Goal: Task Accomplishment & Management: Use online tool/utility

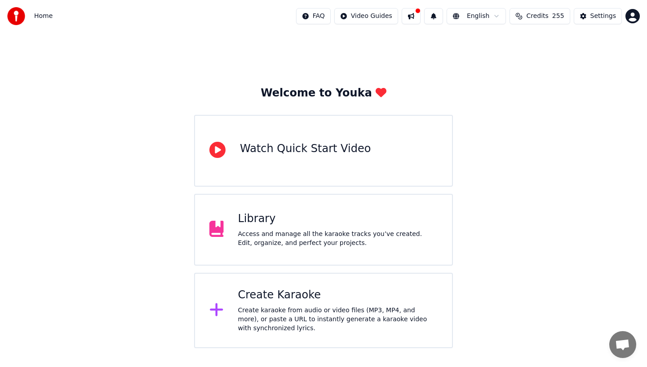
click at [273, 235] on div "Access and manage all the karaoke tracks you’ve created. Edit, organize, and pe…" at bounding box center [338, 239] width 200 height 18
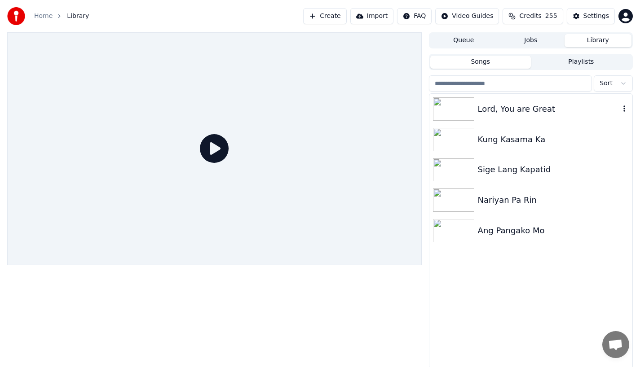
click at [504, 113] on div "Lord, You are Great" at bounding box center [549, 109] width 142 height 13
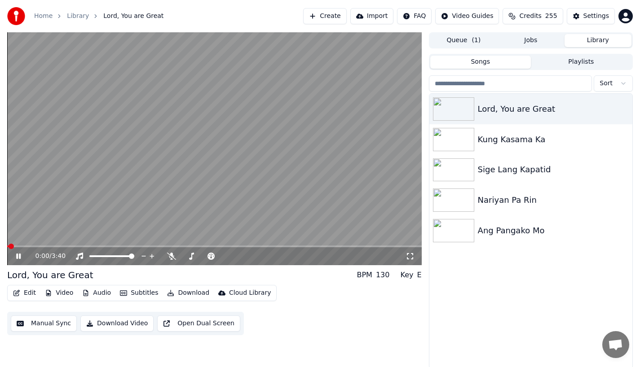
click at [25, 294] on button "Edit" at bounding box center [24, 293] width 30 height 13
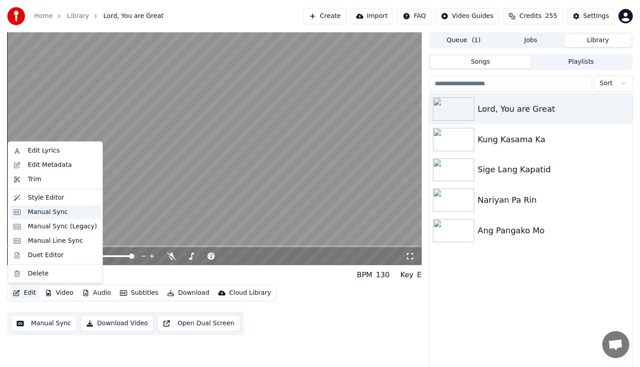
click at [35, 216] on div "Manual Sync" at bounding box center [48, 212] width 40 height 9
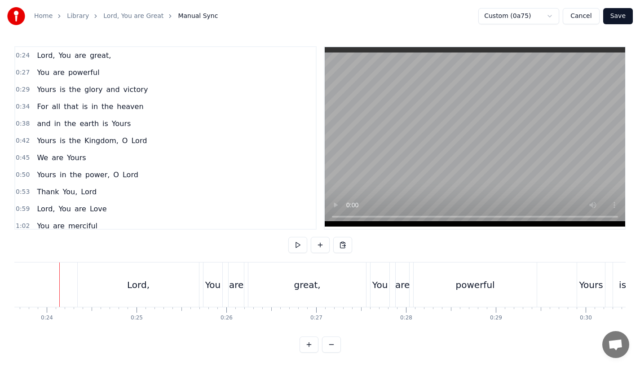
scroll to position [7, 0]
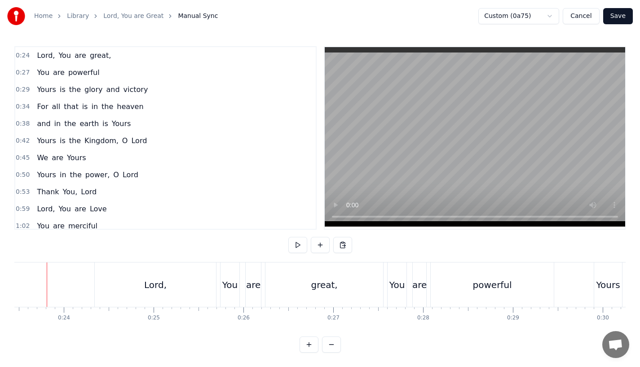
scroll to position [0, 2094]
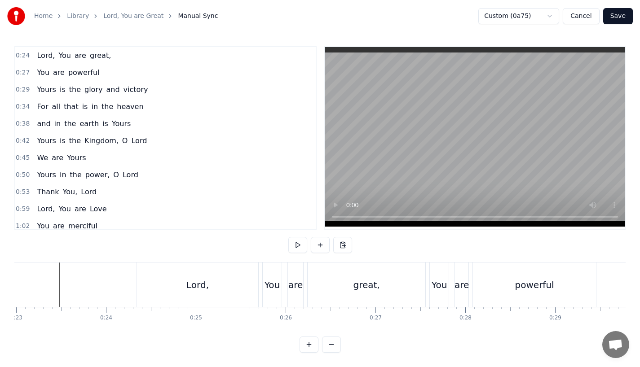
click at [146, 279] on div "Lord," at bounding box center [197, 285] width 121 height 44
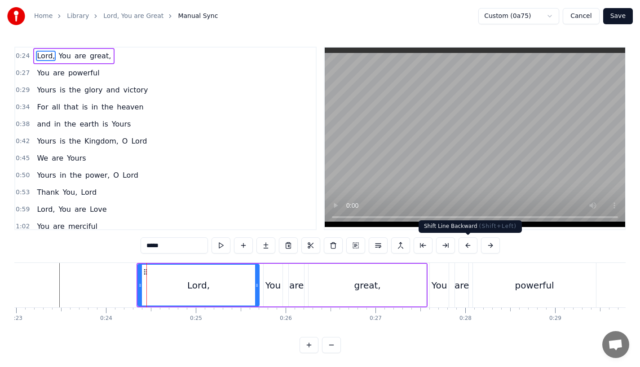
click at [463, 246] on button at bounding box center [468, 246] width 19 height 16
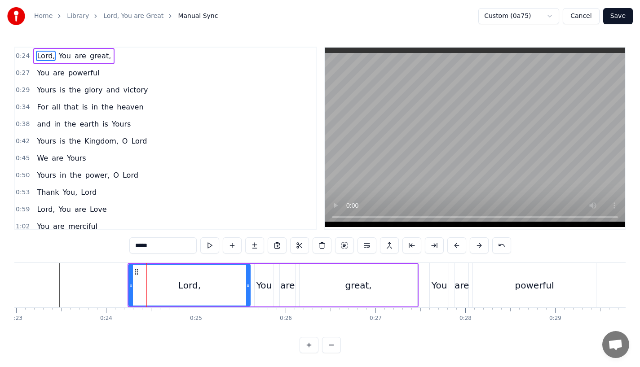
click at [463, 246] on button at bounding box center [456, 246] width 19 height 16
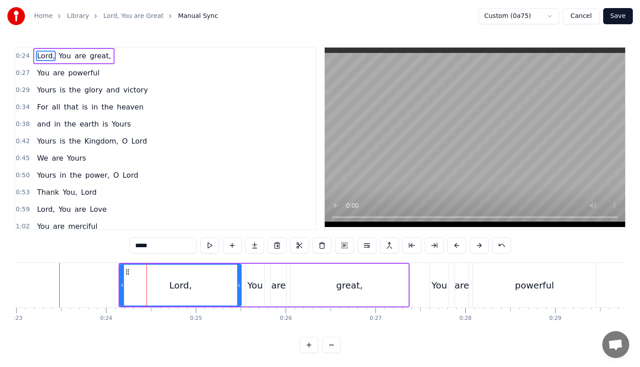
click at [463, 246] on button at bounding box center [456, 246] width 19 height 16
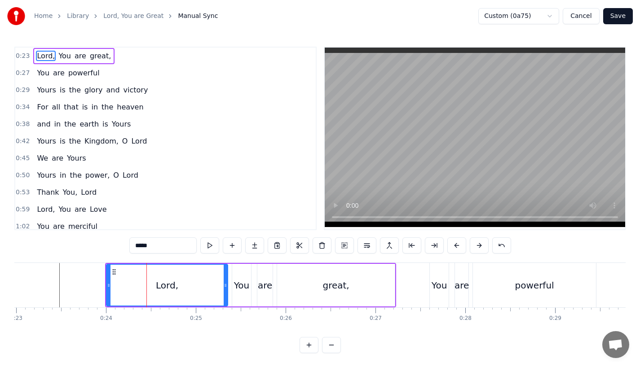
click at [463, 247] on button at bounding box center [456, 246] width 19 height 16
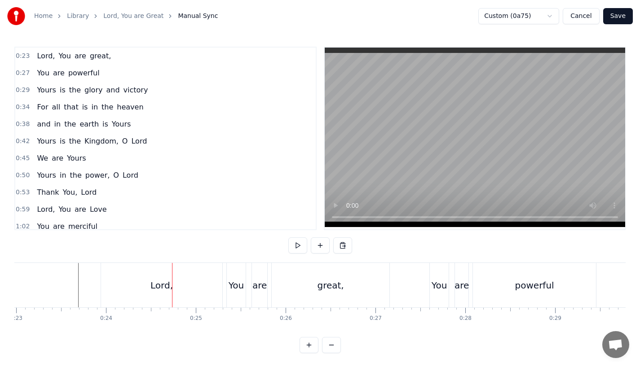
click at [129, 282] on div "Lord," at bounding box center [161, 285] width 121 height 44
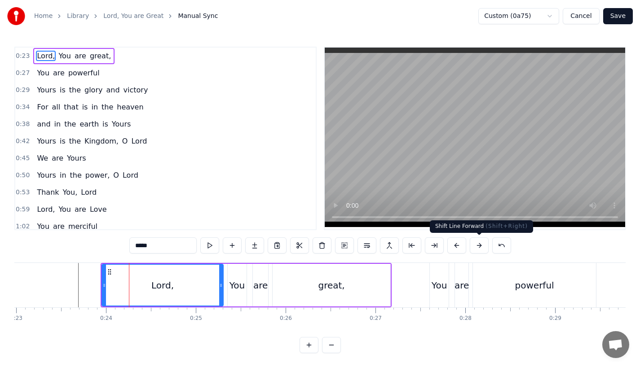
click at [479, 246] on button at bounding box center [479, 246] width 19 height 16
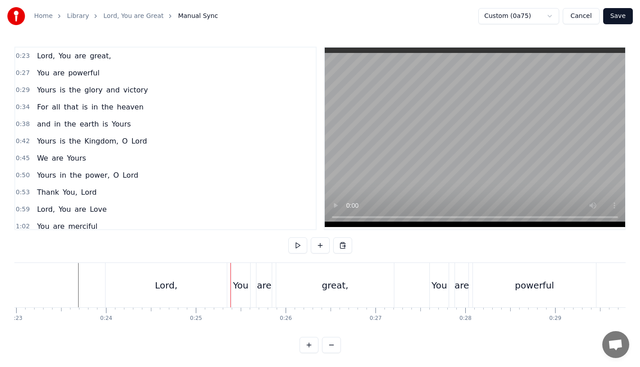
click at [133, 279] on div "Lord," at bounding box center [166, 285] width 121 height 44
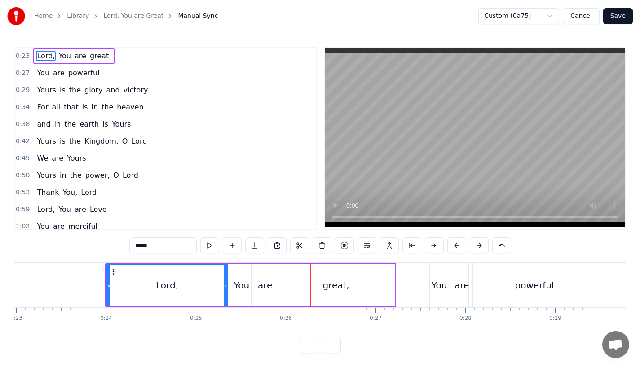
click at [238, 289] on div "You" at bounding box center [241, 285] width 15 height 13
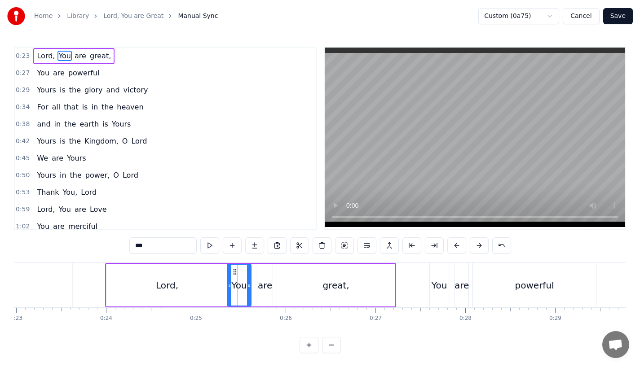
drag, startPoint x: 234, startPoint y: 287, endPoint x: 229, endPoint y: 287, distance: 4.9
click at [229, 287] on icon at bounding box center [230, 285] width 4 height 7
drag, startPoint x: 250, startPoint y: 286, endPoint x: 256, endPoint y: 286, distance: 6.3
click at [256, 286] on icon at bounding box center [255, 285] width 4 height 7
click at [269, 287] on div "are" at bounding box center [265, 285] width 14 height 13
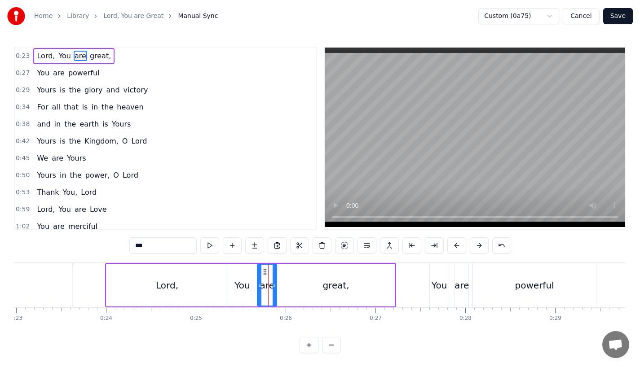
click at [276, 286] on icon at bounding box center [275, 285] width 4 height 7
click at [214, 282] on div "Lord," at bounding box center [166, 285] width 121 height 43
type input "*****"
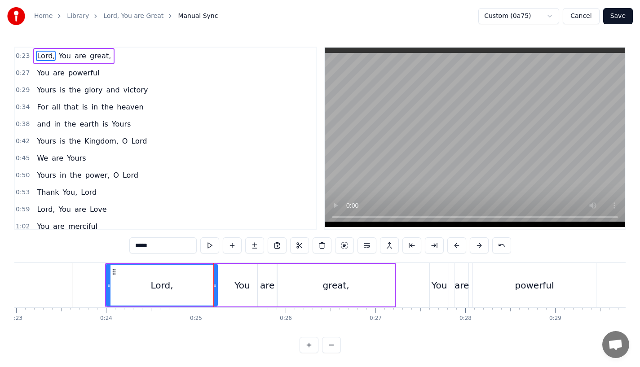
drag, startPoint x: 225, startPoint y: 287, endPoint x: 213, endPoint y: 287, distance: 11.2
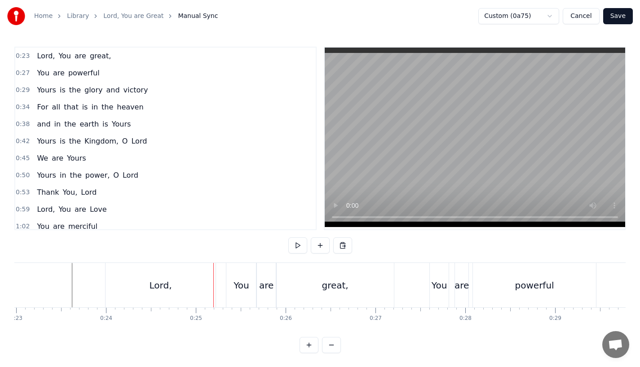
click at [176, 278] on div "Lord," at bounding box center [161, 285] width 110 height 44
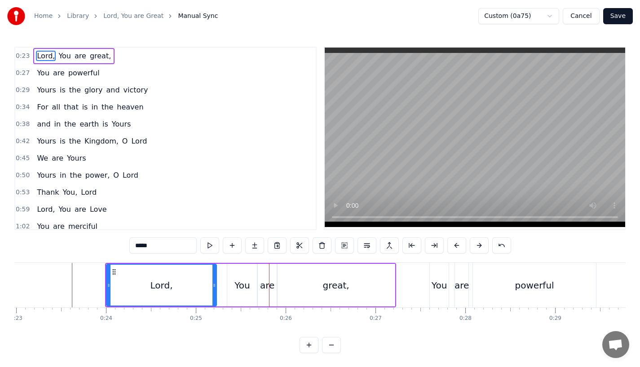
click at [238, 287] on div "You" at bounding box center [241, 285] width 15 height 13
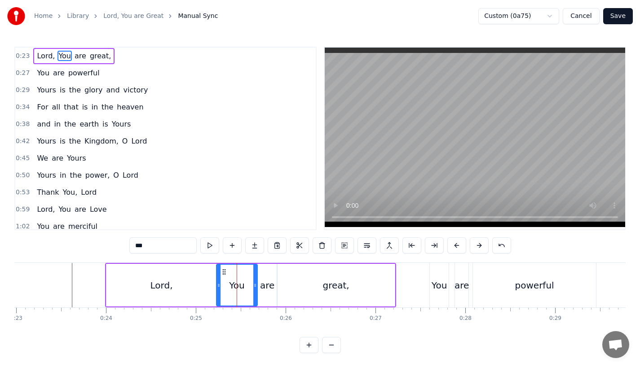
drag, startPoint x: 229, startPoint y: 286, endPoint x: 218, endPoint y: 286, distance: 10.8
click at [218, 287] on circle at bounding box center [218, 287] width 0 height 0
click at [195, 282] on div "Lord," at bounding box center [161, 285] width 110 height 43
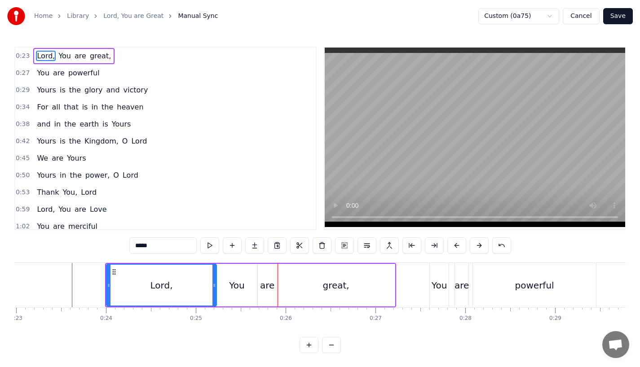
click at [237, 291] on div "You" at bounding box center [236, 285] width 15 height 13
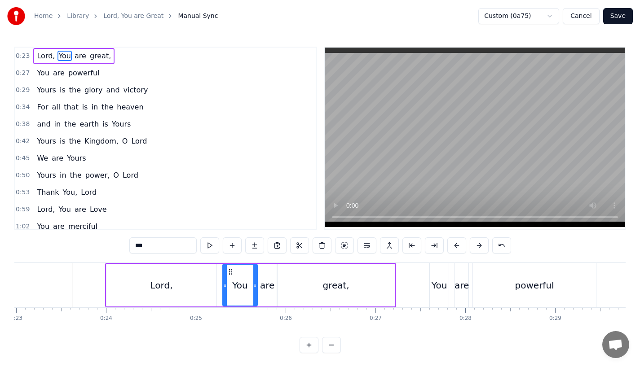
drag, startPoint x: 219, startPoint y: 286, endPoint x: 226, endPoint y: 286, distance: 6.7
click at [226, 286] on icon at bounding box center [225, 285] width 4 height 7
click at [188, 286] on div "Lord," at bounding box center [161, 285] width 110 height 43
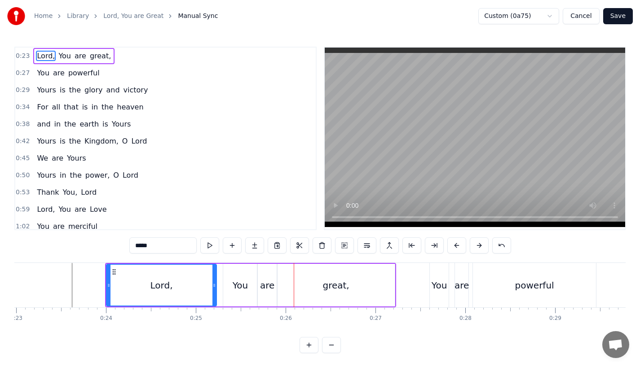
click at [241, 285] on div "You" at bounding box center [240, 285] width 15 height 13
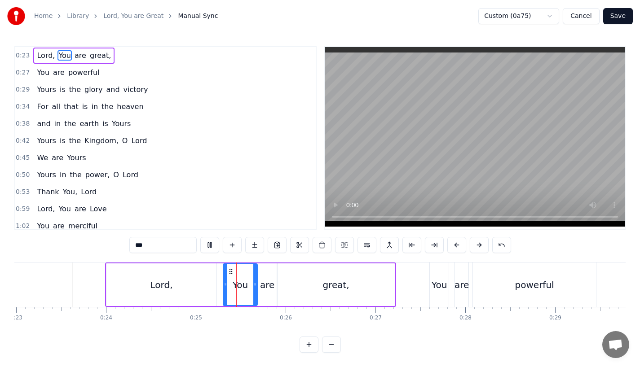
scroll to position [7, 0]
drag, startPoint x: 230, startPoint y: 263, endPoint x: 242, endPoint y: 263, distance: 11.2
click at [242, 268] on icon at bounding box center [240, 271] width 7 height 7
click at [272, 278] on div "are" at bounding box center [267, 284] width 14 height 13
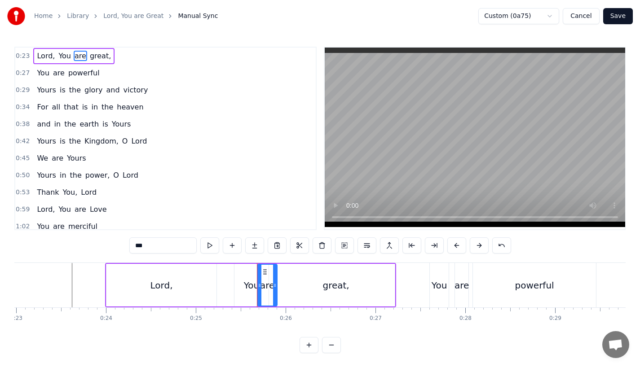
drag, startPoint x: 263, startPoint y: 267, endPoint x: 273, endPoint y: 267, distance: 9.9
click at [273, 267] on div "are" at bounding box center [267, 285] width 19 height 41
drag, startPoint x: 265, startPoint y: 268, endPoint x: 274, endPoint y: 268, distance: 9.4
click at [274, 268] on div "are" at bounding box center [267, 285] width 19 height 41
drag, startPoint x: 264, startPoint y: 269, endPoint x: 273, endPoint y: 270, distance: 8.6
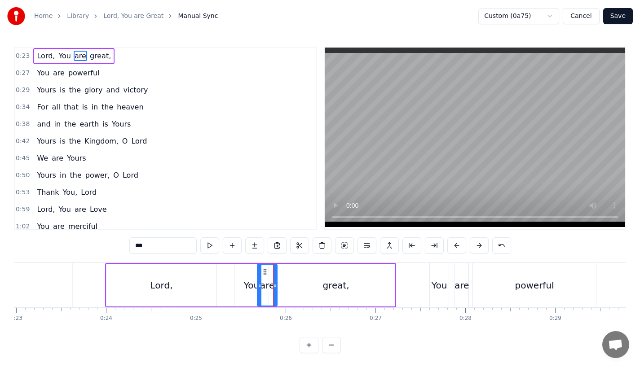
click at [269, 270] on icon at bounding box center [264, 272] width 7 height 7
drag, startPoint x: 272, startPoint y: 271, endPoint x: 280, endPoint y: 272, distance: 7.7
click at [280, 272] on icon at bounding box center [281, 272] width 7 height 7
drag, startPoint x: 280, startPoint y: 272, endPoint x: 273, endPoint y: 272, distance: 6.8
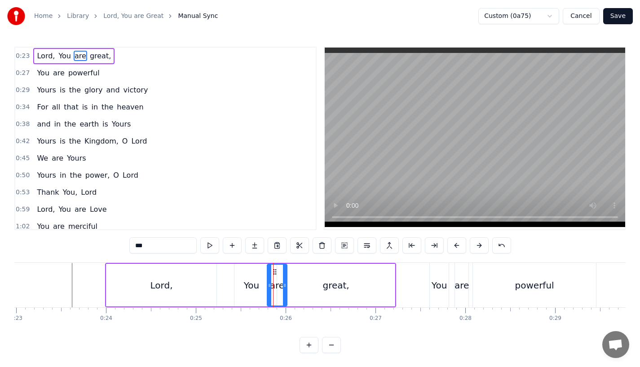
click at [301, 282] on div "great," at bounding box center [336, 285] width 118 height 43
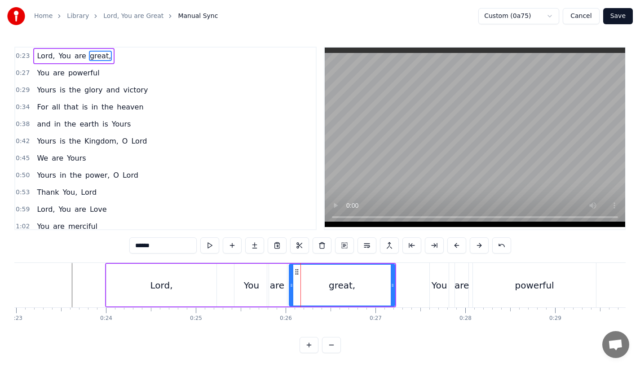
drag, startPoint x: 280, startPoint y: 278, endPoint x: 292, endPoint y: 278, distance: 12.1
click at [292, 278] on div at bounding box center [292, 285] width 4 height 41
click at [177, 275] on div "Lord," at bounding box center [161, 285] width 110 height 43
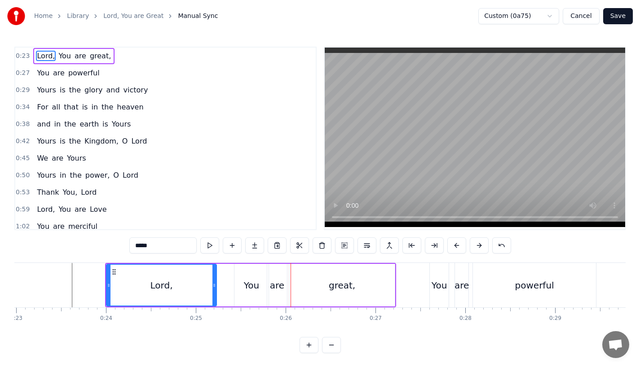
click at [239, 291] on div "You" at bounding box center [251, 285] width 34 height 43
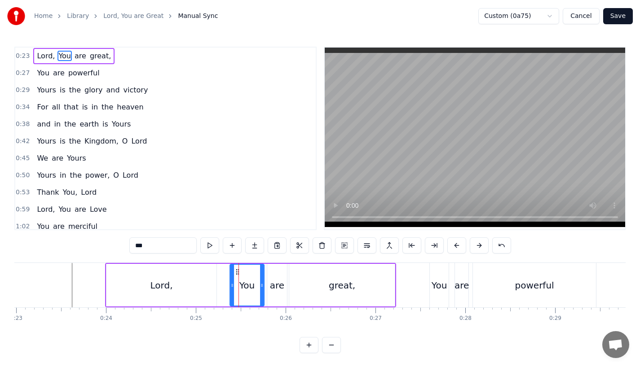
drag, startPoint x: 242, startPoint y: 273, endPoint x: 235, endPoint y: 273, distance: 6.3
click at [235, 273] on icon at bounding box center [237, 272] width 7 height 7
click at [279, 284] on div "are" at bounding box center [277, 285] width 14 height 13
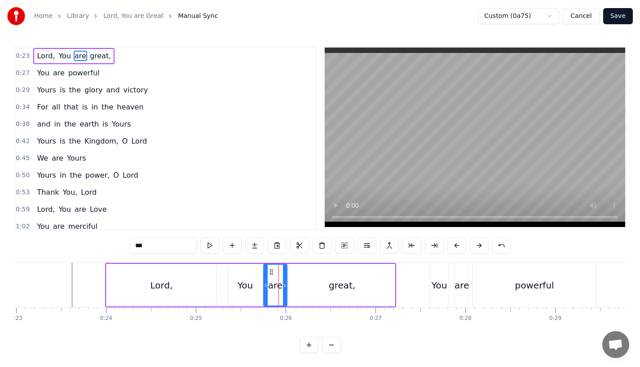
drag, startPoint x: 268, startPoint y: 284, endPoint x: 263, endPoint y: 286, distance: 5.6
click at [264, 286] on icon at bounding box center [266, 285] width 4 height 7
click at [190, 279] on div "Lord," at bounding box center [161, 285] width 110 height 43
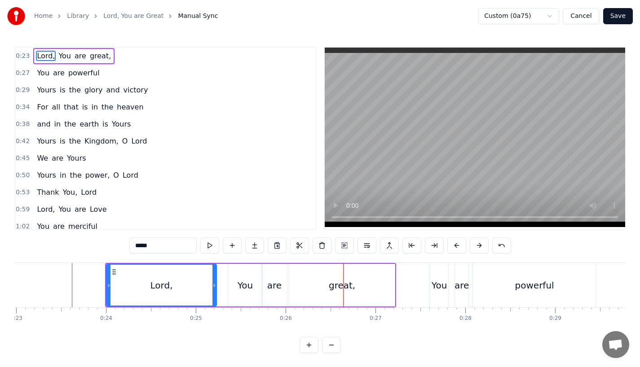
click at [189, 274] on div "Lord," at bounding box center [161, 285] width 109 height 41
click at [154, 277] on div "Lord," at bounding box center [161, 285] width 109 height 41
click at [355, 287] on div "great," at bounding box center [342, 285] width 106 height 43
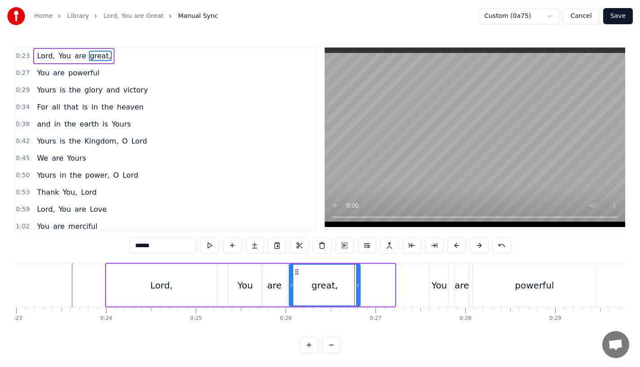
drag, startPoint x: 394, startPoint y: 290, endPoint x: 359, endPoint y: 290, distance: 35.5
click at [359, 290] on div at bounding box center [358, 285] width 4 height 41
click at [241, 287] on div "You" at bounding box center [245, 285] width 15 height 13
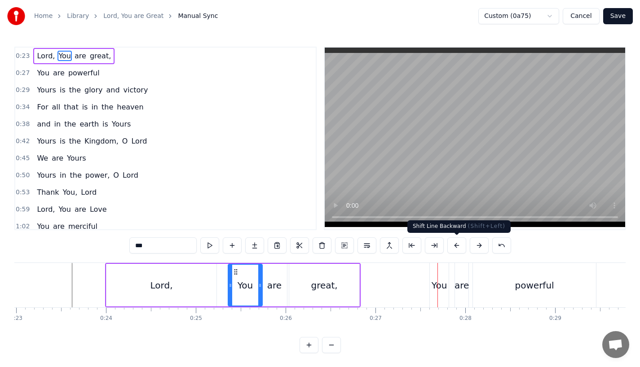
click at [434, 286] on div "You" at bounding box center [439, 285] width 15 height 13
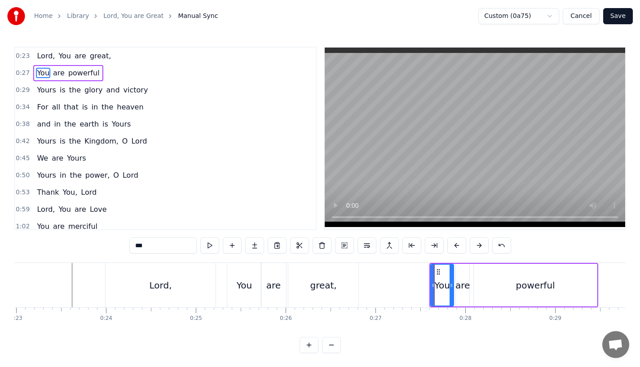
drag, startPoint x: 448, startPoint y: 287, endPoint x: 453, endPoint y: 287, distance: 4.9
click at [453, 287] on icon at bounding box center [452, 285] width 4 height 7
click at [459, 286] on div "are" at bounding box center [462, 285] width 14 height 13
drag, startPoint x: 467, startPoint y: 286, endPoint x: 472, endPoint y: 286, distance: 4.9
click at [472, 286] on icon at bounding box center [472, 285] width 4 height 7
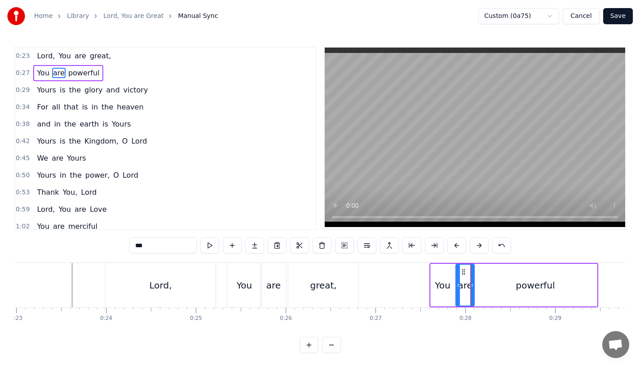
click at [433, 287] on div "You" at bounding box center [443, 285] width 24 height 43
type input "***"
click at [430, 287] on div "You are powerful" at bounding box center [513, 285] width 169 height 44
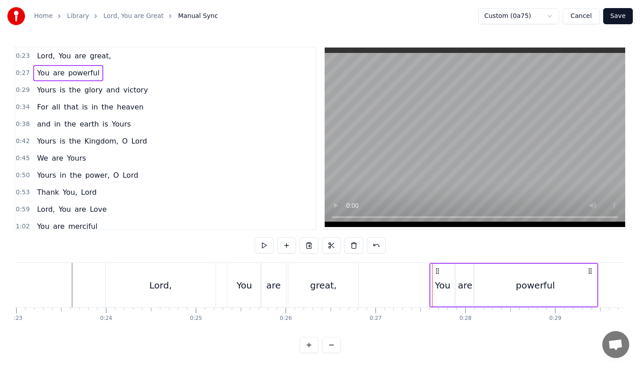
click at [441, 285] on div "You" at bounding box center [442, 285] width 15 height 13
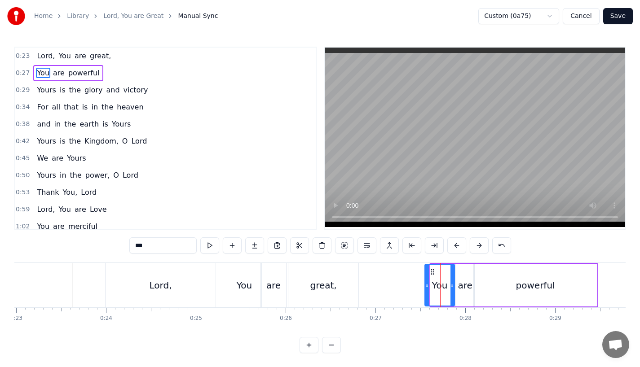
drag, startPoint x: 434, startPoint y: 285, endPoint x: 427, endPoint y: 285, distance: 6.8
click at [427, 285] on icon at bounding box center [427, 285] width 4 height 7
click at [460, 288] on div "are" at bounding box center [465, 285] width 14 height 13
drag, startPoint x: 472, startPoint y: 283, endPoint x: 478, endPoint y: 283, distance: 5.4
click at [478, 283] on icon at bounding box center [478, 285] width 4 height 7
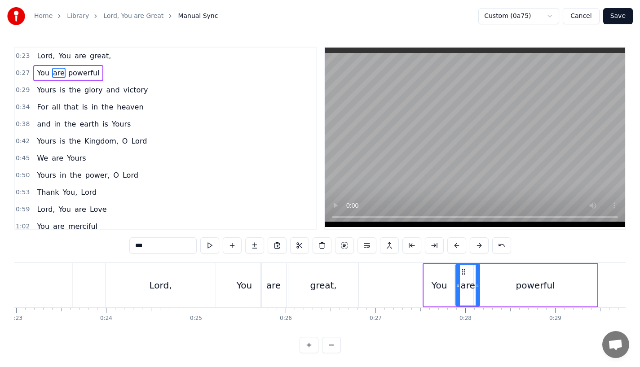
click at [496, 285] on div "powerful" at bounding box center [535, 285] width 123 height 43
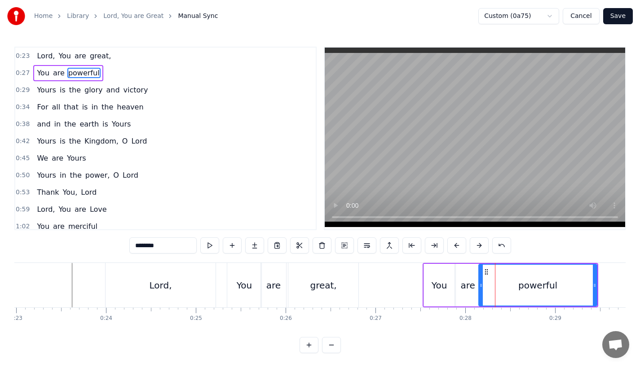
drag, startPoint x: 475, startPoint y: 285, endPoint x: 482, endPoint y: 285, distance: 6.7
click at [482, 285] on icon at bounding box center [481, 285] width 4 height 7
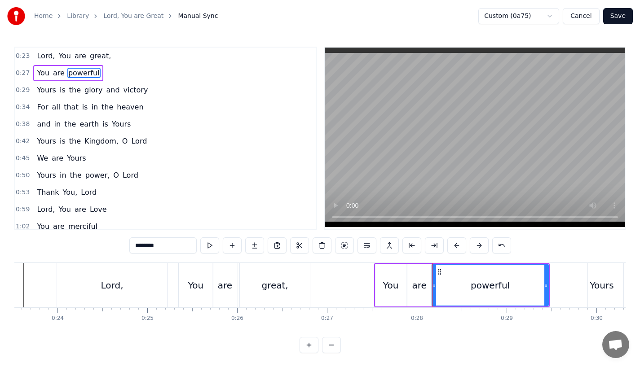
scroll to position [0, 2113]
drag, startPoint x: 545, startPoint y: 286, endPoint x: 535, endPoint y: 286, distance: 9.4
click at [535, 286] on icon at bounding box center [537, 285] width 4 height 7
click at [388, 285] on div "You" at bounding box center [390, 285] width 15 height 13
type input "***"
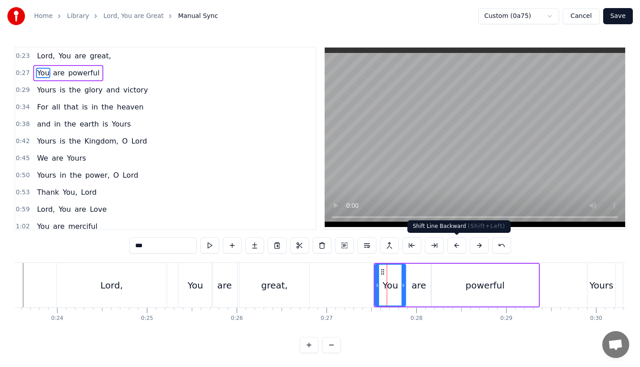
click at [454, 248] on button at bounding box center [456, 246] width 19 height 16
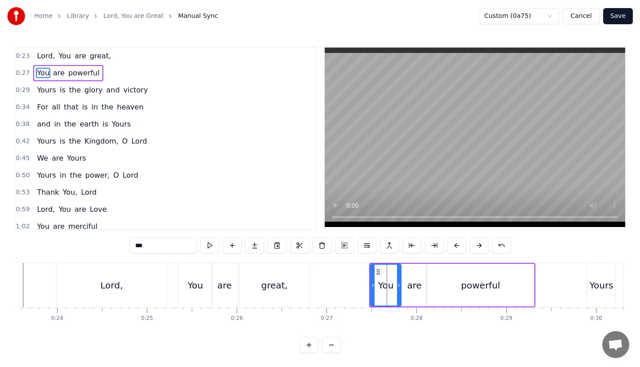
click at [454, 248] on button at bounding box center [456, 246] width 19 height 16
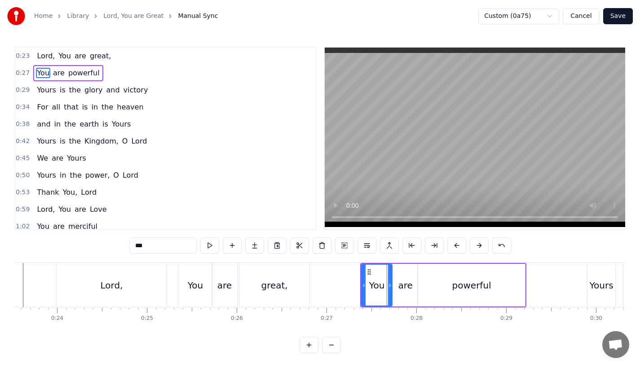
click at [454, 248] on button at bounding box center [456, 246] width 19 height 16
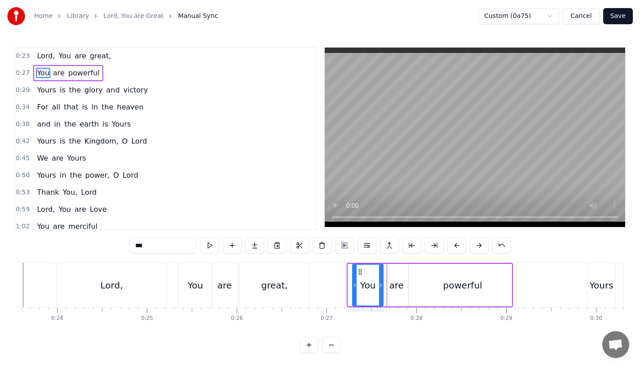
click at [454, 248] on button at bounding box center [456, 246] width 19 height 16
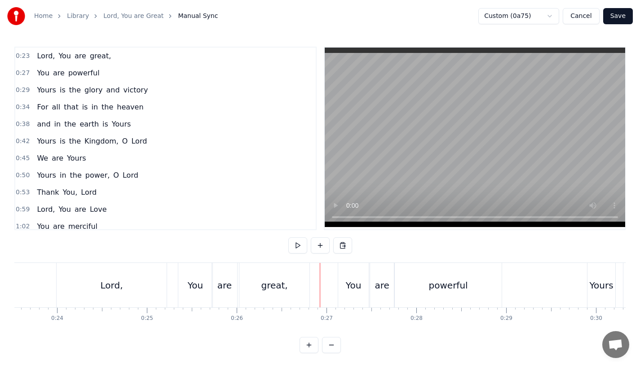
click at [295, 266] on div "great," at bounding box center [274, 285] width 70 height 44
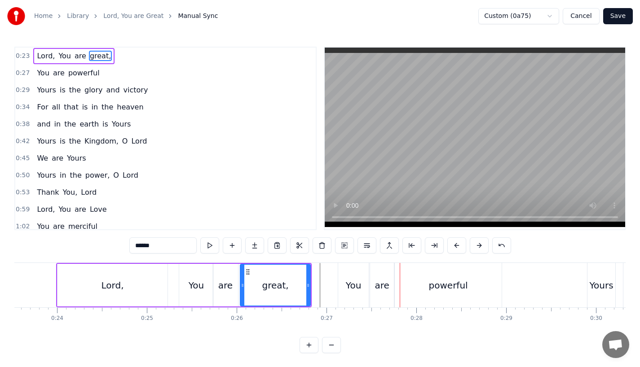
click at [348, 285] on div "You" at bounding box center [353, 285] width 15 height 13
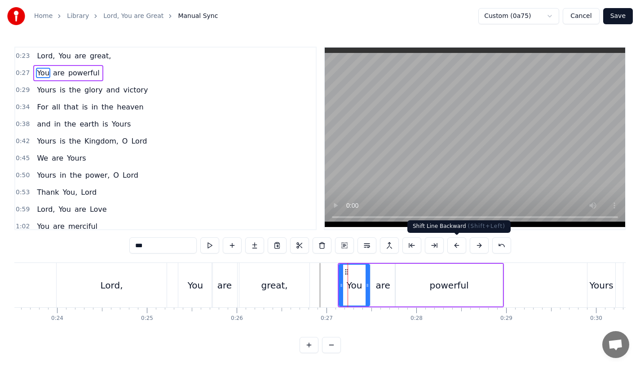
click at [458, 248] on button at bounding box center [456, 246] width 19 height 16
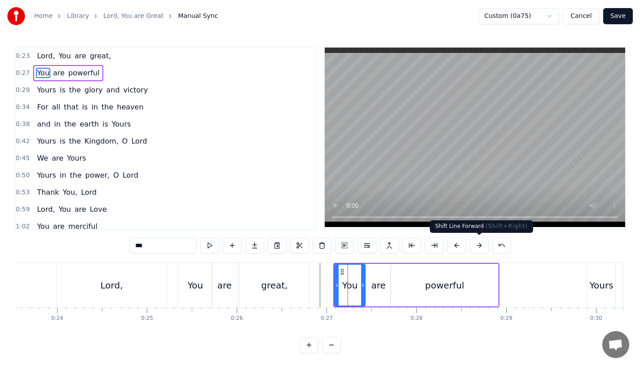
click at [475, 248] on button at bounding box center [479, 246] width 19 height 16
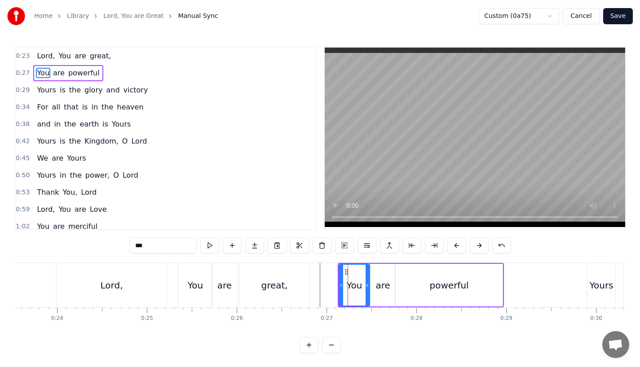
click at [475, 248] on button at bounding box center [479, 246] width 19 height 16
click at [290, 276] on div "great," at bounding box center [274, 285] width 70 height 44
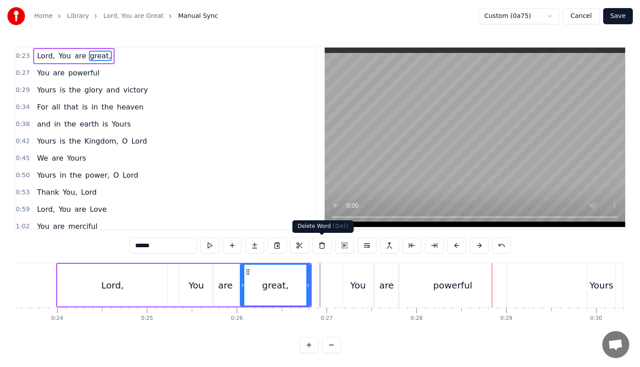
click at [289, 281] on div "great," at bounding box center [275, 285] width 69 height 41
click at [445, 296] on div "powerful" at bounding box center [452, 285] width 107 height 44
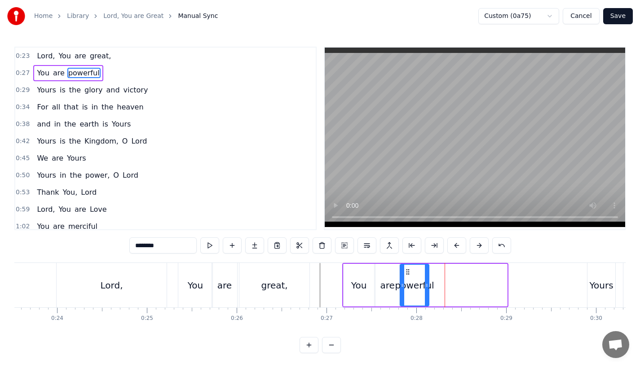
drag, startPoint x: 504, startPoint y: 287, endPoint x: 424, endPoint y: 288, distance: 79.5
click at [425, 288] on icon at bounding box center [427, 285] width 4 height 7
click at [168, 245] on input "********" at bounding box center [162, 246] width 67 height 16
type input "*****"
click at [253, 249] on button at bounding box center [254, 246] width 19 height 16
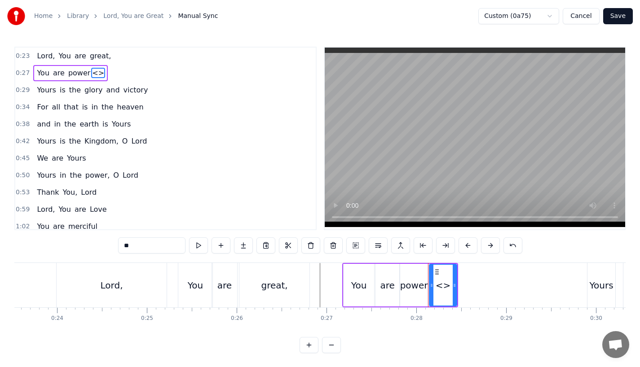
drag, startPoint x: 165, startPoint y: 246, endPoint x: 79, endPoint y: 246, distance: 85.8
click at [79, 246] on div "0:23 Lord, You are great, 0:27 You are power <> 0:29 Yours is the glory and vic…" at bounding box center [319, 200] width 611 height 307
type input "***"
click at [458, 282] on div "You are power ful" at bounding box center [400, 285] width 116 height 44
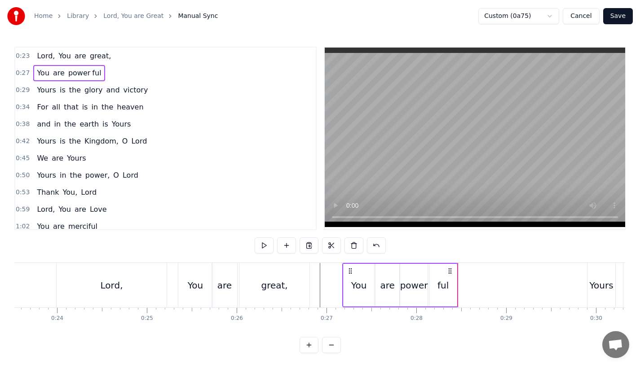
click at [450, 283] on div "ful" at bounding box center [442, 285] width 27 height 43
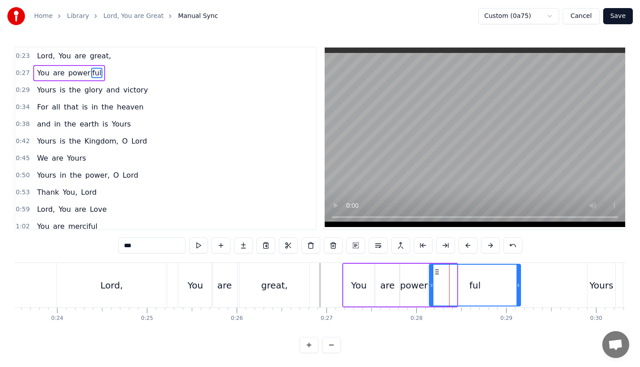
drag, startPoint x: 455, startPoint y: 283, endPoint x: 520, endPoint y: 287, distance: 65.2
click at [520, 287] on icon at bounding box center [518, 285] width 4 height 7
click at [307, 275] on div "great," at bounding box center [274, 285] width 70 height 44
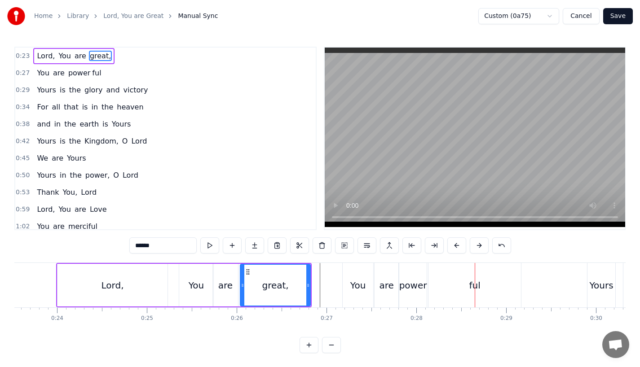
click at [419, 287] on div "power" at bounding box center [413, 285] width 28 height 13
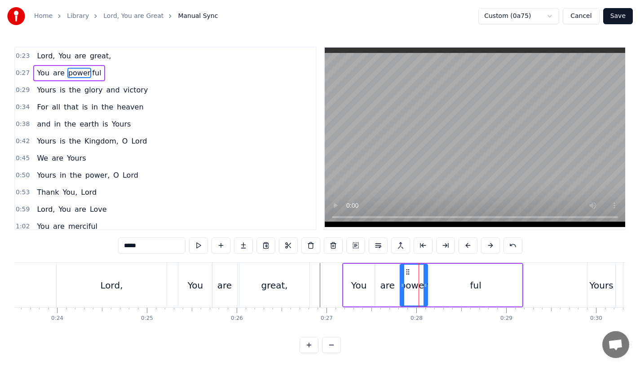
click at [397, 286] on div "are" at bounding box center [387, 285] width 24 height 43
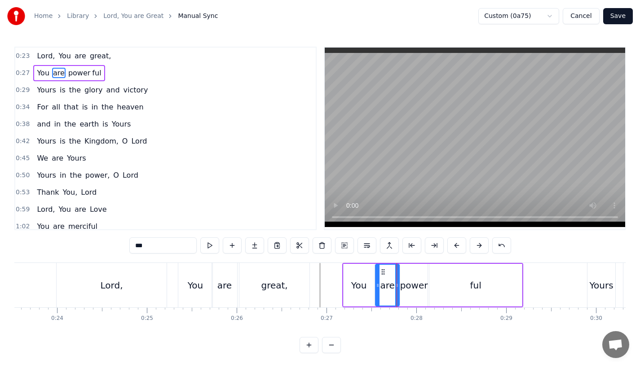
click at [287, 278] on div "great," at bounding box center [274, 285] width 70 height 44
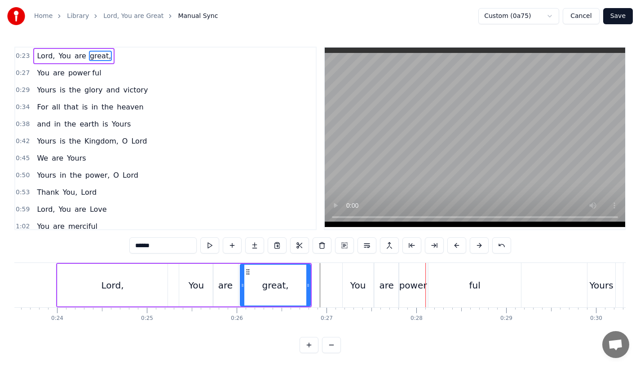
click at [414, 291] on div "power" at bounding box center [413, 285] width 28 height 13
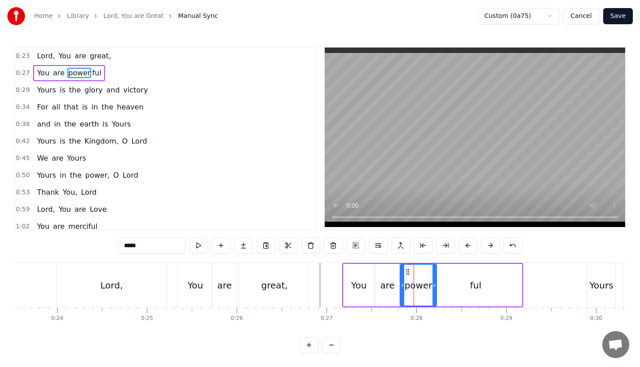
drag, startPoint x: 424, startPoint y: 285, endPoint x: 433, endPoint y: 285, distance: 9.0
click at [434, 285] on circle at bounding box center [434, 285] width 0 height 0
click at [454, 286] on div "ful" at bounding box center [475, 285] width 93 height 43
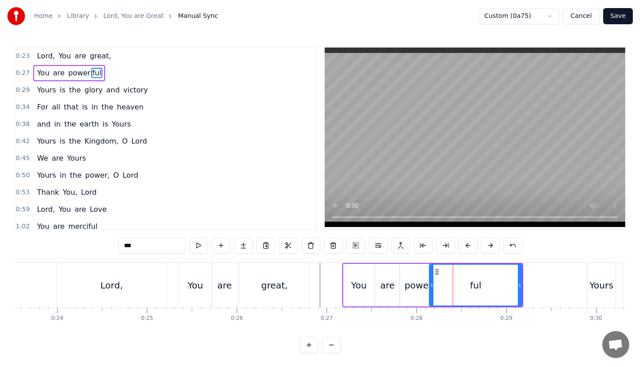
drag, startPoint x: 429, startPoint y: 285, endPoint x: 438, endPoint y: 285, distance: 8.5
click at [438, 285] on div "ful" at bounding box center [475, 285] width 93 height 43
drag, startPoint x: 433, startPoint y: 285, endPoint x: 441, endPoint y: 285, distance: 8.1
click at [441, 285] on icon at bounding box center [440, 285] width 4 height 7
click at [255, 284] on div "great," at bounding box center [274, 285] width 70 height 44
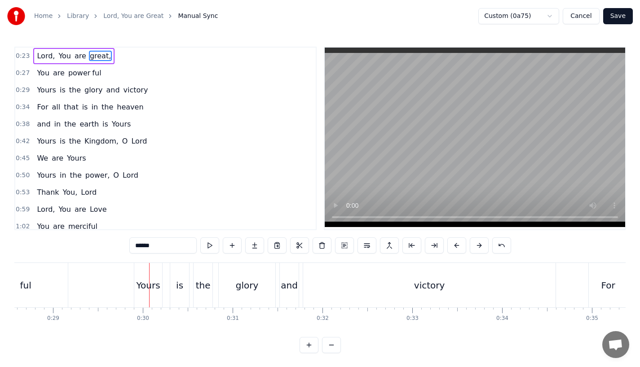
scroll to position [0, 2546]
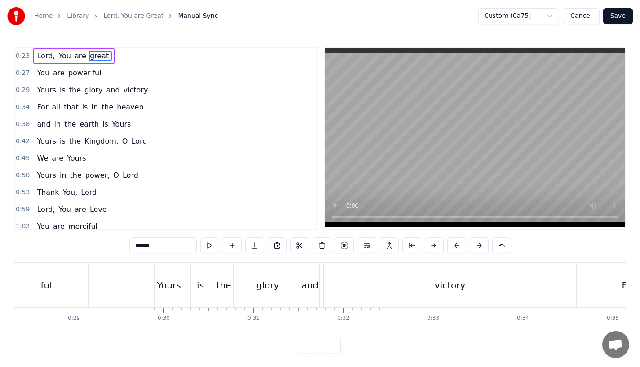
click at [168, 289] on div "Yours" at bounding box center [169, 285] width 24 height 13
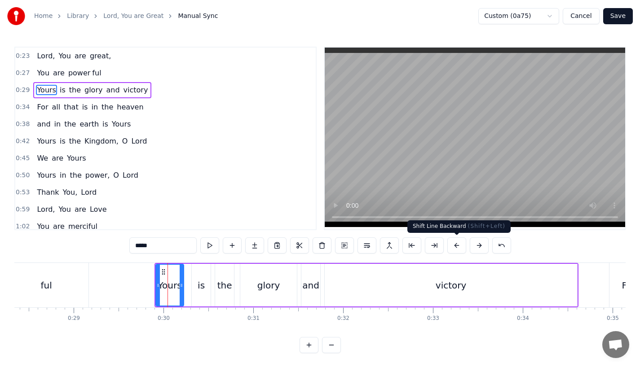
click at [454, 247] on button at bounding box center [456, 246] width 19 height 16
click at [453, 247] on button at bounding box center [456, 246] width 19 height 16
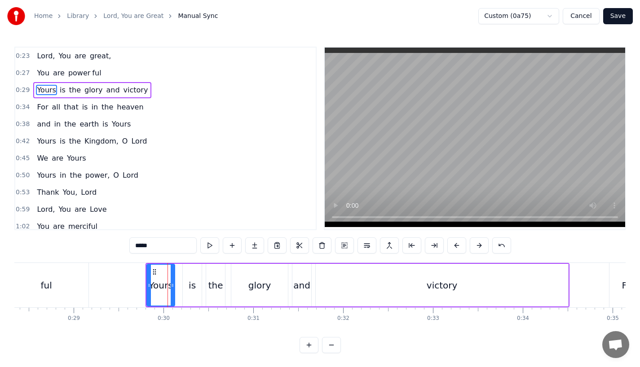
click at [453, 247] on button at bounding box center [456, 246] width 19 height 16
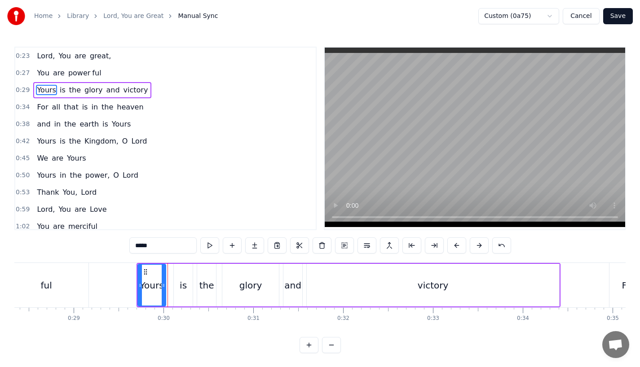
click at [453, 247] on button at bounding box center [456, 246] width 19 height 16
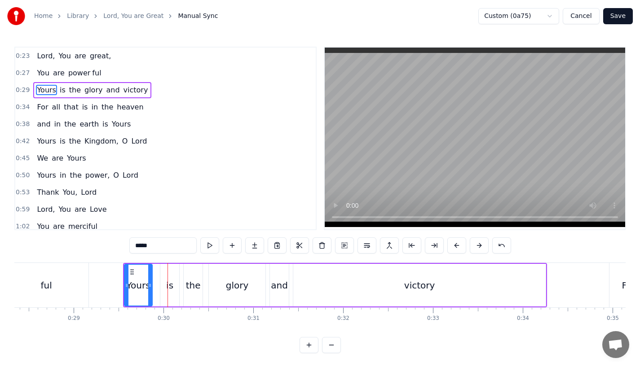
click at [453, 247] on button at bounding box center [456, 246] width 19 height 16
click at [69, 265] on div "ful" at bounding box center [46, 285] width 84 height 44
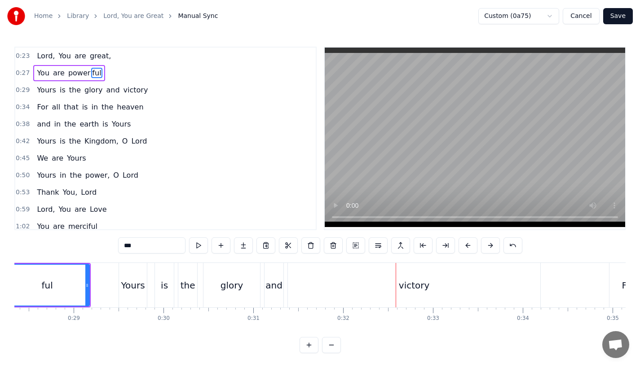
click at [50, 270] on div "ful" at bounding box center [47, 285] width 84 height 41
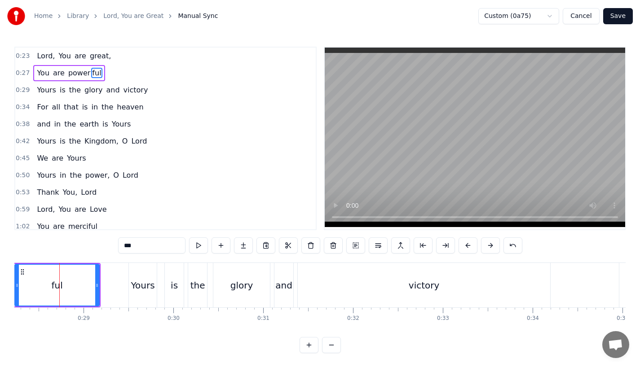
click at [173, 294] on div "is" at bounding box center [174, 285] width 19 height 44
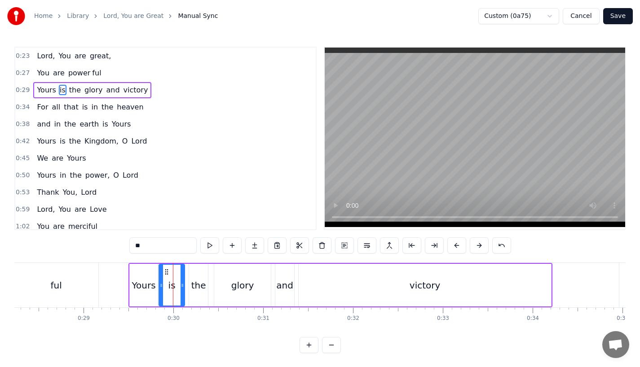
drag, startPoint x: 168, startPoint y: 284, endPoint x: 161, endPoint y: 286, distance: 7.8
click at [161, 286] on icon at bounding box center [161, 285] width 4 height 7
click at [186, 287] on div "is" at bounding box center [172, 285] width 29 height 43
click at [195, 285] on div "the" at bounding box center [198, 285] width 15 height 13
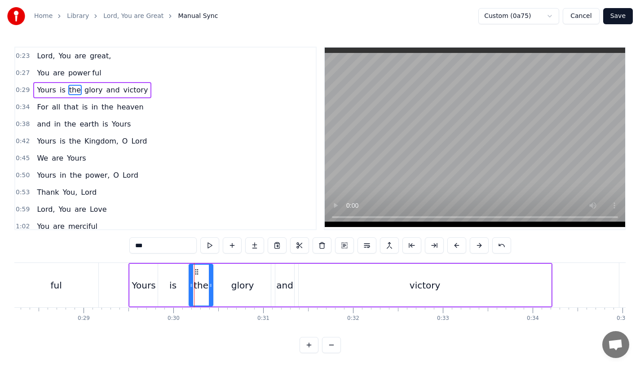
drag, startPoint x: 206, startPoint y: 284, endPoint x: 212, endPoint y: 284, distance: 5.8
click at [212, 284] on icon at bounding box center [211, 285] width 4 height 7
click at [188, 286] on icon at bounding box center [190, 285] width 4 height 7
click at [136, 286] on div "Yours" at bounding box center [144, 285] width 24 height 13
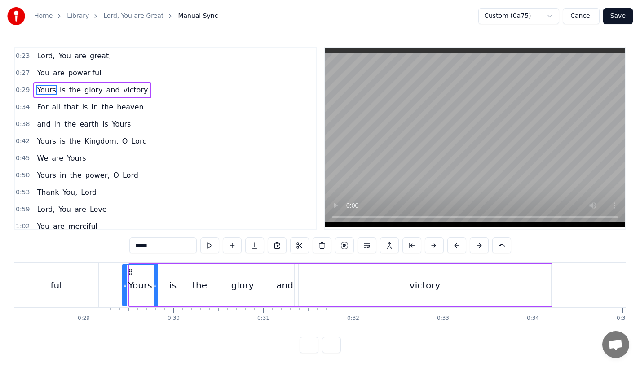
drag, startPoint x: 131, startPoint y: 286, endPoint x: 123, endPoint y: 288, distance: 8.3
click at [123, 288] on icon at bounding box center [125, 285] width 4 height 7
click at [221, 290] on div "glory" at bounding box center [242, 285] width 57 height 43
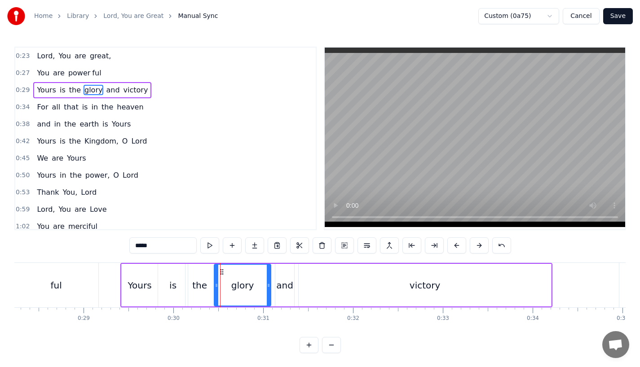
click at [210, 290] on div "the" at bounding box center [199, 285] width 28 height 43
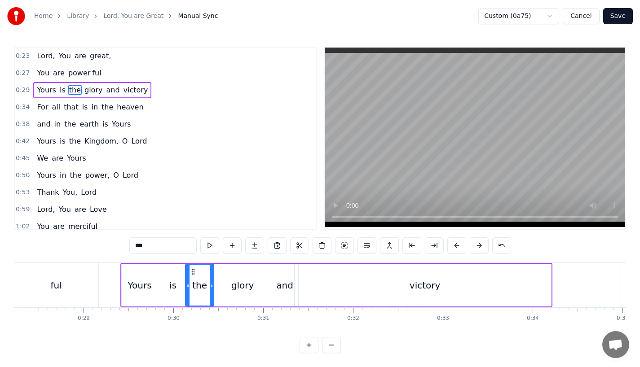
click at [251, 290] on div "glory" at bounding box center [242, 285] width 23 height 13
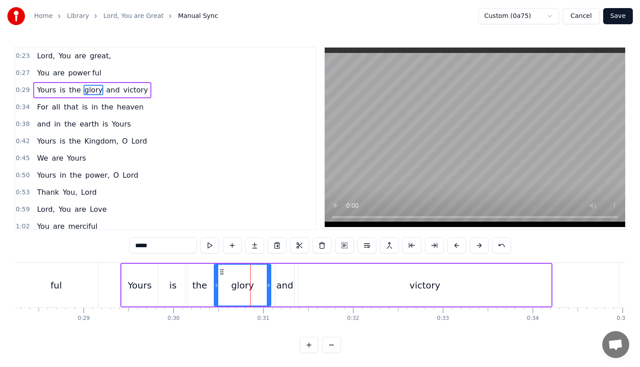
click at [280, 286] on div "and" at bounding box center [284, 285] width 17 height 13
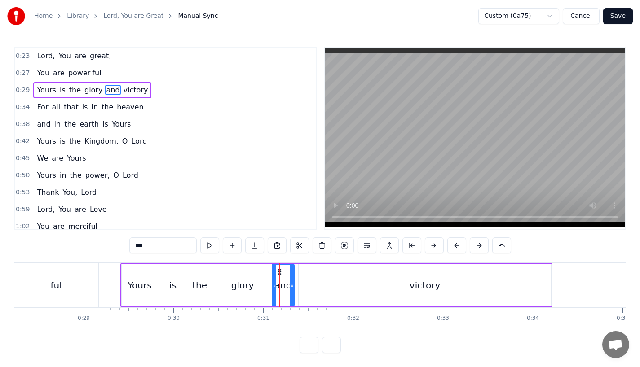
drag, startPoint x: 279, startPoint y: 286, endPoint x: 273, endPoint y: 287, distance: 6.4
click at [273, 287] on icon at bounding box center [275, 285] width 4 height 7
drag, startPoint x: 291, startPoint y: 287, endPoint x: 296, endPoint y: 287, distance: 5.9
click at [296, 287] on icon at bounding box center [296, 285] width 4 height 7
click at [366, 292] on div "victory" at bounding box center [425, 285] width 252 height 43
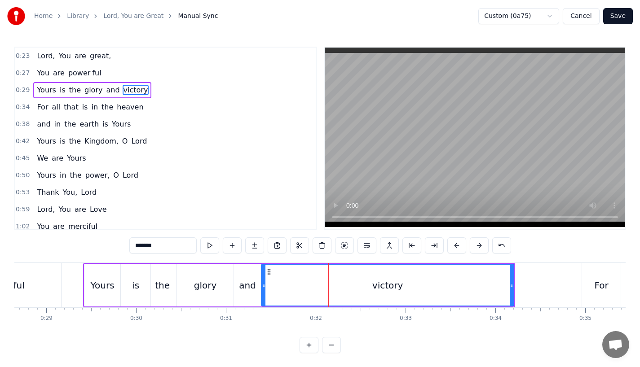
scroll to position [0, 2579]
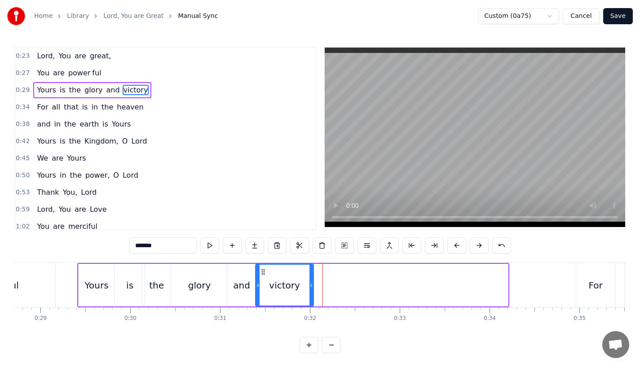
drag, startPoint x: 506, startPoint y: 289, endPoint x: 311, endPoint y: 291, distance: 194.5
click at [311, 291] on div at bounding box center [311, 285] width 4 height 41
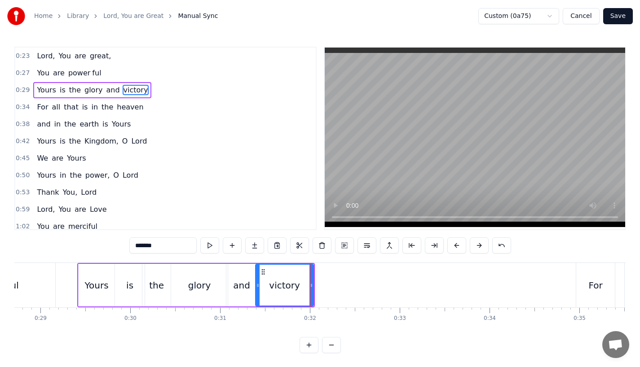
click at [172, 243] on input "*******" at bounding box center [162, 246] width 67 height 16
type input "*****"
click at [253, 250] on button at bounding box center [254, 246] width 19 height 16
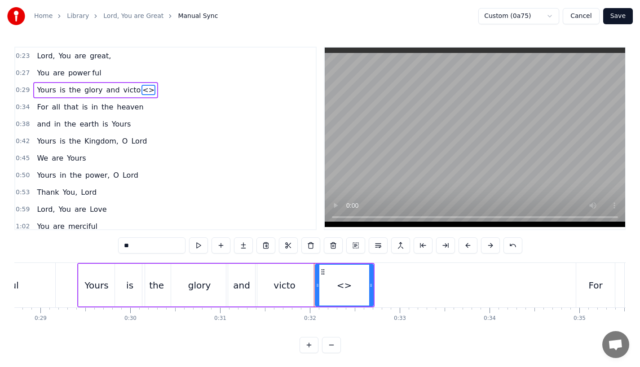
drag, startPoint x: 174, startPoint y: 247, endPoint x: 81, endPoint y: 236, distance: 93.6
click at [81, 236] on div "0:23 Lord, You are great, 0:27 You are power ful 0:29 Yours is the glory and vi…" at bounding box center [319, 200] width 611 height 307
type input "*"
type input "**"
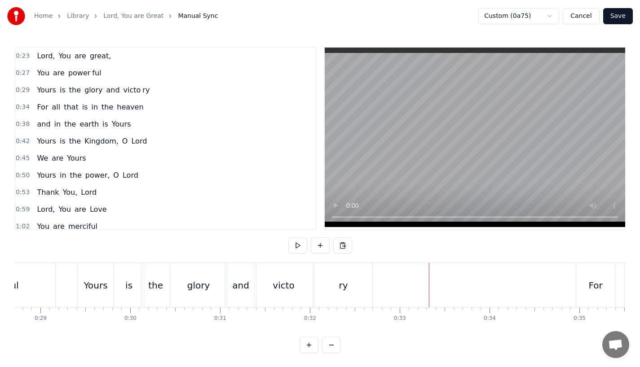
click at [352, 292] on div "ry" at bounding box center [343, 285] width 58 height 44
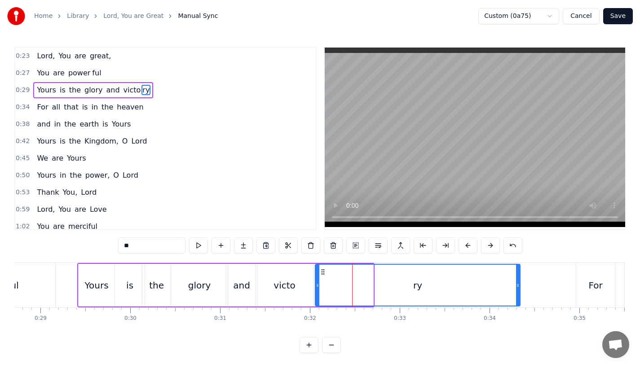
drag, startPoint x: 372, startPoint y: 290, endPoint x: 519, endPoint y: 291, distance: 146.9
click at [519, 291] on div at bounding box center [518, 285] width 4 height 41
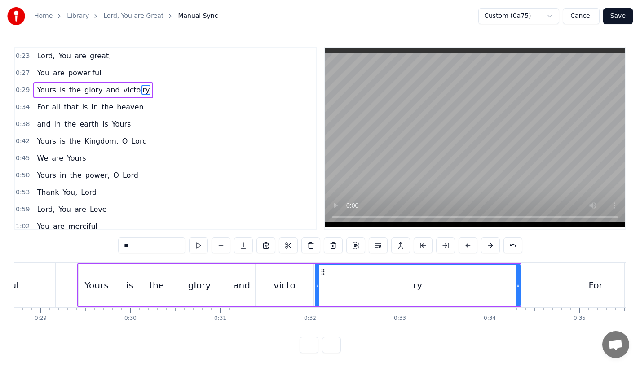
click at [87, 284] on div "Yours" at bounding box center [97, 285] width 24 height 13
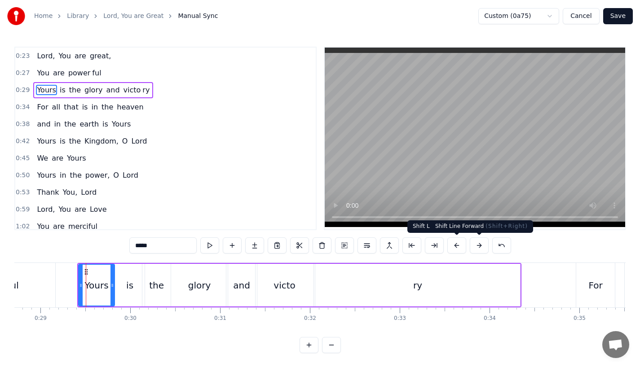
click at [484, 243] on button at bounding box center [479, 246] width 19 height 16
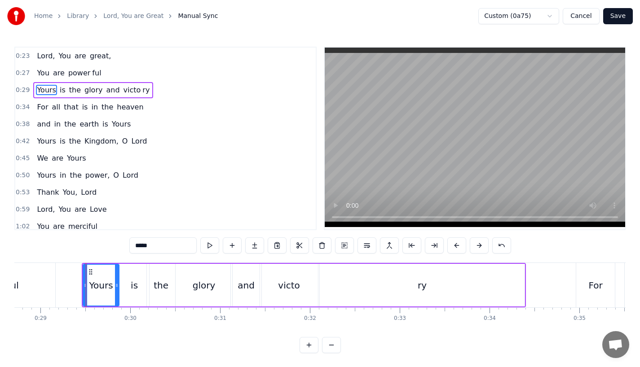
click at [478, 245] on button at bounding box center [479, 246] width 19 height 16
click at [49, 269] on div "ful" at bounding box center [13, 285] width 84 height 44
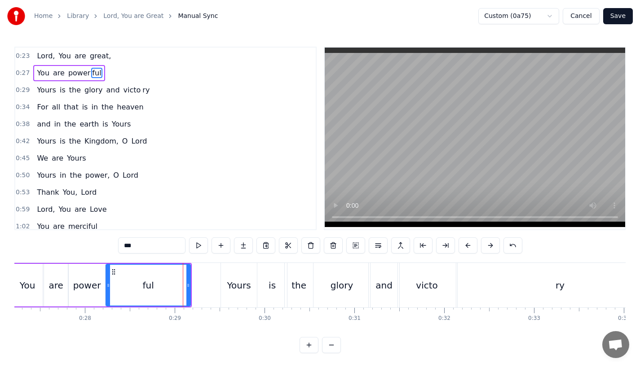
scroll to position [0, 2357]
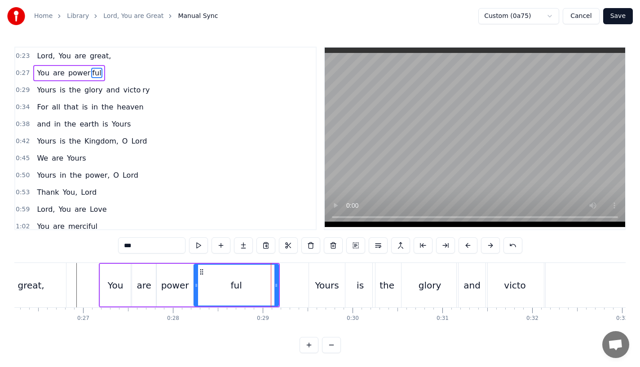
click at [157, 274] on div "power" at bounding box center [175, 285] width 36 height 43
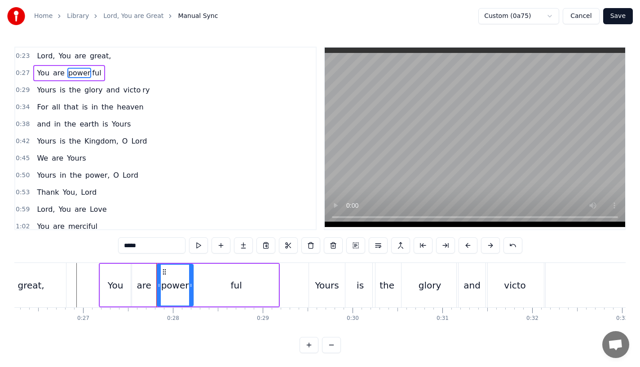
click at [177, 274] on div "power" at bounding box center [174, 285] width 35 height 41
click at [220, 273] on div "ful" at bounding box center [236, 285] width 84 height 43
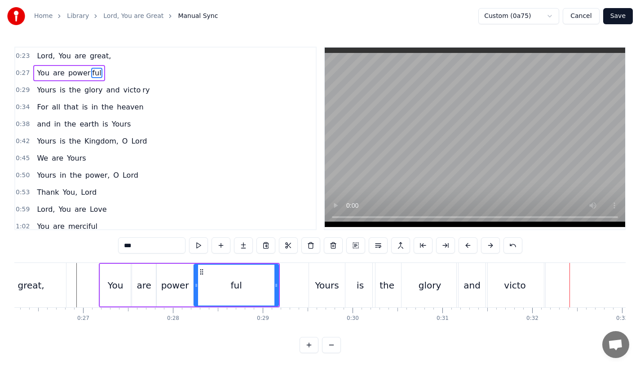
click at [214, 273] on div "ful" at bounding box center [236, 285] width 84 height 41
click at [386, 280] on div "the" at bounding box center [387, 285] width 15 height 13
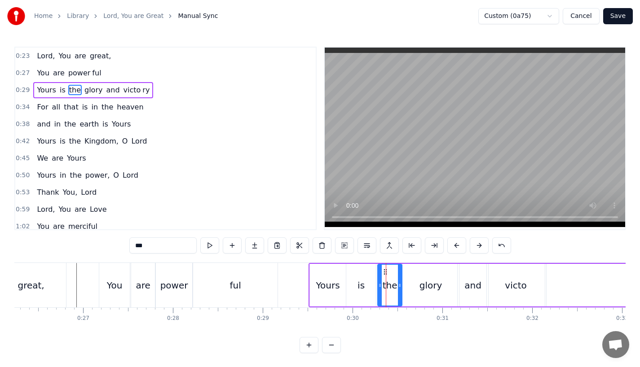
drag, startPoint x: 378, startPoint y: 286, endPoint x: 383, endPoint y: 286, distance: 5.4
click at [383, 286] on div "the" at bounding box center [389, 285] width 23 height 41
click at [381, 271] on icon at bounding box center [383, 272] width 7 height 7
click at [364, 283] on div "is" at bounding box center [360, 285] width 7 height 13
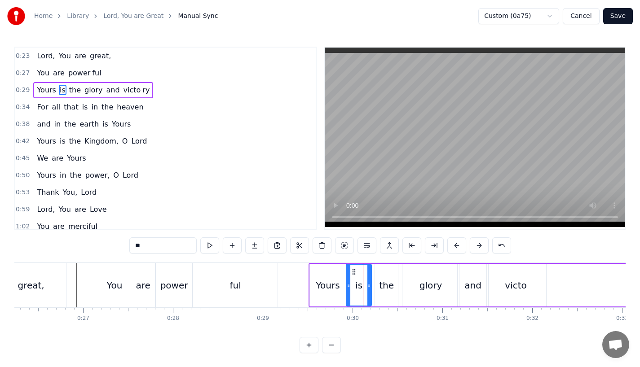
drag, startPoint x: 373, startPoint y: 284, endPoint x: 367, endPoint y: 284, distance: 5.4
click at [367, 284] on icon at bounding box center [369, 285] width 4 height 7
click at [383, 284] on div "the" at bounding box center [386, 285] width 15 height 13
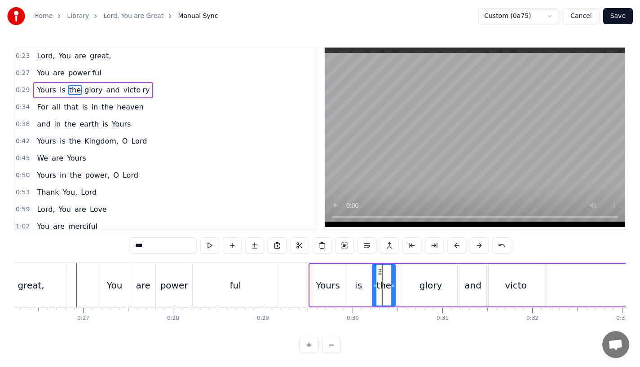
click at [379, 272] on circle at bounding box center [379, 272] width 0 height 0
click at [424, 279] on div "glory" at bounding box center [430, 285] width 23 height 13
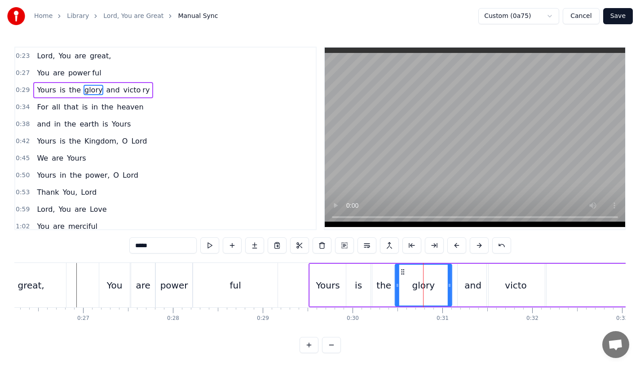
drag, startPoint x: 410, startPoint y: 273, endPoint x: 402, endPoint y: 273, distance: 7.6
click at [402, 273] on icon at bounding box center [402, 272] width 7 height 7
click at [237, 279] on div "ful" at bounding box center [234, 285] width 11 height 13
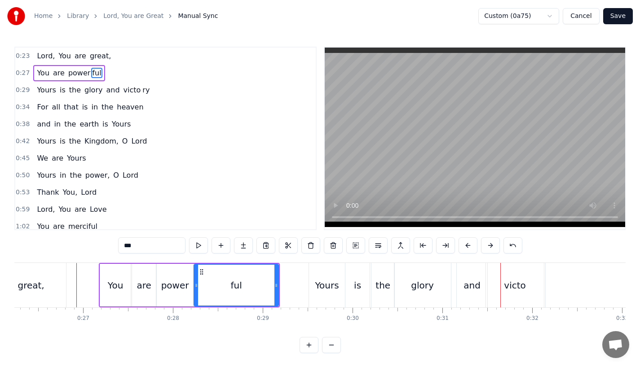
click at [468, 293] on div "and" at bounding box center [472, 285] width 31 height 44
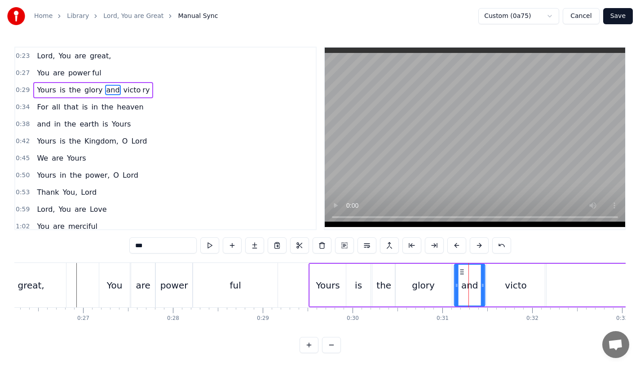
click at [461, 270] on icon at bounding box center [462, 272] width 7 height 7
click at [428, 278] on div "glory" at bounding box center [423, 285] width 57 height 43
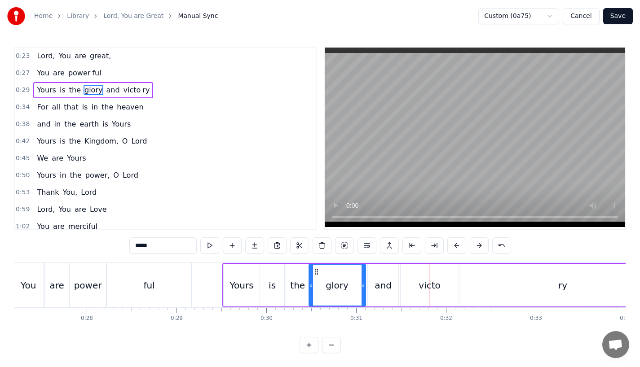
scroll to position [0, 2461]
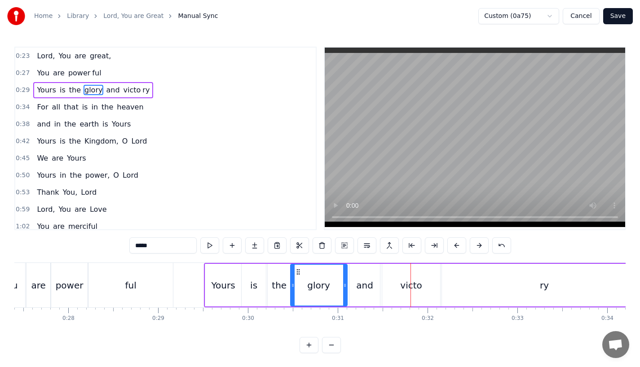
click at [411, 283] on div "victo" at bounding box center [411, 285] width 22 height 13
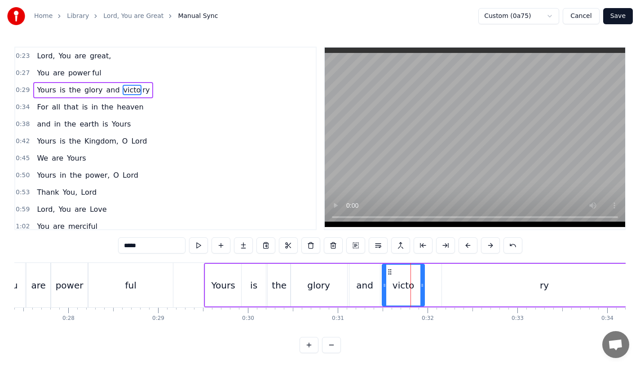
drag, startPoint x: 437, startPoint y: 287, endPoint x: 422, endPoint y: 288, distance: 15.7
click at [422, 288] on icon at bounding box center [422, 285] width 4 height 7
click at [472, 288] on div "ry" at bounding box center [544, 285] width 205 height 43
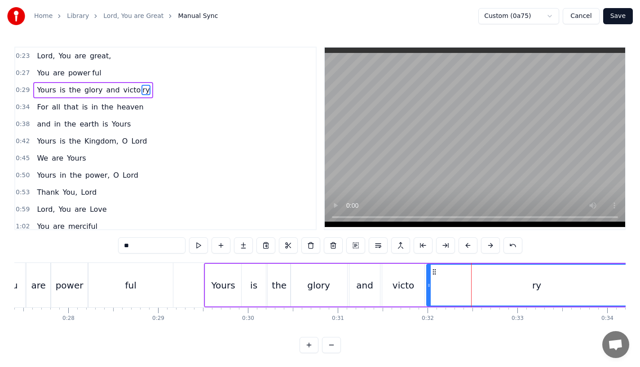
drag, startPoint x: 446, startPoint y: 286, endPoint x: 428, endPoint y: 287, distance: 17.5
click at [428, 287] on icon at bounding box center [429, 285] width 4 height 7
click at [335, 288] on div "glory" at bounding box center [319, 285] width 57 height 43
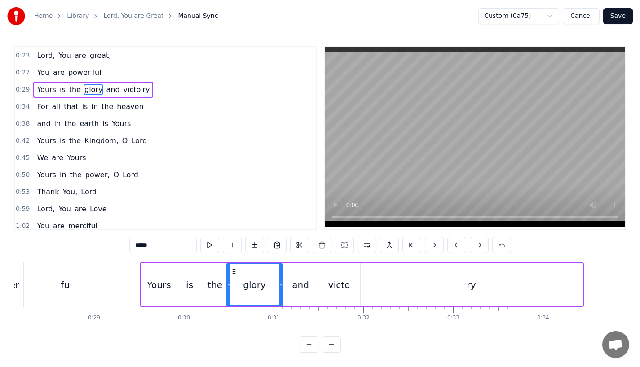
scroll to position [7, 0]
click at [569, 286] on div "ry" at bounding box center [471, 285] width 222 height 43
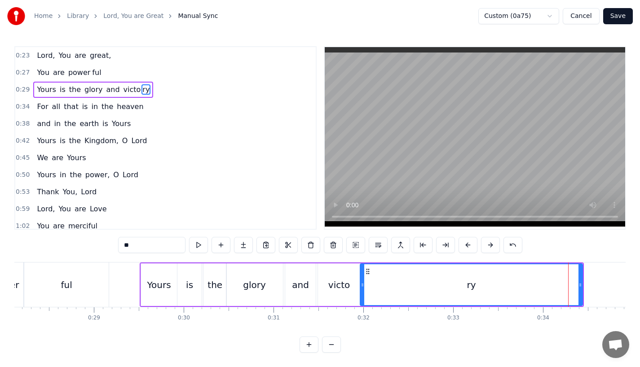
scroll to position [0, 0]
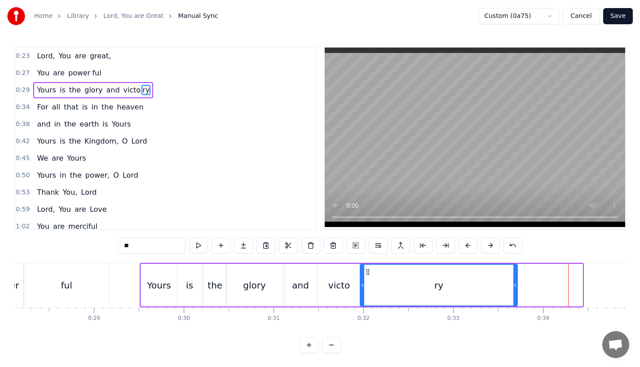
drag, startPoint x: 578, startPoint y: 286, endPoint x: 513, endPoint y: 288, distance: 65.1
click at [513, 288] on icon at bounding box center [515, 285] width 4 height 7
click at [329, 289] on div "victo" at bounding box center [339, 285] width 42 height 43
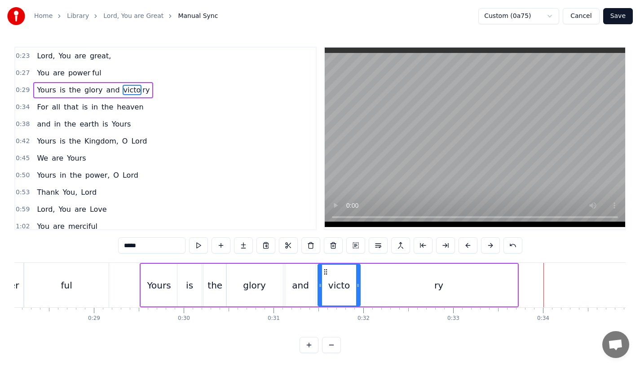
click at [463, 267] on div "ry" at bounding box center [438, 285] width 157 height 43
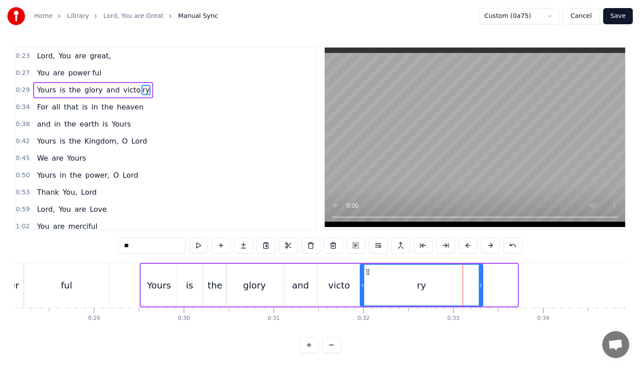
drag, startPoint x: 513, startPoint y: 282, endPoint x: 475, endPoint y: 284, distance: 38.2
click at [479, 284] on icon at bounding box center [481, 285] width 4 height 7
click at [296, 286] on div "and" at bounding box center [300, 285] width 17 height 13
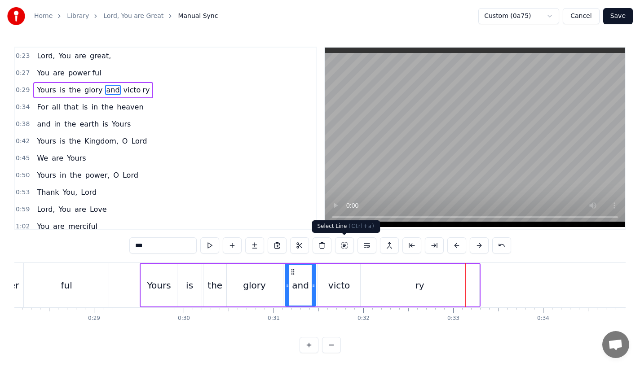
click at [349, 292] on div "victo" at bounding box center [339, 285] width 42 height 43
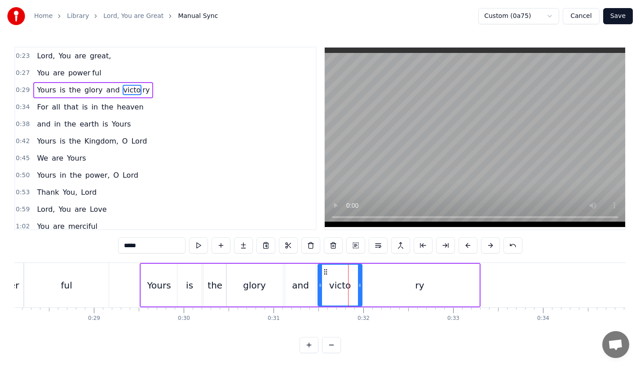
click at [361, 291] on div at bounding box center [360, 285] width 4 height 41
click at [381, 291] on div "ry" at bounding box center [419, 285] width 119 height 43
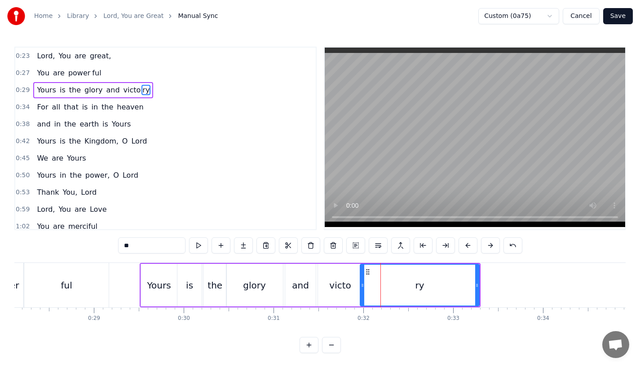
click at [364, 289] on div at bounding box center [363, 285] width 4 height 41
click at [302, 286] on div "and" at bounding box center [300, 285] width 17 height 13
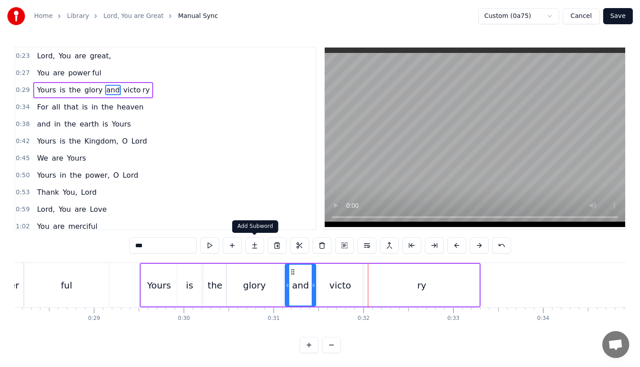
click at [169, 272] on div "Yours" at bounding box center [159, 285] width 36 height 43
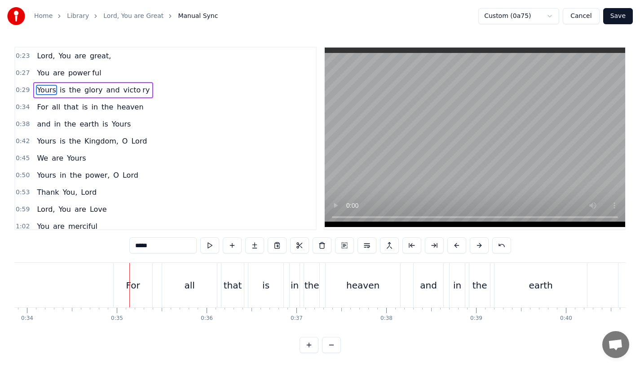
scroll to position [0, 3057]
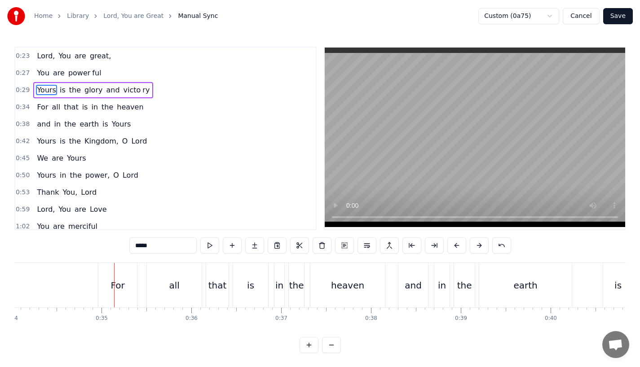
click at [126, 283] on div "For" at bounding box center [117, 285] width 39 height 44
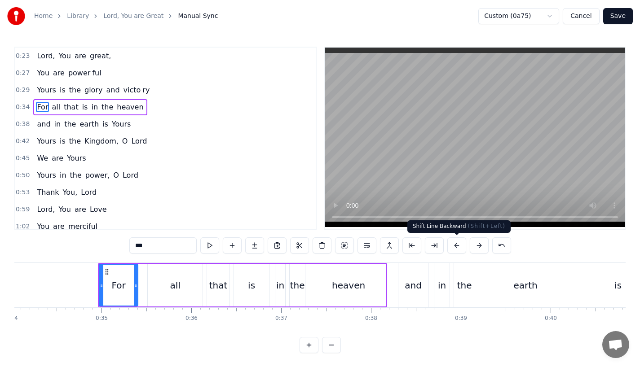
click at [456, 245] on button at bounding box center [456, 246] width 19 height 16
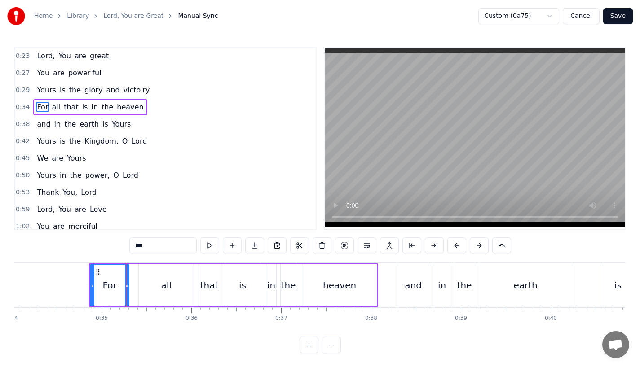
click at [456, 245] on button at bounding box center [456, 246] width 19 height 16
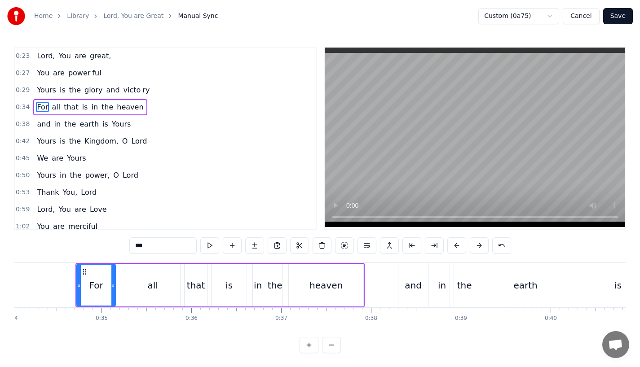
click at [456, 245] on button at bounding box center [456, 246] width 19 height 16
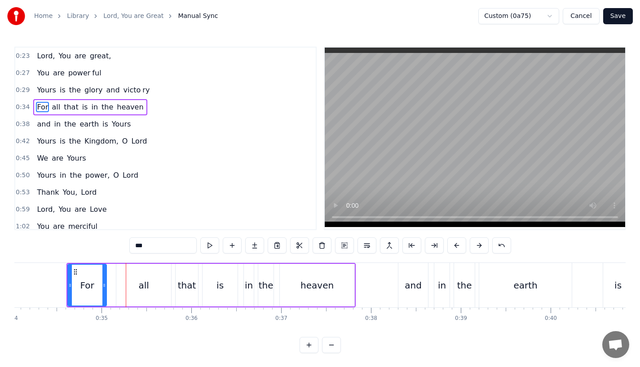
click at [456, 245] on button at bounding box center [456, 246] width 19 height 16
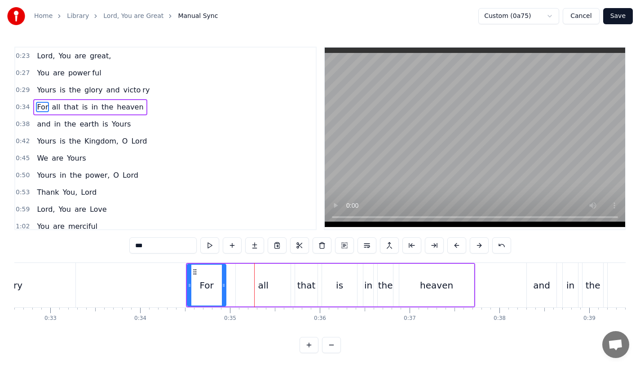
scroll to position [0, 2882]
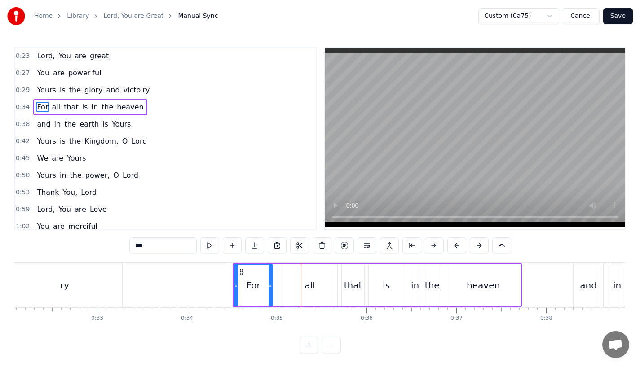
click at [87, 281] on div "ry" at bounding box center [64, 285] width 115 height 44
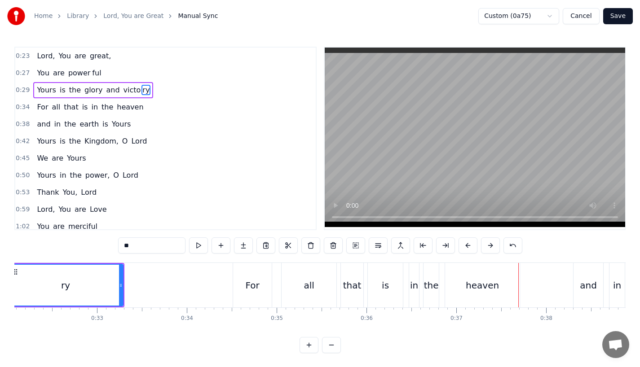
click at [96, 286] on div "ry" at bounding box center [66, 285] width 114 height 41
click at [67, 280] on div "ry" at bounding box center [65, 285] width 9 height 13
click at [349, 283] on div "that" at bounding box center [352, 285] width 18 height 13
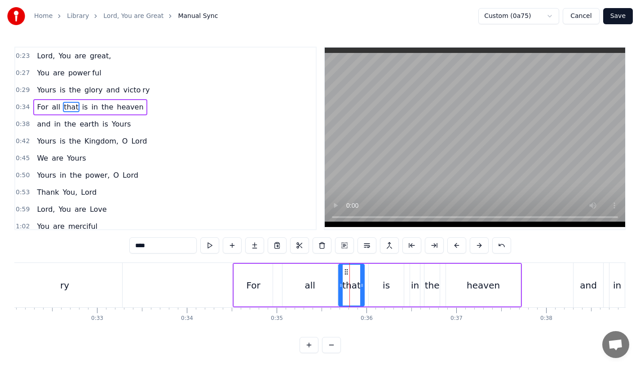
drag, startPoint x: 343, startPoint y: 287, endPoint x: 339, endPoint y: 287, distance: 4.5
click at [339, 287] on icon at bounding box center [341, 285] width 4 height 7
click at [381, 285] on div "is" at bounding box center [386, 285] width 35 height 43
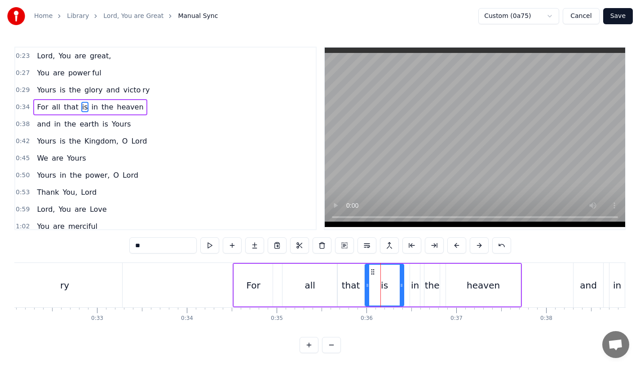
drag, startPoint x: 371, startPoint y: 285, endPoint x: 364, endPoint y: 285, distance: 6.7
click at [366, 285] on icon at bounding box center [368, 285] width 4 height 7
click at [412, 288] on div "in" at bounding box center [415, 285] width 8 height 13
drag, startPoint x: 412, startPoint y: 287, endPoint x: 403, endPoint y: 288, distance: 9.5
click at [403, 288] on icon at bounding box center [404, 285] width 4 height 7
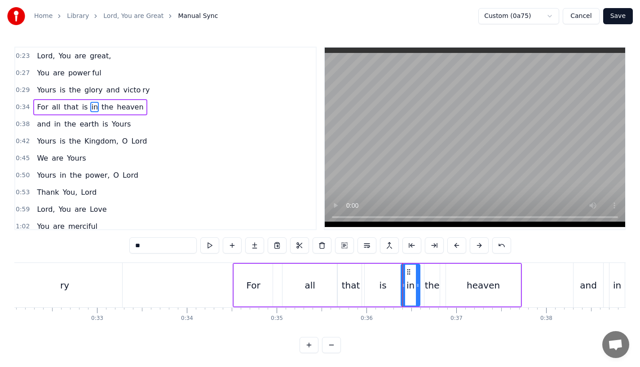
click at [432, 288] on div "the" at bounding box center [432, 285] width 15 height 13
type input "***"
drag, startPoint x: 427, startPoint y: 288, endPoint x: 420, endPoint y: 290, distance: 6.9
click at [421, 290] on div at bounding box center [422, 285] width 4 height 41
click at [440, 288] on icon at bounding box center [441, 285] width 4 height 7
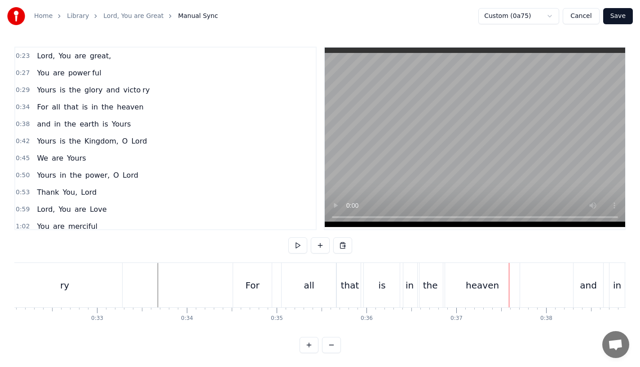
click at [349, 289] on div "that" at bounding box center [350, 285] width 18 height 13
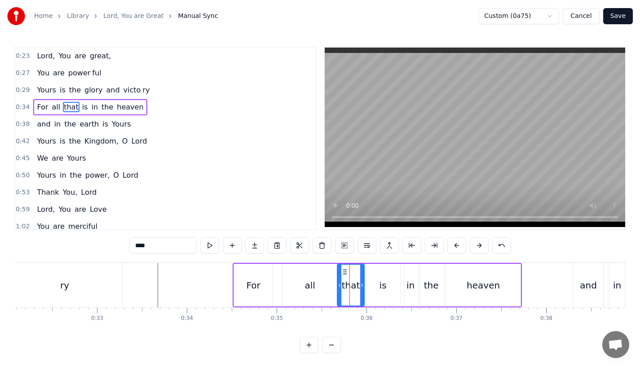
click at [397, 287] on div "is" at bounding box center [383, 285] width 42 height 43
click at [398, 287] on icon at bounding box center [399, 285] width 4 height 7
click at [408, 287] on div "in" at bounding box center [410, 285] width 8 height 13
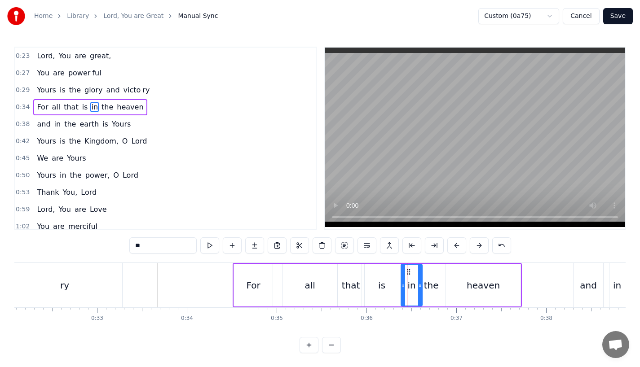
click at [420, 287] on icon at bounding box center [420, 285] width 4 height 7
click at [403, 270] on circle at bounding box center [403, 270] width 0 height 0
click at [430, 276] on div "the" at bounding box center [431, 285] width 25 height 43
click at [444, 282] on icon at bounding box center [446, 285] width 4 height 7
click at [249, 279] on div "For" at bounding box center [253, 285] width 14 height 13
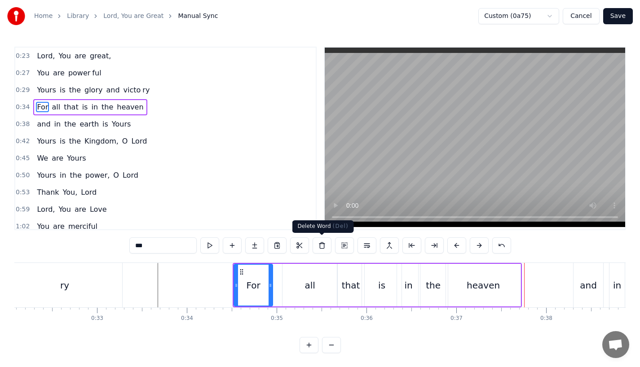
click at [311, 292] on div "all" at bounding box center [309, 285] width 55 height 43
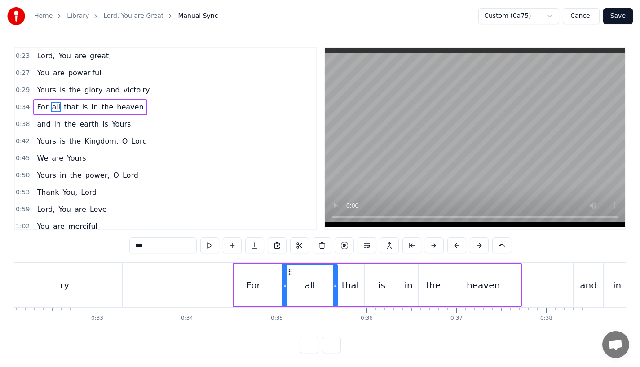
click at [333, 287] on icon at bounding box center [335, 285] width 4 height 7
click at [354, 284] on div "that" at bounding box center [351, 285] width 18 height 13
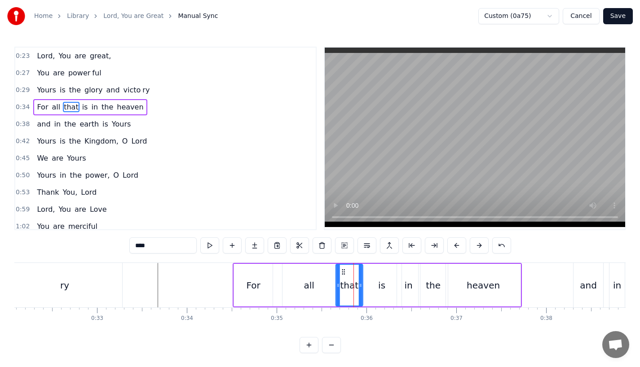
click at [340, 270] on icon at bounding box center [343, 272] width 7 height 7
click at [379, 279] on div "is" at bounding box center [381, 285] width 7 height 13
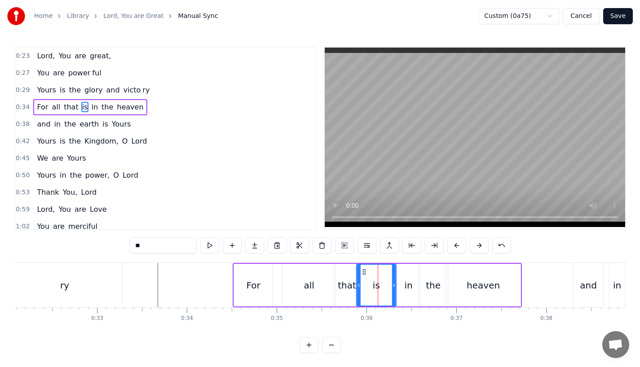
drag, startPoint x: 370, startPoint y: 272, endPoint x: 364, endPoint y: 272, distance: 5.4
click at [364, 272] on icon at bounding box center [364, 272] width 7 height 7
click at [389, 287] on icon at bounding box center [391, 285] width 4 height 7
click at [407, 287] on div "in" at bounding box center [408, 285] width 8 height 13
drag, startPoint x: 402, startPoint y: 271, endPoint x: 396, endPoint y: 271, distance: 6.3
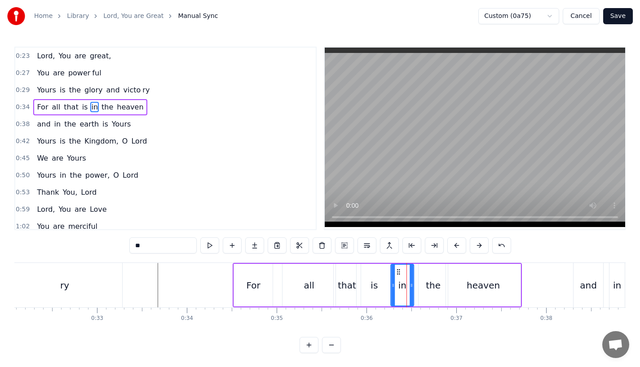
click at [396, 271] on icon at bounding box center [398, 272] width 7 height 7
click at [416, 291] on div at bounding box center [416, 285] width 4 height 41
click at [433, 286] on div "the" at bounding box center [433, 285] width 15 height 13
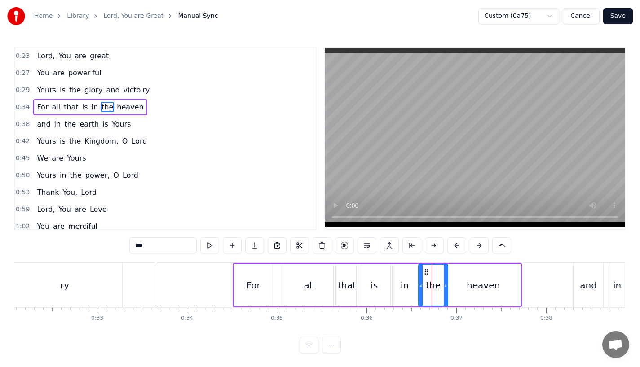
click at [460, 285] on div "heaven" at bounding box center [483, 285] width 75 height 43
type input "******"
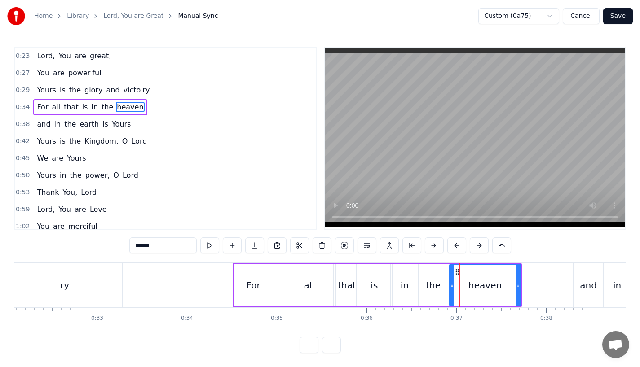
click at [452, 283] on icon at bounding box center [452, 285] width 4 height 7
drag, startPoint x: 516, startPoint y: 288, endPoint x: 508, endPoint y: 288, distance: 8.5
click at [516, 288] on icon at bounding box center [518, 285] width 4 height 7
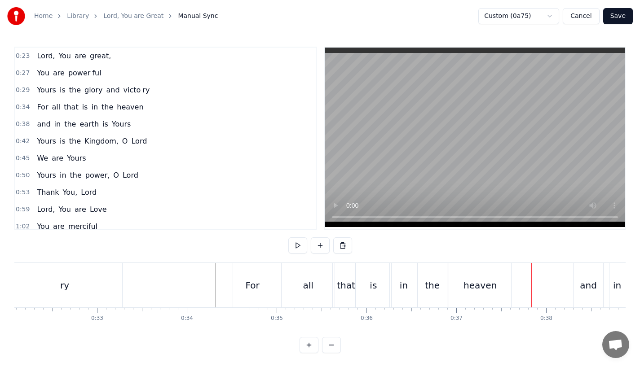
click at [488, 287] on div "heaven" at bounding box center [479, 285] width 33 height 13
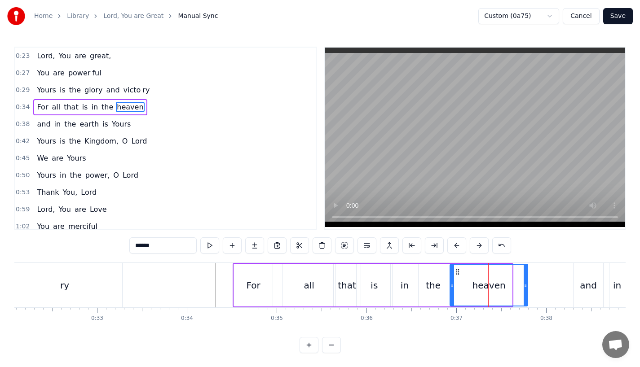
drag, startPoint x: 509, startPoint y: 290, endPoint x: 527, endPoint y: 290, distance: 17.5
click at [527, 290] on div at bounding box center [526, 285] width 4 height 41
click at [398, 276] on div "in" at bounding box center [404, 285] width 27 height 43
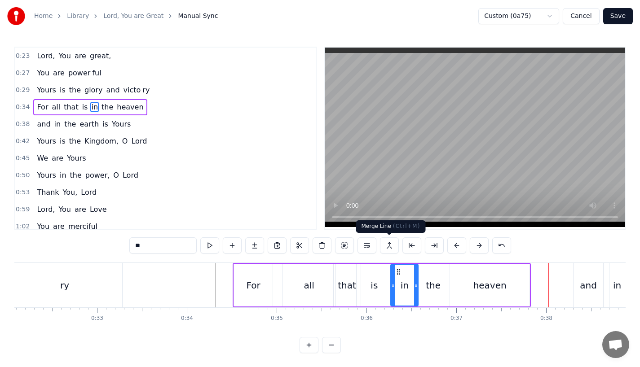
click at [485, 292] on div "heaven" at bounding box center [489, 285] width 79 height 43
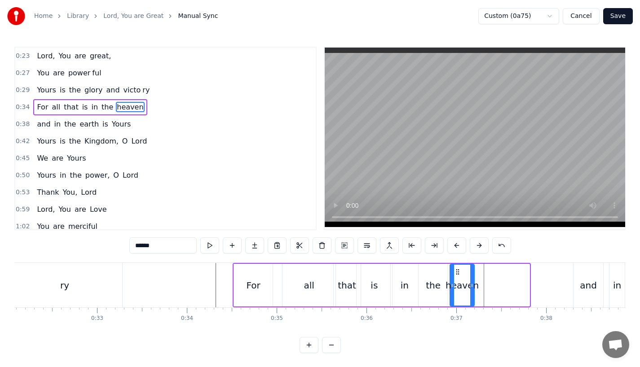
drag, startPoint x: 526, startPoint y: 289, endPoint x: 471, endPoint y: 290, distance: 55.2
click at [471, 290] on div at bounding box center [472, 285] width 4 height 41
click at [167, 246] on input "******" at bounding box center [162, 246] width 67 height 16
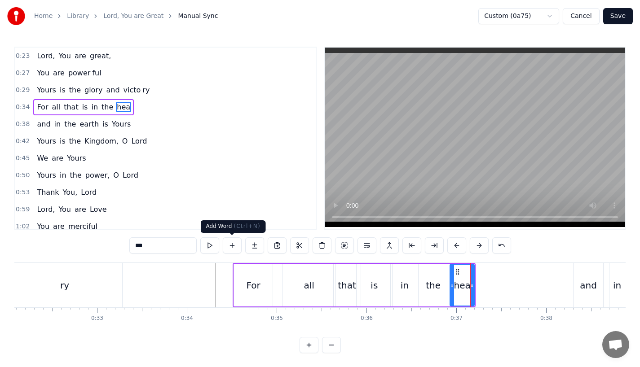
type input "***"
click at [254, 250] on button at bounding box center [254, 246] width 19 height 16
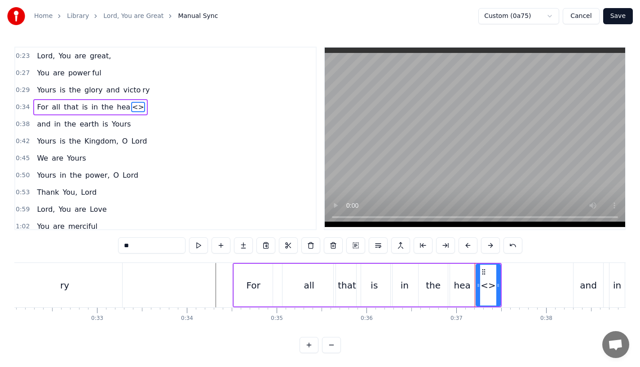
drag, startPoint x: 156, startPoint y: 246, endPoint x: 65, endPoint y: 243, distance: 91.2
click at [65, 243] on div "0:23 Lord, You are great, 0:27 You are power ful 0:29 Yours is the glory and vi…" at bounding box center [319, 200] width 611 height 307
drag, startPoint x: 497, startPoint y: 282, endPoint x: 527, endPoint y: 284, distance: 30.1
click at [527, 284] on icon at bounding box center [528, 285] width 4 height 7
click at [405, 282] on div "in" at bounding box center [405, 285] width 8 height 13
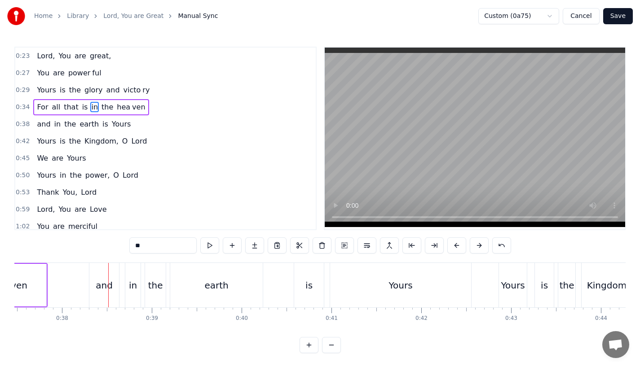
scroll to position [0, 3345]
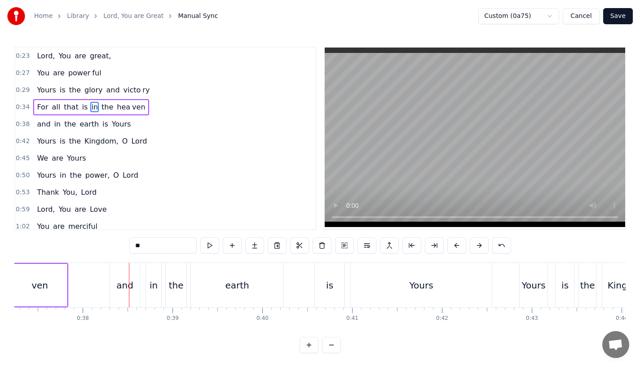
click at [130, 287] on div "and" at bounding box center [124, 285] width 17 height 13
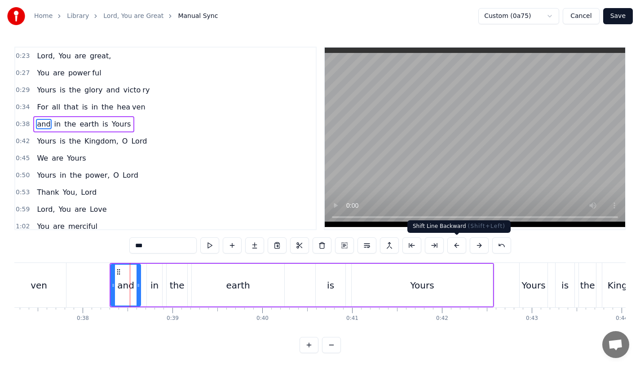
click at [457, 244] on button at bounding box center [456, 246] width 19 height 16
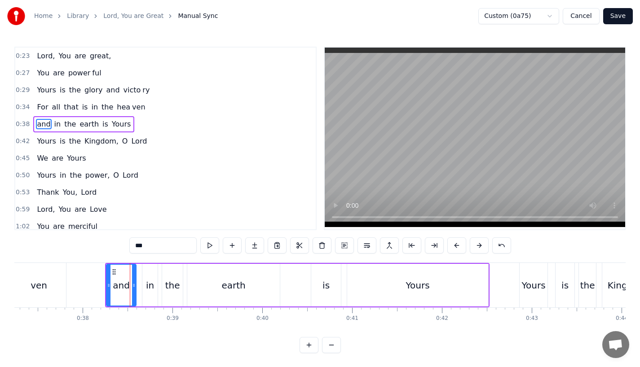
click at [457, 244] on button at bounding box center [456, 246] width 19 height 16
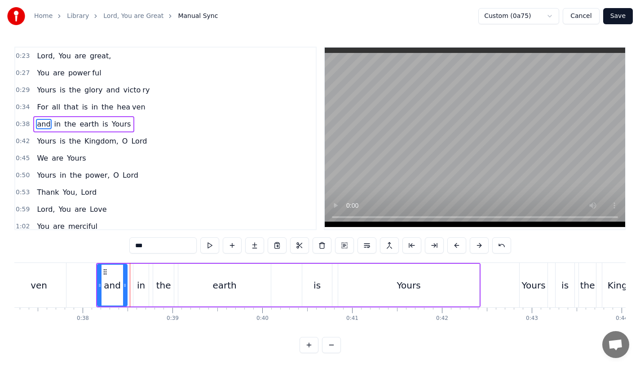
click at [457, 244] on button at bounding box center [456, 246] width 19 height 16
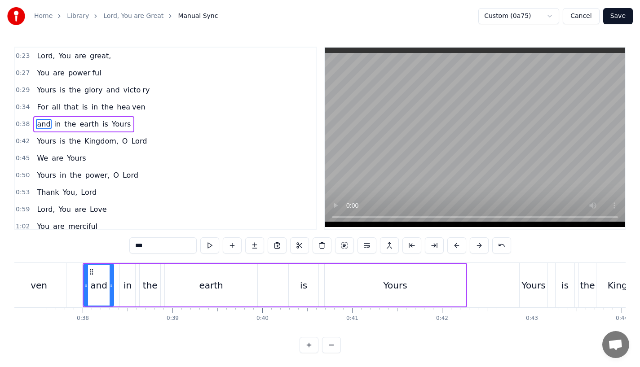
click at [457, 244] on button at bounding box center [456, 246] width 19 height 16
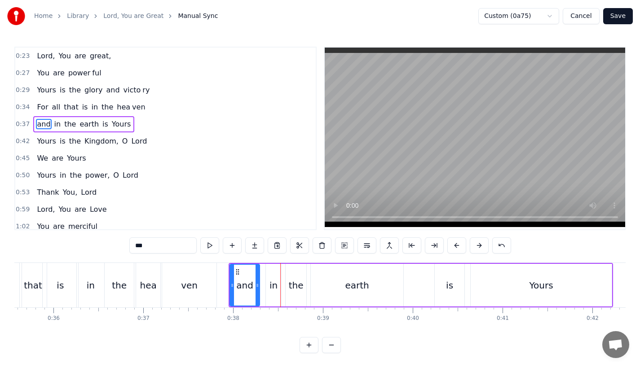
scroll to position [0, 3163]
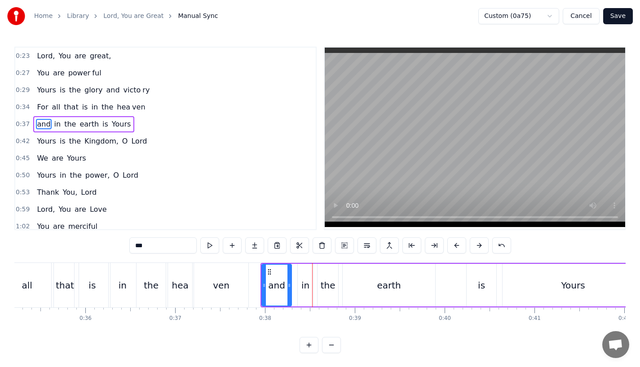
click at [201, 270] on div "ven" at bounding box center [221, 285] width 54 height 44
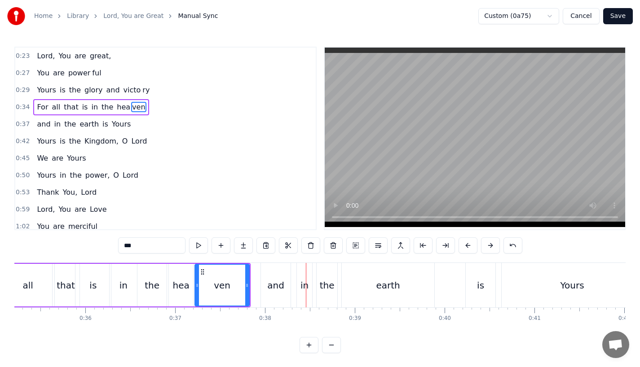
click at [149, 286] on div "the" at bounding box center [152, 285] width 15 height 13
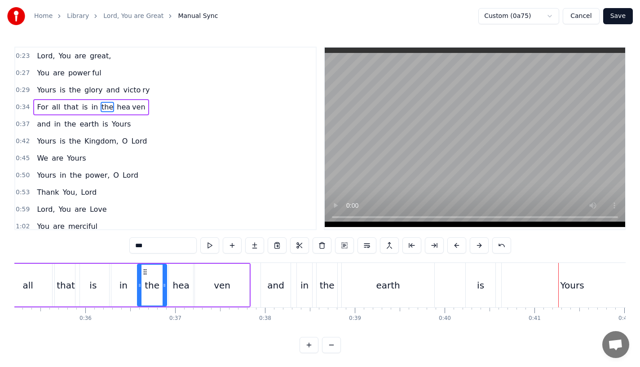
click at [285, 283] on div "and" at bounding box center [276, 285] width 30 height 44
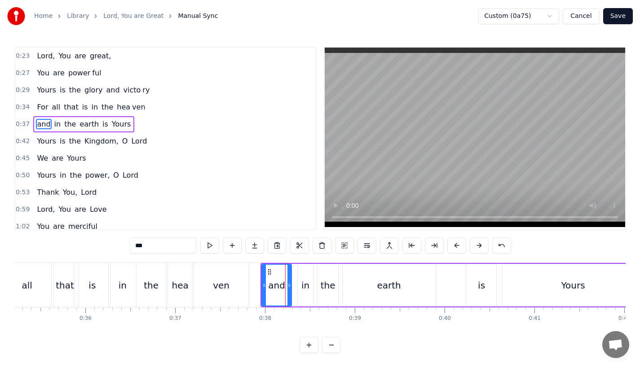
click at [300, 280] on div "in" at bounding box center [305, 285] width 15 height 43
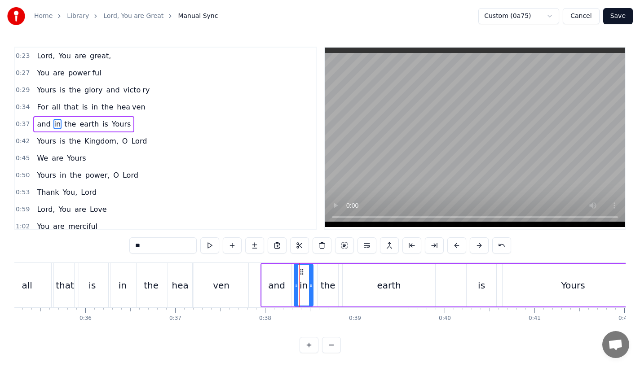
click at [296, 286] on icon at bounding box center [297, 285] width 4 height 7
click at [279, 283] on div "and" at bounding box center [276, 285] width 17 height 13
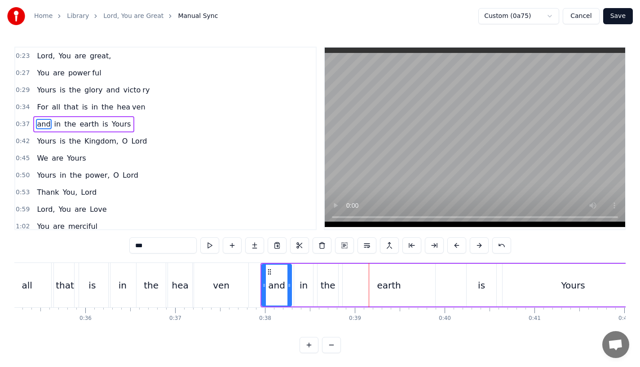
click at [364, 292] on div "earth" at bounding box center [389, 285] width 93 height 43
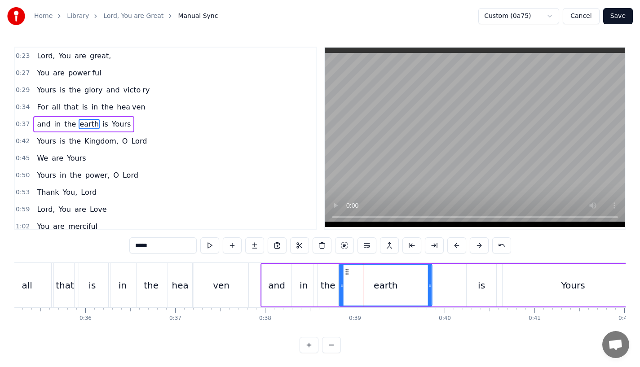
drag, startPoint x: 351, startPoint y: 273, endPoint x: 344, endPoint y: 273, distance: 7.2
click at [346, 273] on icon at bounding box center [347, 272] width 7 height 7
click at [477, 289] on div "is" at bounding box center [482, 285] width 30 height 43
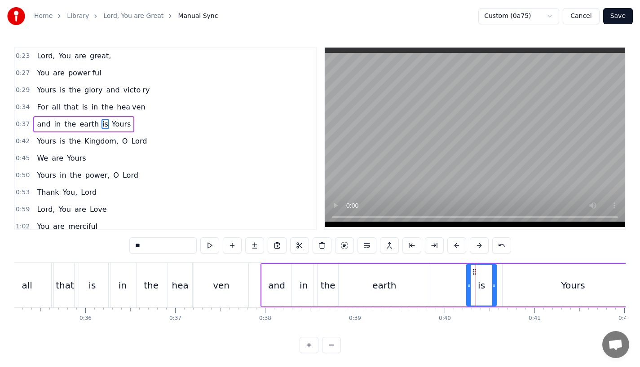
drag, startPoint x: 470, startPoint y: 285, endPoint x: 465, endPoint y: 285, distance: 4.9
click at [467, 285] on icon at bounding box center [469, 285] width 4 height 7
drag, startPoint x: 470, startPoint y: 272, endPoint x: 463, endPoint y: 272, distance: 7.2
click at [464, 272] on circle at bounding box center [464, 272] width 0 height 0
click at [398, 285] on div "earth" at bounding box center [384, 285] width 93 height 43
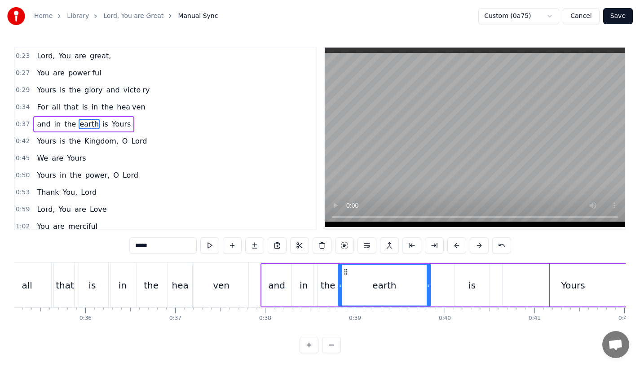
click at [528, 296] on div "Yours" at bounding box center [573, 285] width 141 height 43
type input "*****"
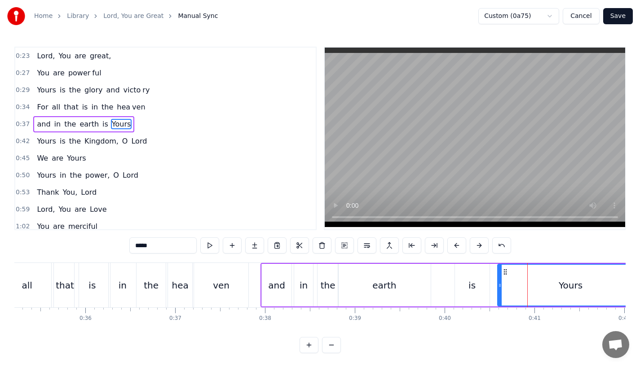
drag, startPoint x: 505, startPoint y: 290, endPoint x: 499, endPoint y: 290, distance: 5.8
click at [499, 290] on div at bounding box center [500, 285] width 4 height 41
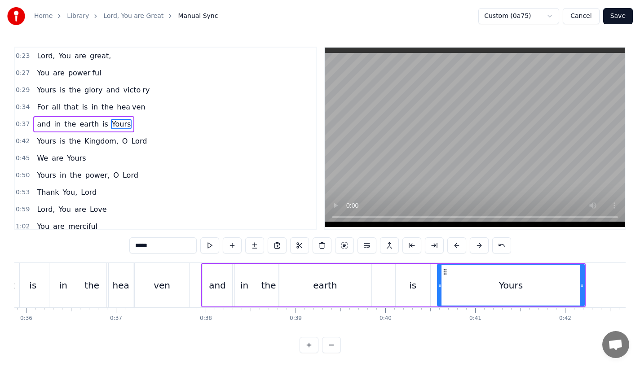
click at [480, 284] on div "Yours" at bounding box center [511, 285] width 146 height 41
click at [441, 282] on icon at bounding box center [440, 285] width 4 height 7
drag, startPoint x: 583, startPoint y: 282, endPoint x: 527, endPoint y: 283, distance: 55.3
click at [534, 283] on icon at bounding box center [536, 285] width 4 height 7
drag, startPoint x: 526, startPoint y: 284, endPoint x: 513, endPoint y: 284, distance: 13.0
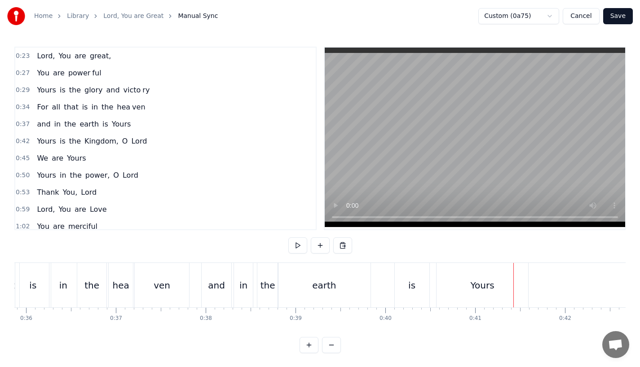
click at [492, 287] on div "Yours" at bounding box center [483, 285] width 24 height 13
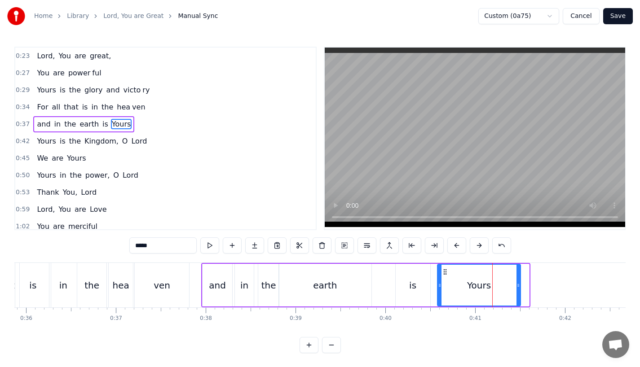
drag, startPoint x: 526, startPoint y: 285, endPoint x: 510, endPoint y: 285, distance: 16.2
click at [518, 285] on circle at bounding box center [518, 285] width 0 height 0
click at [310, 283] on div "earth" at bounding box center [325, 285] width 93 height 43
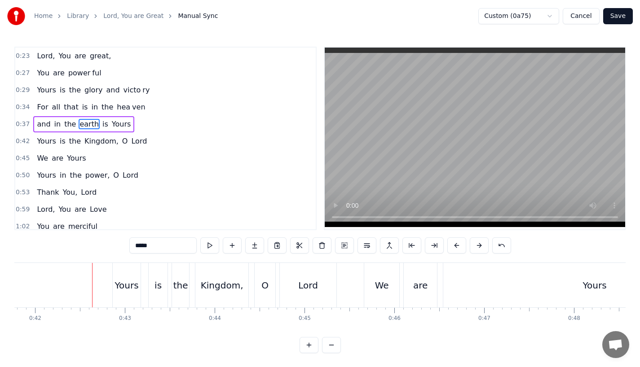
scroll to position [0, 3752]
click at [112, 282] on div "Yours" at bounding box center [126, 285] width 29 height 44
type input "*****"
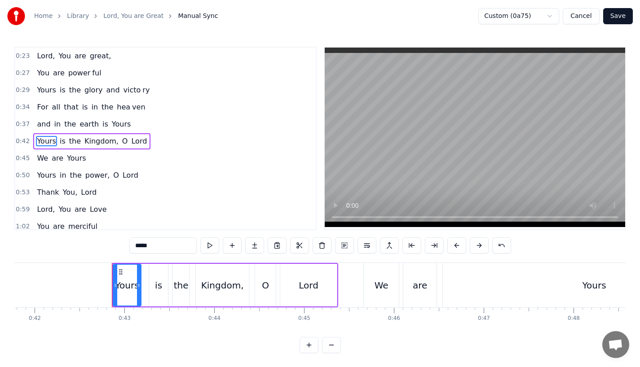
scroll to position [3, 0]
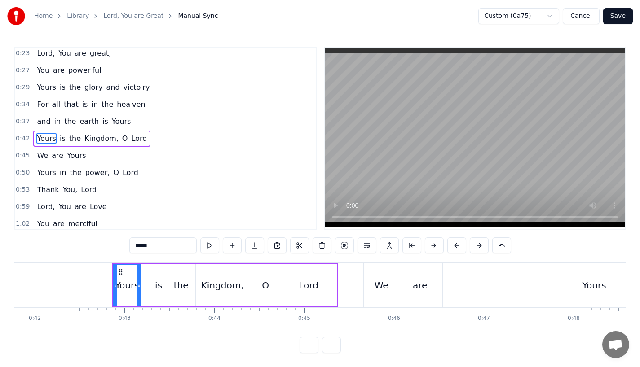
click at [134, 284] on div "Yours" at bounding box center [127, 285] width 24 height 13
click at [458, 245] on button at bounding box center [456, 246] width 19 height 16
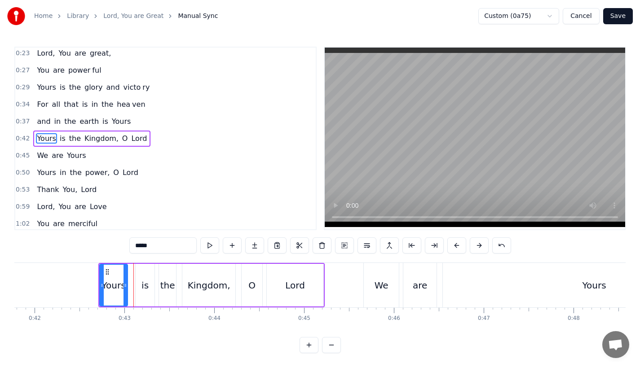
click at [458, 245] on button at bounding box center [456, 246] width 19 height 16
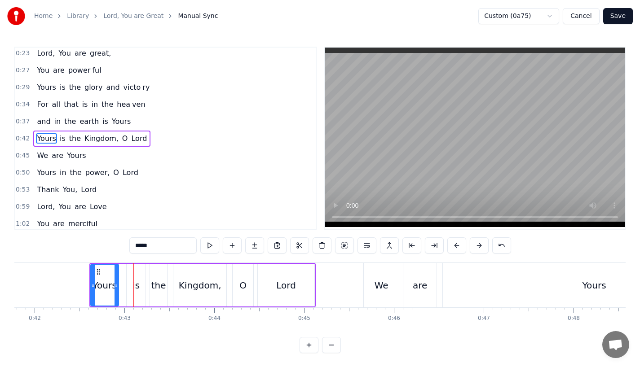
click at [458, 245] on button at bounding box center [456, 246] width 19 height 16
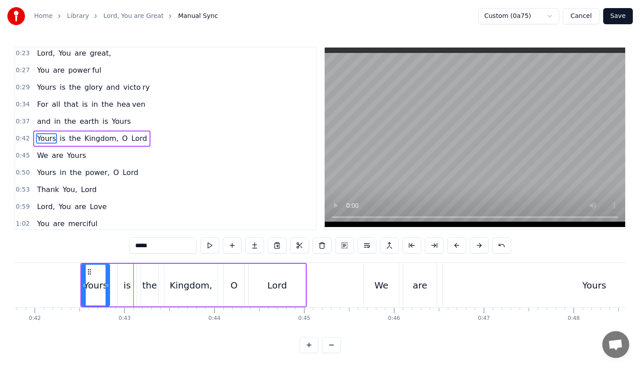
click at [458, 245] on button at bounding box center [456, 246] width 19 height 16
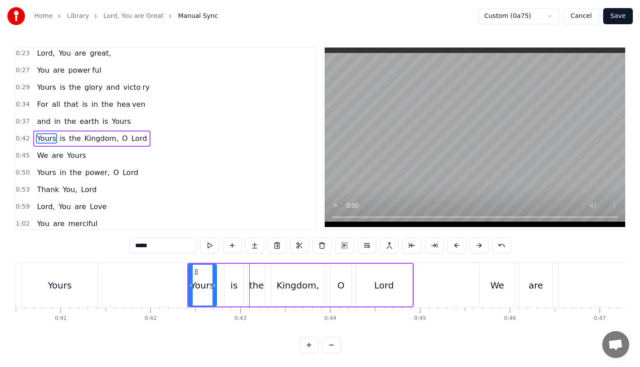
scroll to position [0, 3609]
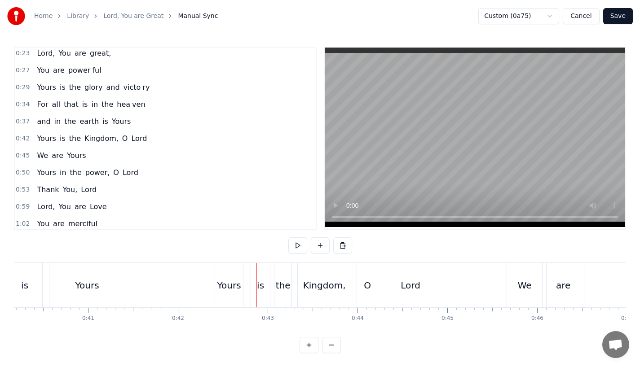
click at [234, 286] on div "Yours" at bounding box center [229, 285] width 24 height 13
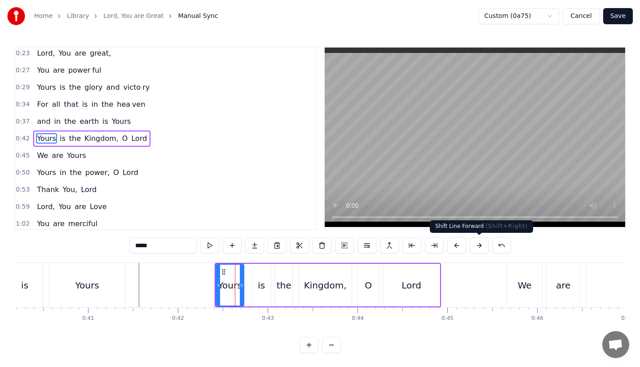
click at [483, 243] on button at bounding box center [479, 246] width 19 height 16
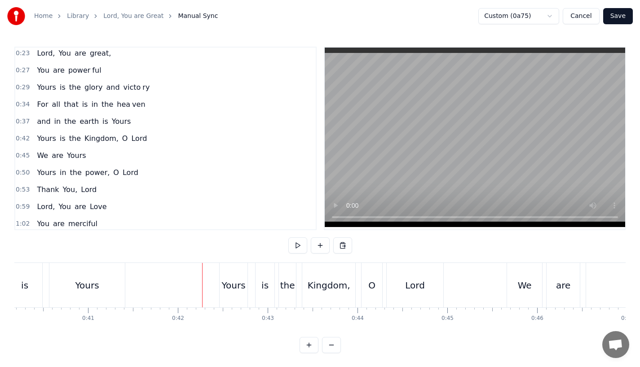
click at [241, 286] on div "Yours" at bounding box center [234, 285] width 24 height 13
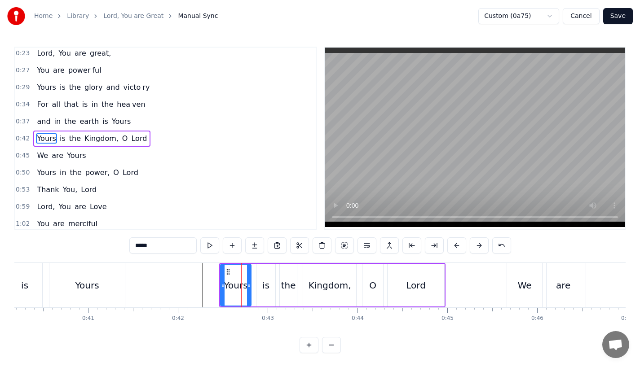
drag, startPoint x: 247, startPoint y: 286, endPoint x: 254, endPoint y: 286, distance: 6.7
click at [251, 286] on icon at bounding box center [249, 285] width 4 height 7
click at [266, 286] on div "is" at bounding box center [265, 285] width 7 height 13
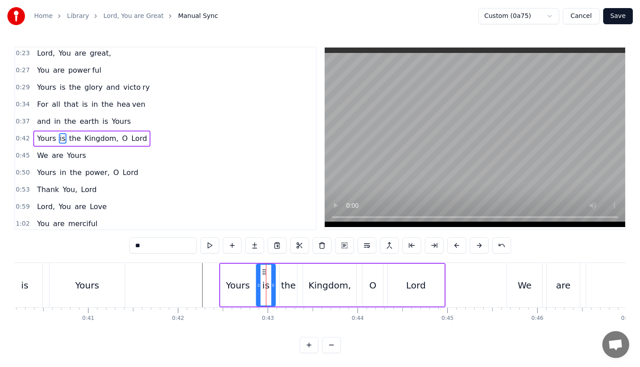
click at [232, 286] on div "Yours" at bounding box center [238, 285] width 24 height 13
type input "*****"
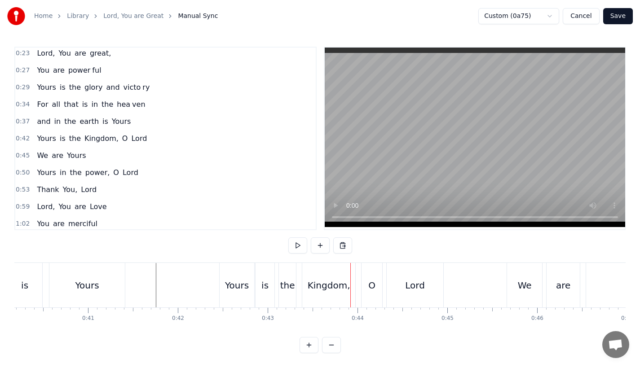
click at [263, 288] on div "is" at bounding box center [264, 285] width 7 height 13
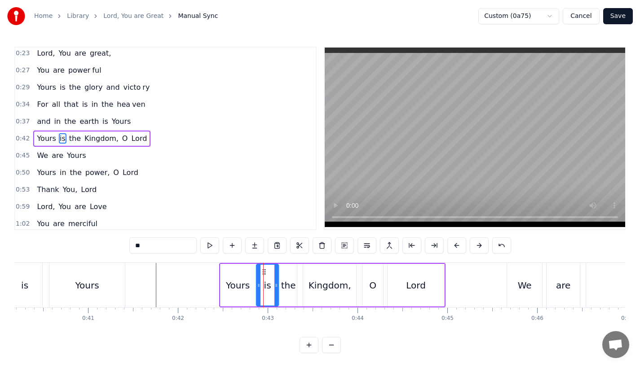
drag, startPoint x: 273, startPoint y: 288, endPoint x: 278, endPoint y: 287, distance: 4.5
click at [278, 287] on icon at bounding box center [276, 285] width 4 height 7
click at [291, 286] on div "the" at bounding box center [288, 285] width 15 height 13
type input "***"
click at [297, 286] on div "Yours is the Kingdom, O Lord" at bounding box center [332, 285] width 226 height 44
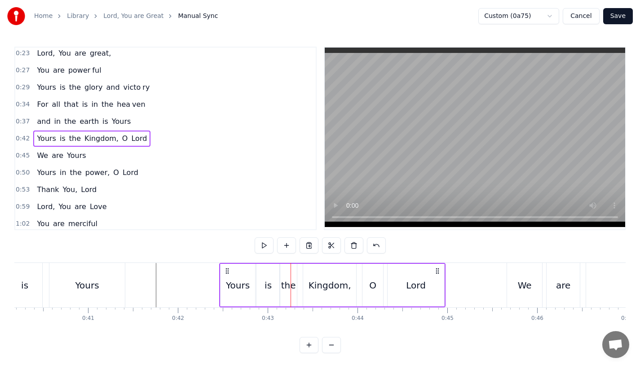
click at [293, 286] on div "the" at bounding box center [288, 285] width 15 height 13
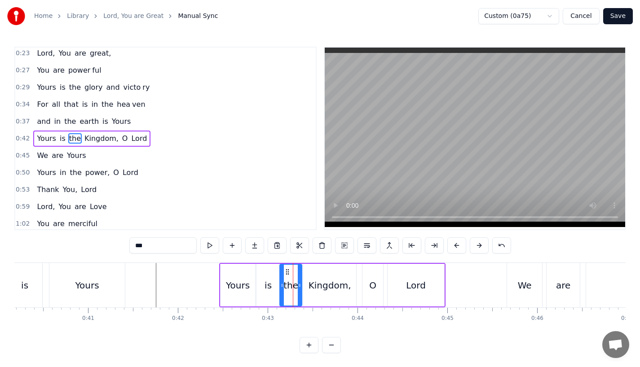
drag, startPoint x: 295, startPoint y: 286, endPoint x: 301, endPoint y: 286, distance: 5.9
click at [301, 286] on icon at bounding box center [300, 285] width 4 height 7
click at [341, 296] on div "Kingdom," at bounding box center [329, 285] width 53 height 43
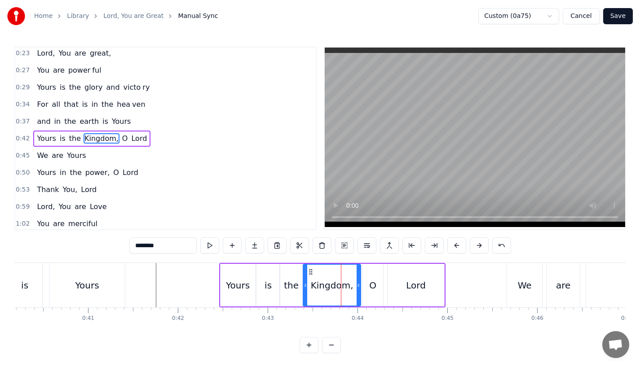
drag, startPoint x: 355, startPoint y: 289, endPoint x: 360, endPoint y: 288, distance: 5.0
click at [360, 288] on icon at bounding box center [359, 285] width 4 height 7
click at [379, 289] on div "O" at bounding box center [372, 285] width 21 height 43
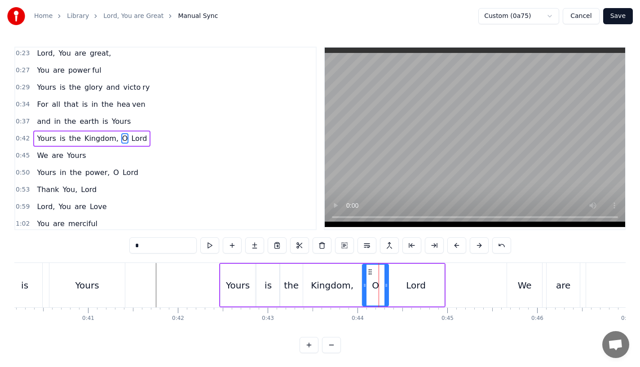
drag, startPoint x: 380, startPoint y: 285, endPoint x: 385, endPoint y: 285, distance: 5.4
click at [385, 285] on icon at bounding box center [386, 285] width 4 height 7
click at [252, 288] on div "Yours" at bounding box center [238, 285] width 35 height 43
type input "*****"
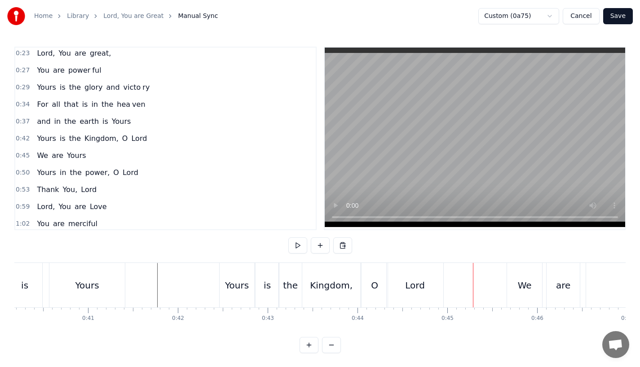
click at [523, 283] on div "We" at bounding box center [525, 285] width 14 height 13
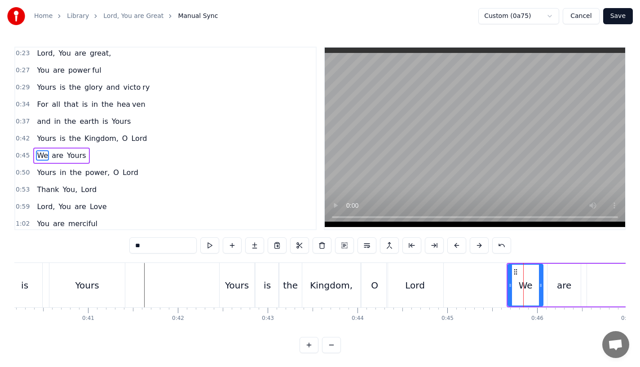
scroll to position [20, 0]
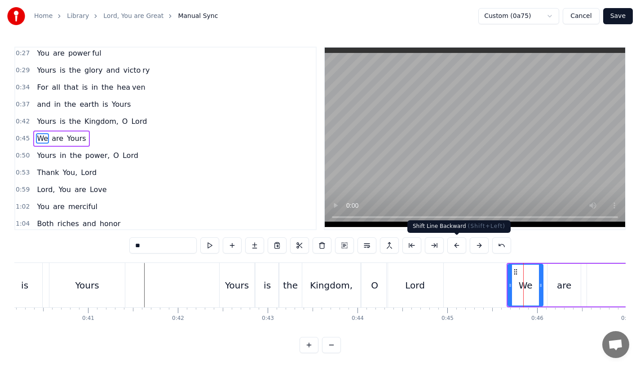
click at [461, 246] on button at bounding box center [456, 246] width 19 height 16
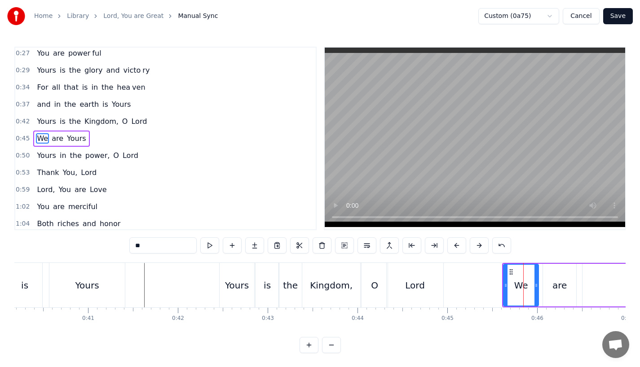
click at [461, 246] on button at bounding box center [456, 246] width 19 height 16
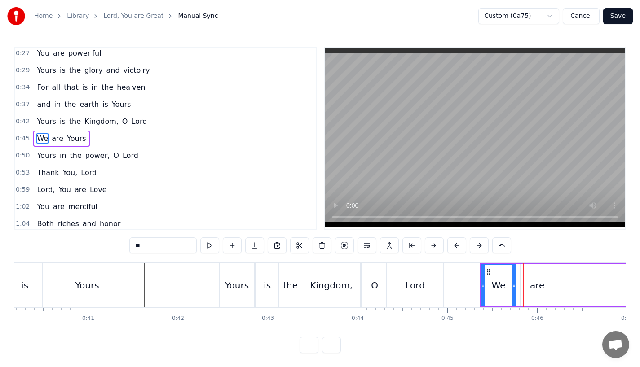
click at [461, 246] on button at bounding box center [456, 246] width 19 height 16
click at [327, 279] on div "Kingdom," at bounding box center [331, 285] width 43 height 13
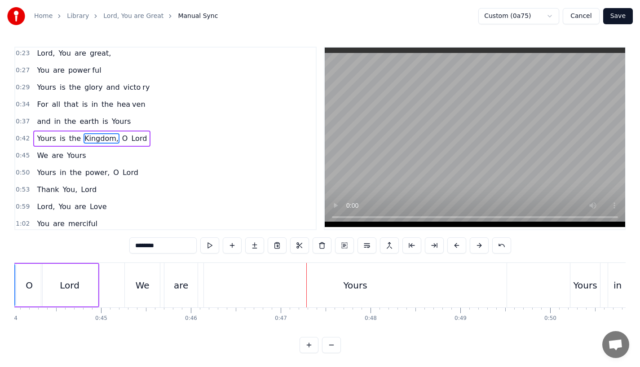
scroll to position [0, 3812]
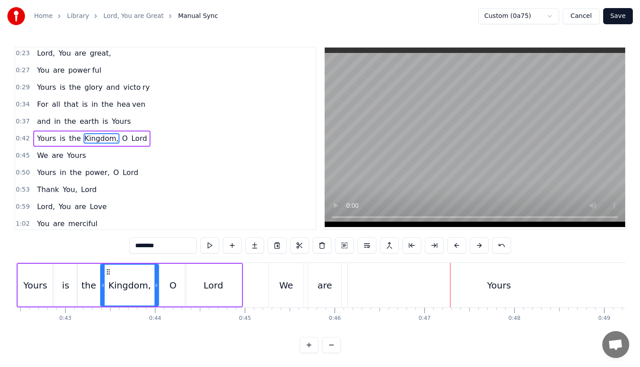
click at [216, 271] on div "Lord" at bounding box center [213, 285] width 57 height 43
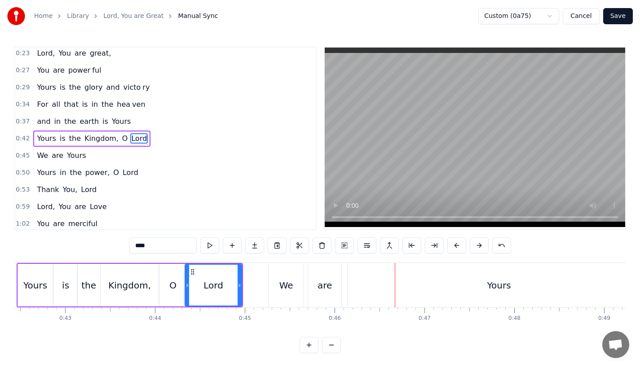
click at [419, 282] on div "Yours" at bounding box center [499, 285] width 303 height 44
type input "*****"
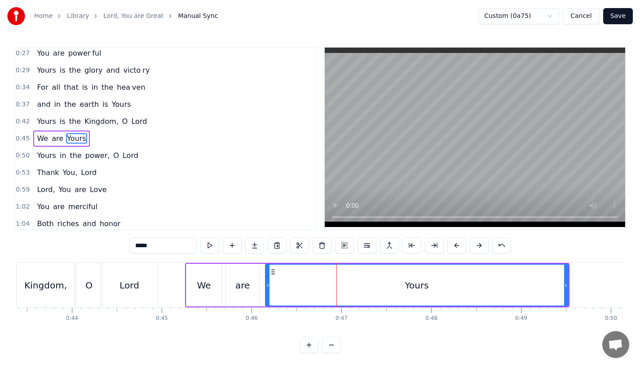
scroll to position [0, 3920]
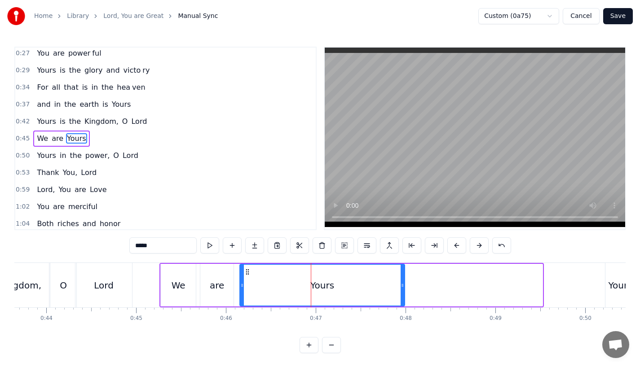
drag, startPoint x: 540, startPoint y: 288, endPoint x: 403, endPoint y: 287, distance: 137.0
click at [403, 287] on icon at bounding box center [403, 285] width 4 height 7
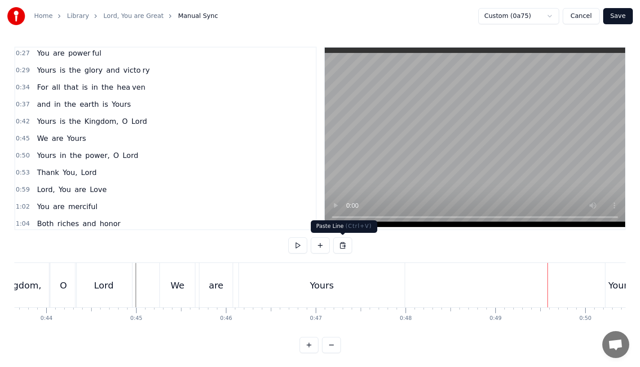
click at [338, 282] on div "Yours" at bounding box center [322, 285] width 166 height 44
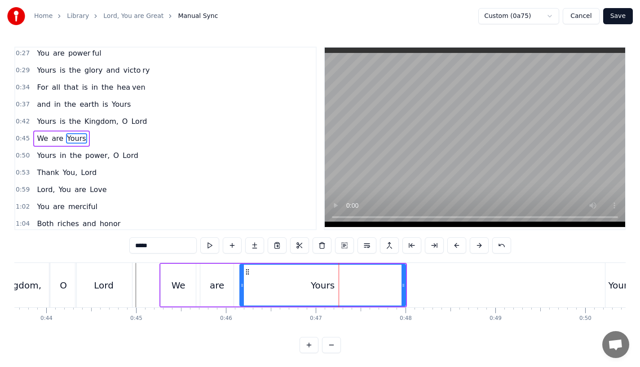
click at [182, 282] on div "We" at bounding box center [179, 285] width 14 height 13
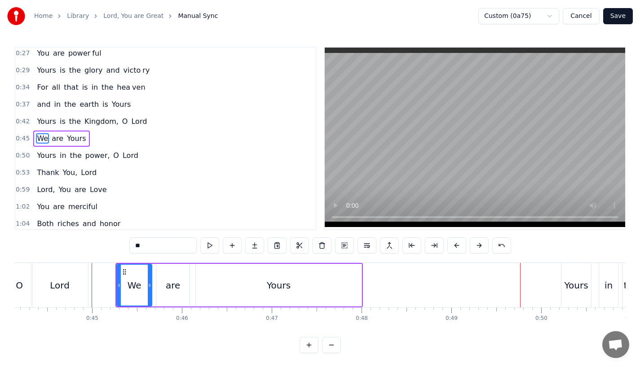
scroll to position [0, 3981]
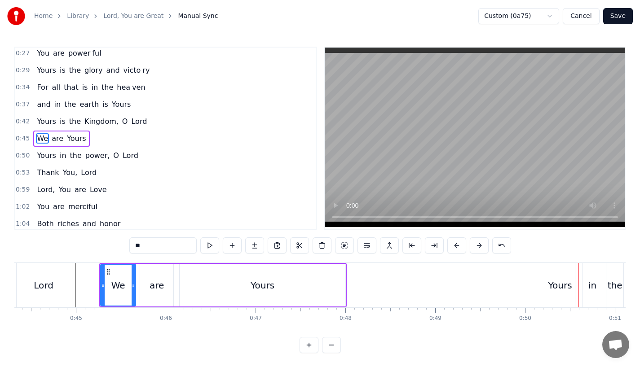
click at [551, 286] on div "Yours" at bounding box center [560, 285] width 24 height 13
type input "*****"
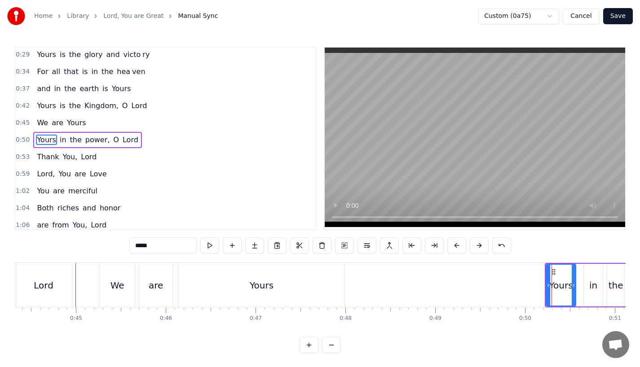
scroll to position [37, 0]
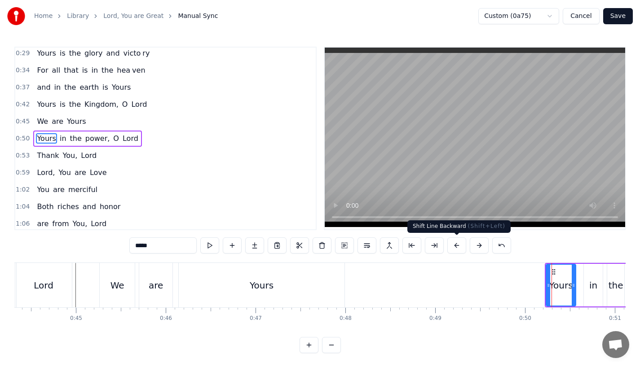
click at [458, 242] on button at bounding box center [456, 246] width 19 height 16
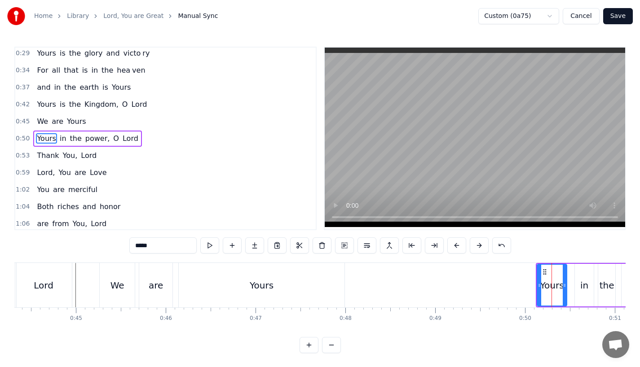
click at [458, 242] on button at bounding box center [456, 246] width 19 height 16
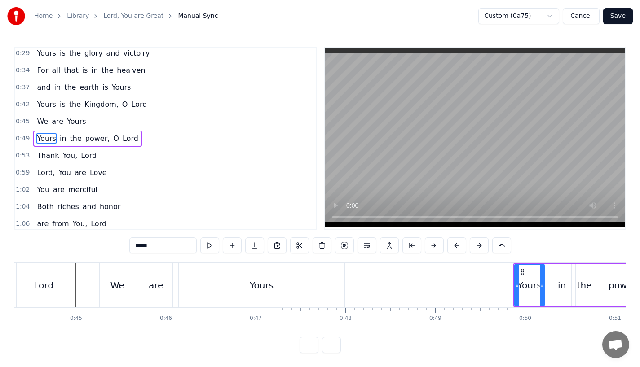
click at [458, 242] on button at bounding box center [456, 246] width 19 height 16
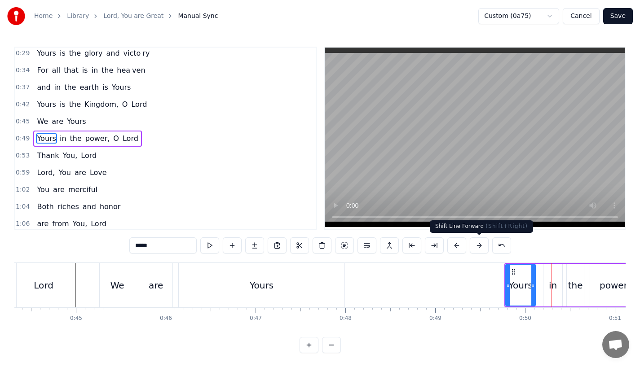
click at [473, 247] on button at bounding box center [479, 246] width 19 height 16
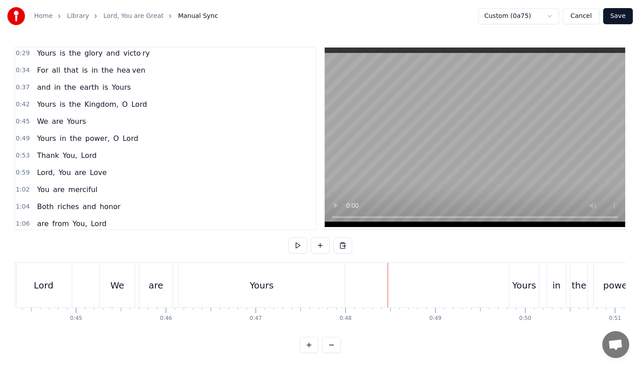
click at [310, 276] on div "Yours" at bounding box center [262, 285] width 166 height 44
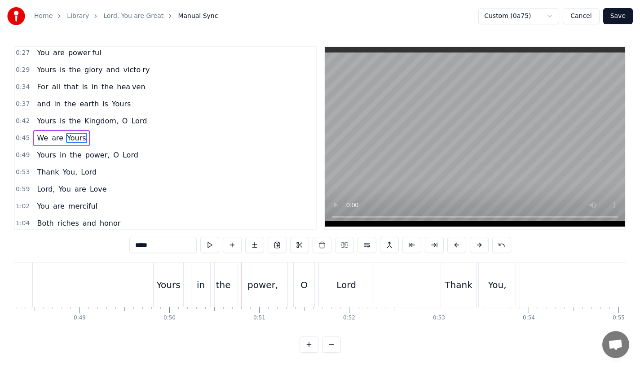
scroll to position [0, 4247]
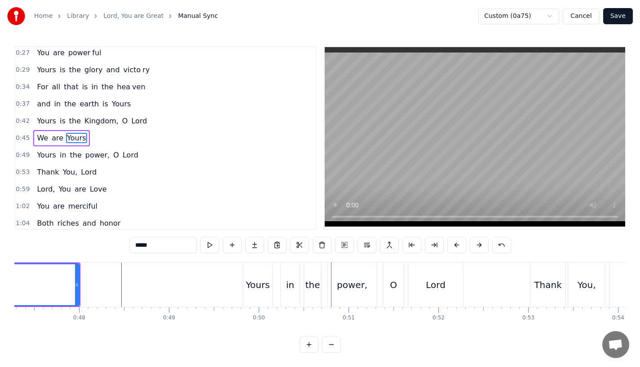
click at [260, 285] on div "Yours" at bounding box center [258, 284] width 24 height 13
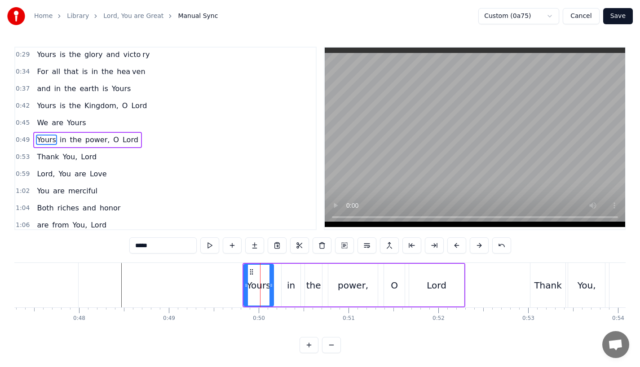
scroll to position [37, 0]
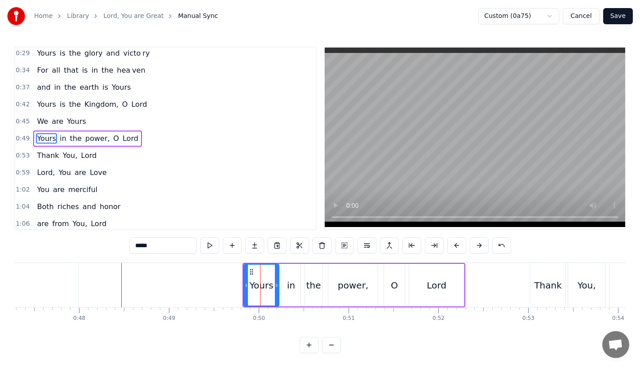
drag, startPoint x: 271, startPoint y: 287, endPoint x: 278, endPoint y: 287, distance: 7.2
click at [278, 287] on icon at bounding box center [277, 285] width 4 height 7
drag, startPoint x: 245, startPoint y: 286, endPoint x: 241, endPoint y: 288, distance: 4.6
click at [241, 288] on icon at bounding box center [242, 285] width 4 height 7
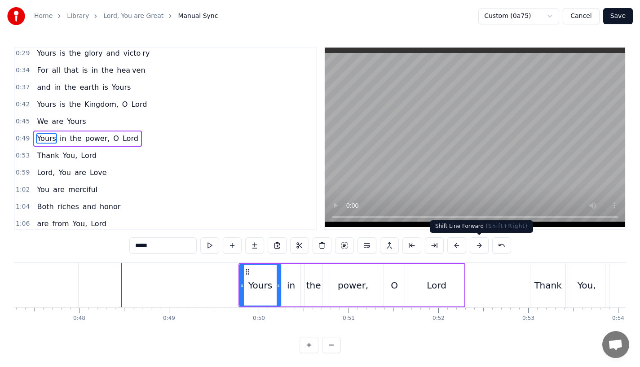
click at [476, 247] on button at bounding box center [479, 246] width 19 height 16
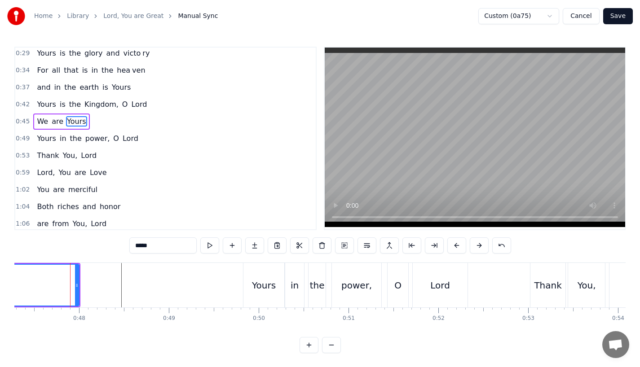
scroll to position [20, 0]
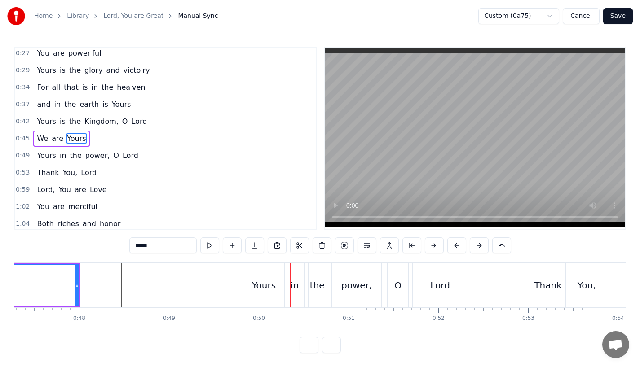
click at [269, 279] on div "Yours" at bounding box center [264, 285] width 24 height 13
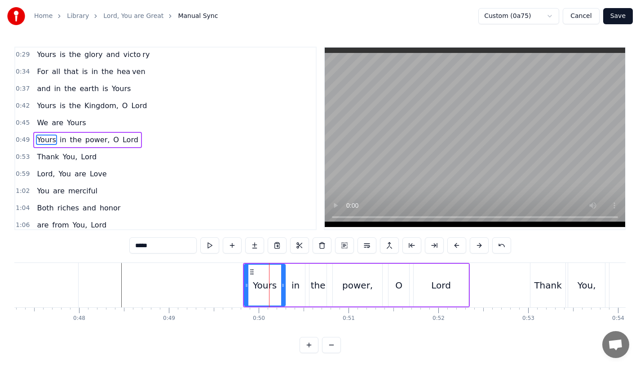
scroll to position [37, 0]
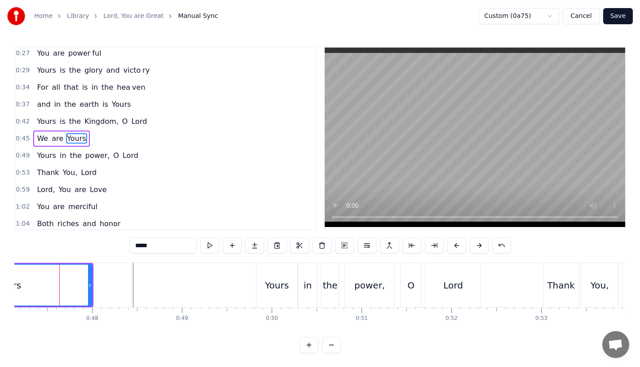
scroll to position [0, 4234]
click at [311, 292] on div "in" at bounding box center [307, 285] width 19 height 44
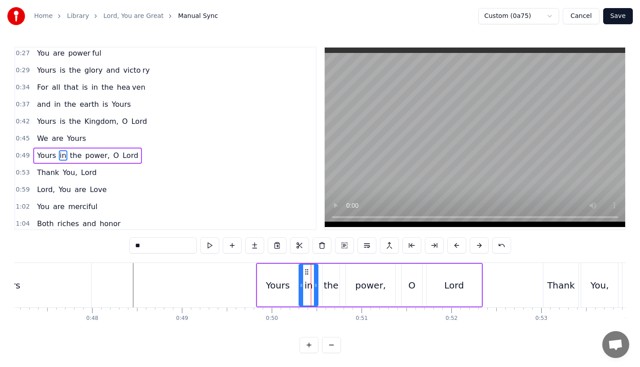
scroll to position [37, 0]
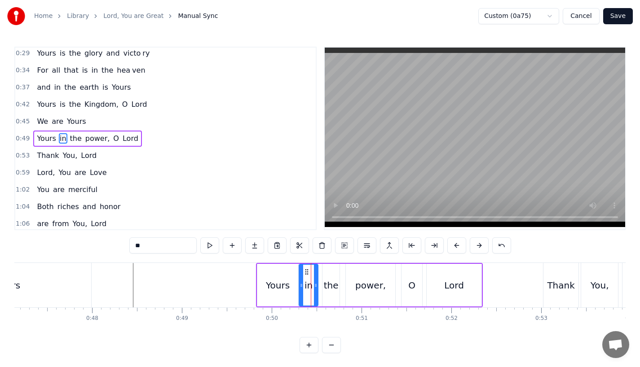
click at [148, 244] on input "**" at bounding box center [162, 246] width 67 height 16
type input "**"
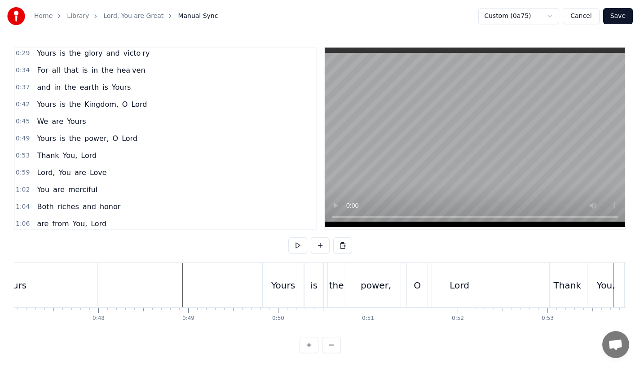
scroll to position [0, 4153]
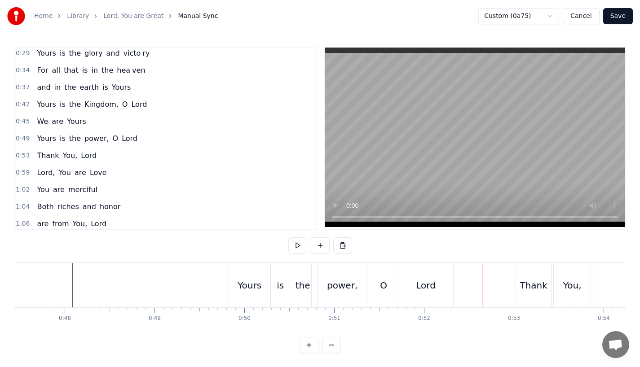
scroll to position [0, 4215]
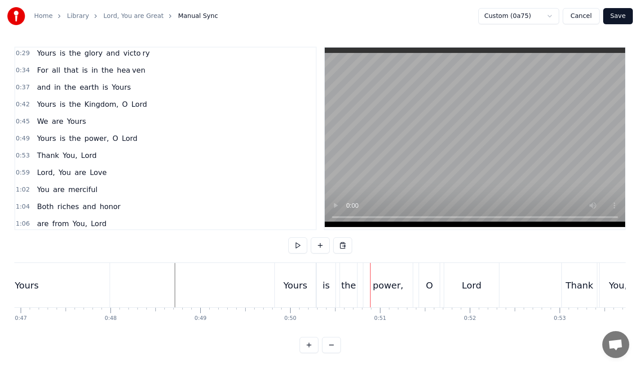
click at [327, 282] on div "is" at bounding box center [325, 285] width 7 height 13
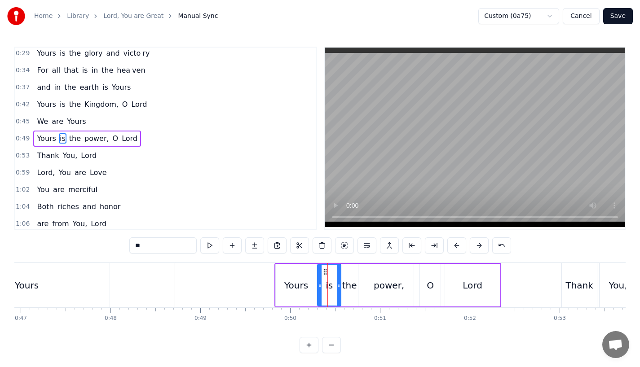
click at [337, 285] on icon at bounding box center [339, 285] width 4 height 7
click at [343, 285] on div "the" at bounding box center [349, 285] width 15 height 13
type input "***"
drag, startPoint x: 354, startPoint y: 285, endPoint x: 361, endPoint y: 285, distance: 6.7
click at [361, 285] on icon at bounding box center [360, 285] width 4 height 7
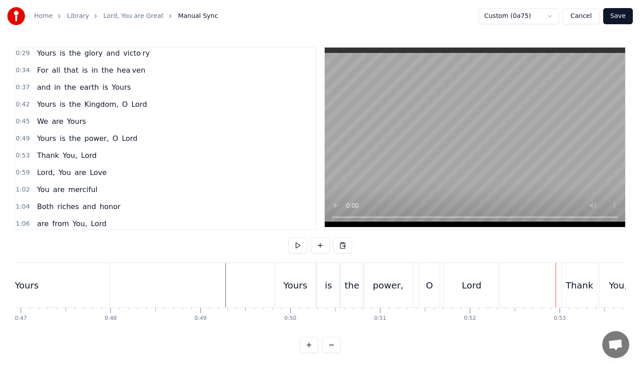
click at [578, 291] on div "Thank" at bounding box center [578, 285] width 27 height 13
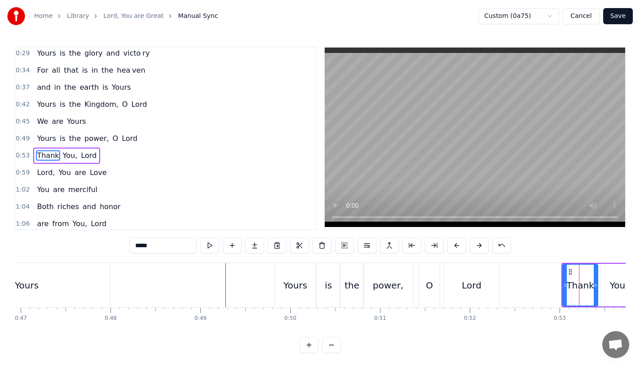
scroll to position [54, 0]
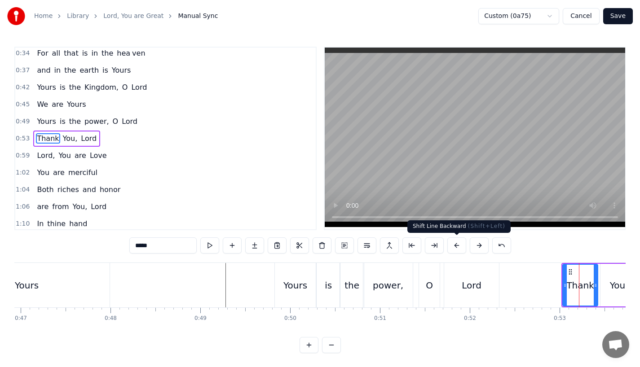
click at [458, 248] on button at bounding box center [456, 246] width 19 height 16
click at [458, 247] on button at bounding box center [456, 246] width 19 height 16
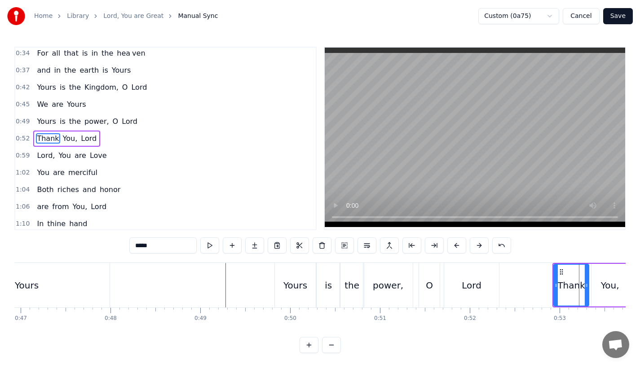
click at [458, 247] on button at bounding box center [456, 246] width 19 height 16
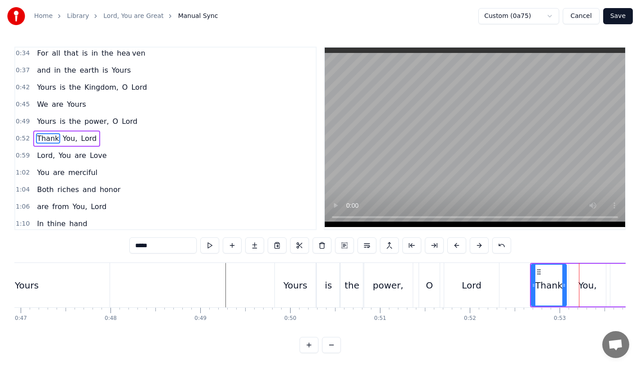
click at [458, 247] on button at bounding box center [456, 246] width 19 height 16
click at [312, 275] on div "Yours" at bounding box center [295, 285] width 41 height 44
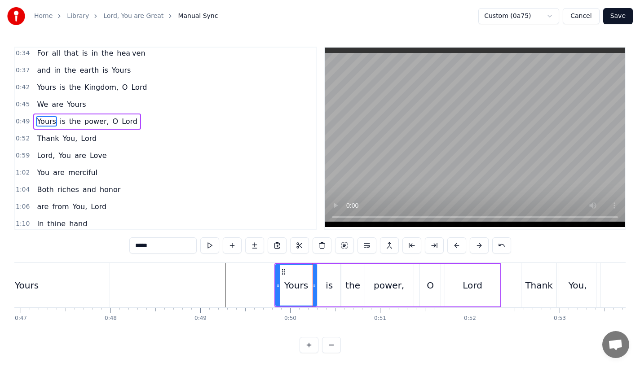
scroll to position [37, 0]
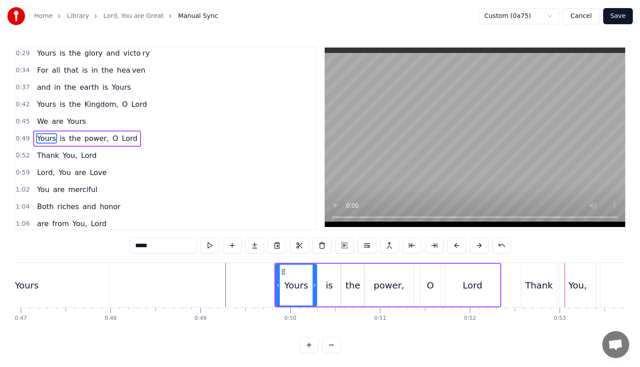
click at [533, 283] on div "Thank" at bounding box center [538, 285] width 27 height 13
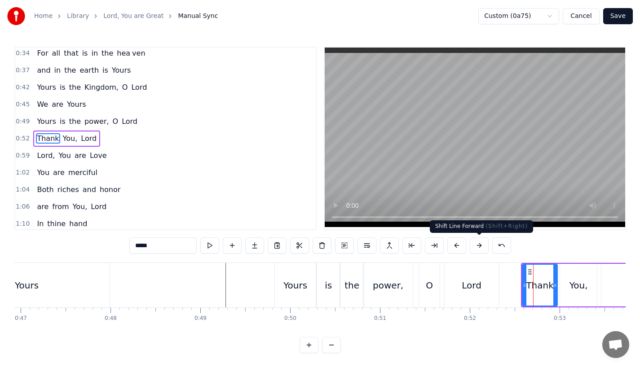
click at [477, 244] on button at bounding box center [479, 246] width 19 height 16
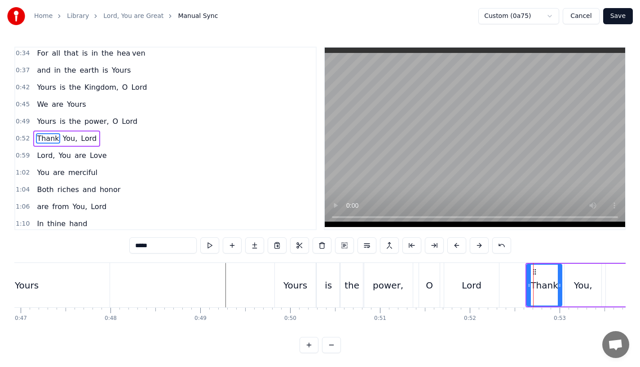
click at [402, 286] on div "power," at bounding box center [387, 285] width 49 height 44
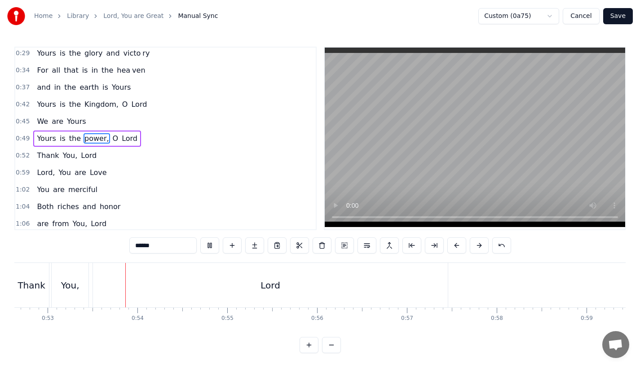
scroll to position [0, 4742]
click at [192, 286] on div "Lord" at bounding box center [255, 285] width 355 height 44
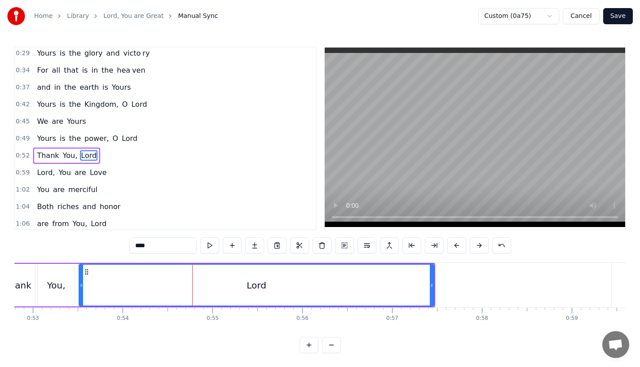
scroll to position [54, 0]
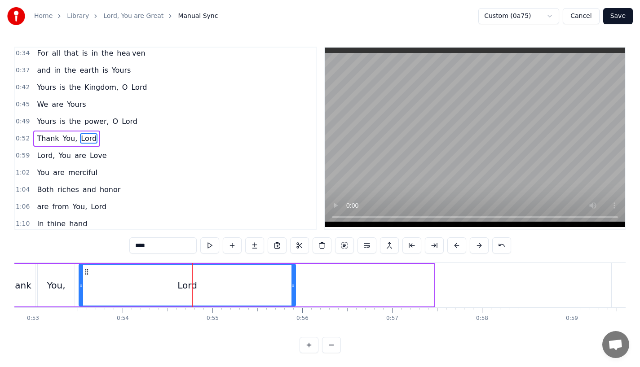
drag, startPoint x: 432, startPoint y: 287, endPoint x: 293, endPoint y: 281, distance: 138.5
click at [293, 281] on div at bounding box center [293, 285] width 4 height 41
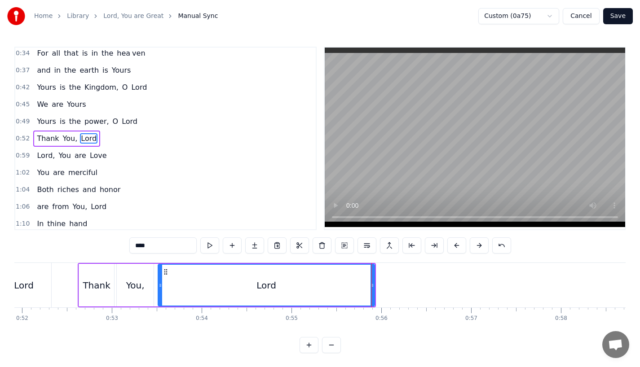
scroll to position [0, 4637]
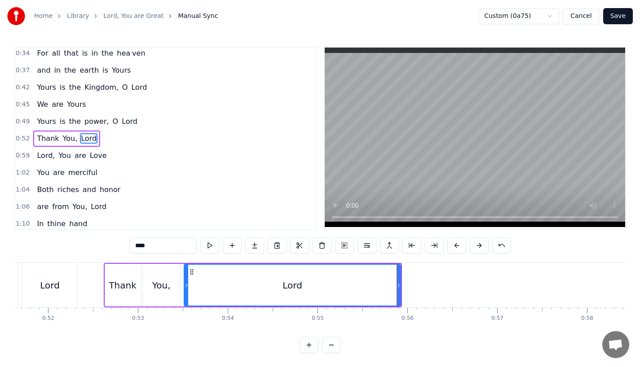
click at [155, 282] on div "You," at bounding box center [161, 285] width 18 height 13
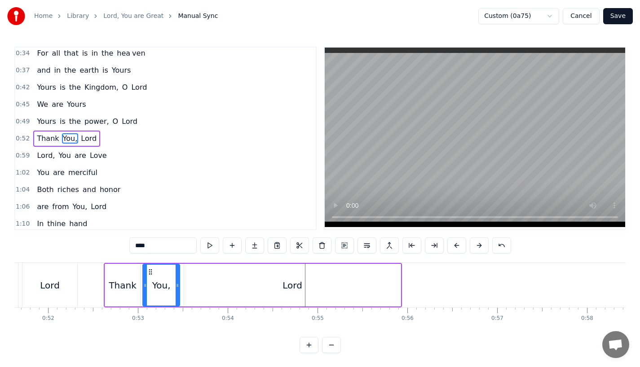
click at [393, 285] on div "Lord" at bounding box center [292, 285] width 216 height 43
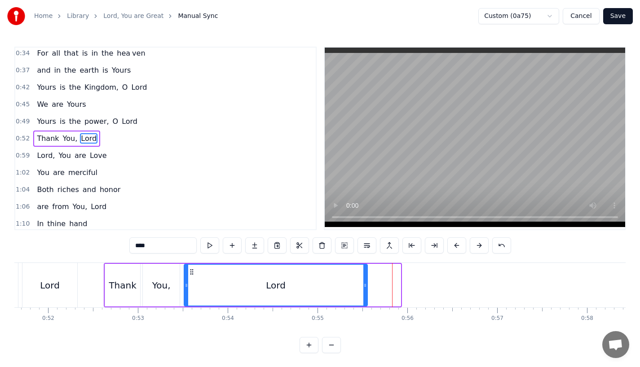
drag, startPoint x: 397, startPoint y: 285, endPoint x: 339, endPoint y: 284, distance: 58.4
click at [363, 285] on icon at bounding box center [365, 285] width 4 height 7
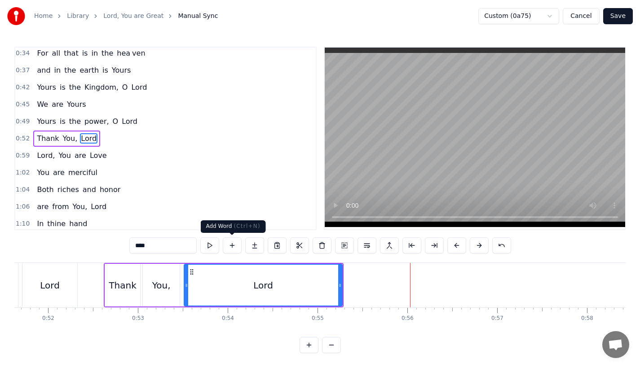
click at [153, 278] on div "You," at bounding box center [161, 285] width 37 height 43
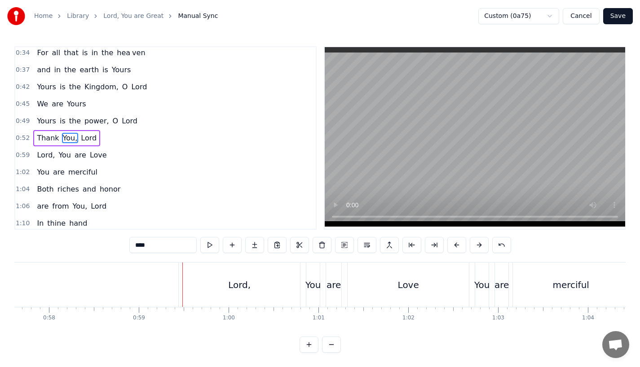
scroll to position [7, 0]
click at [221, 282] on div "Lord," at bounding box center [239, 285] width 121 height 44
type input "*****"
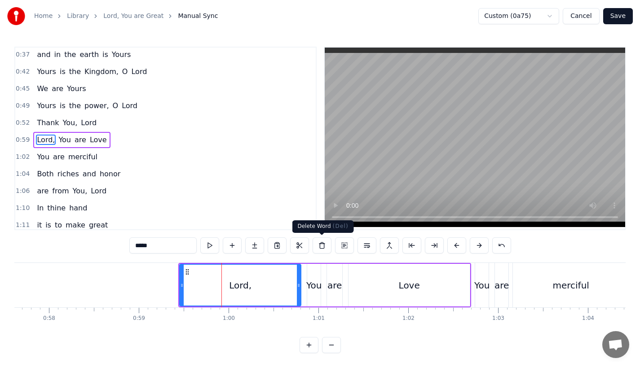
scroll to position [71, 0]
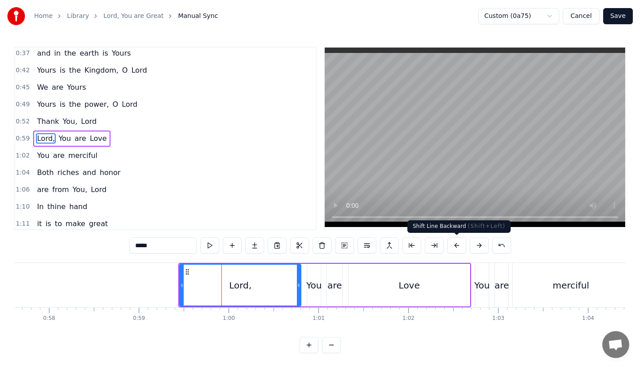
click at [455, 248] on button at bounding box center [456, 246] width 19 height 16
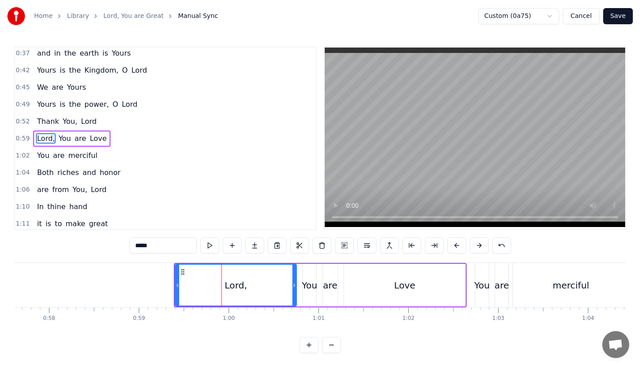
click at [455, 248] on button at bounding box center [456, 246] width 19 height 16
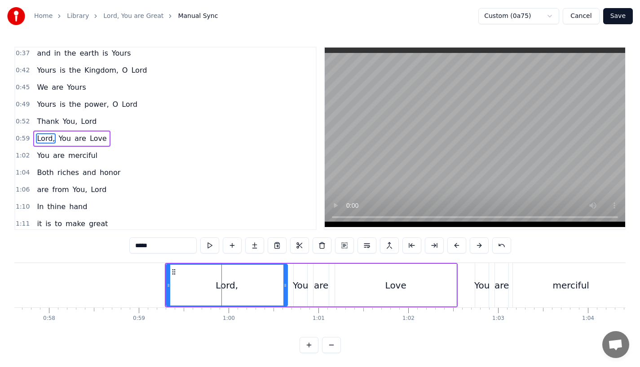
click at [455, 248] on button at bounding box center [456, 246] width 19 height 16
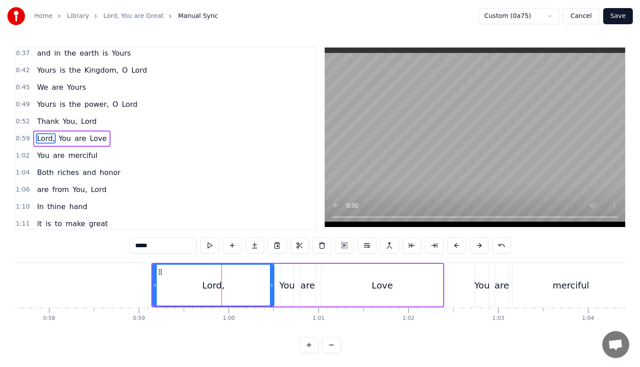
click at [455, 248] on button at bounding box center [456, 246] width 19 height 16
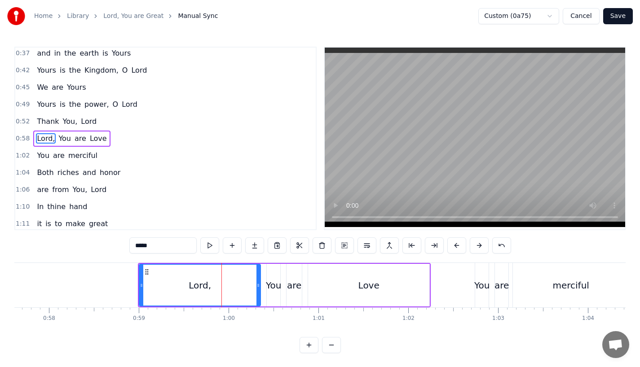
click at [208, 285] on div "Lord," at bounding box center [200, 285] width 22 height 13
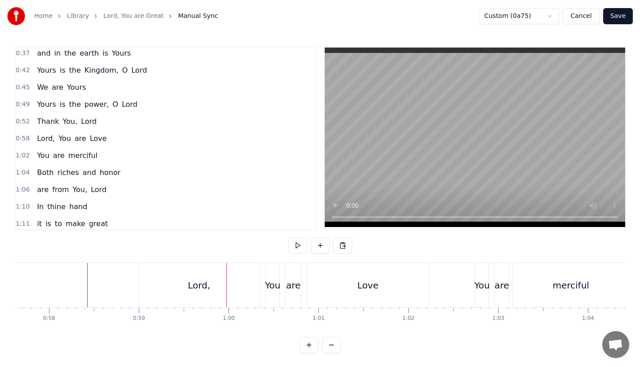
click at [170, 289] on div "Lord," at bounding box center [198, 285] width 121 height 44
click at [176, 284] on div "Lord," at bounding box center [198, 285] width 121 height 44
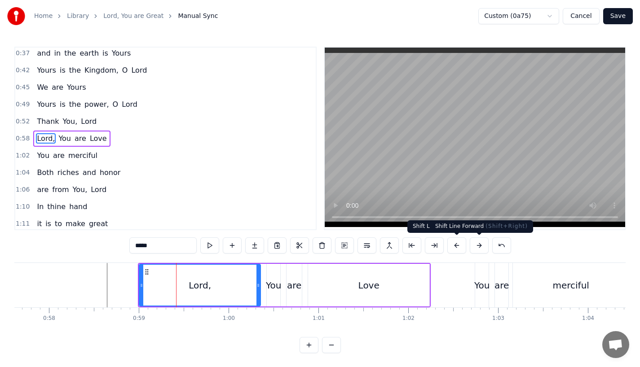
click at [480, 243] on button at bounding box center [479, 246] width 19 height 16
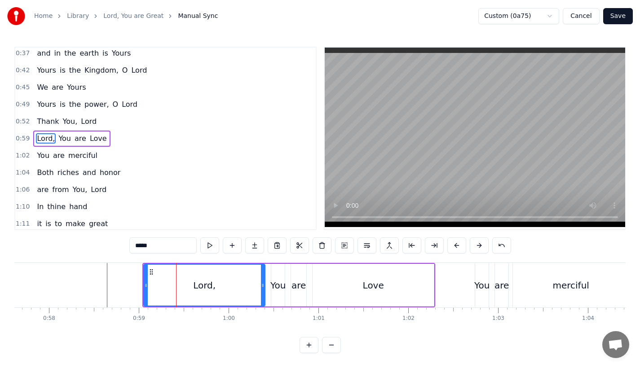
click at [65, 255] on div "0:23 Lord, You are great, 0:27 You are power ful 0:29 Yours is the glory and vi…" at bounding box center [319, 200] width 611 height 307
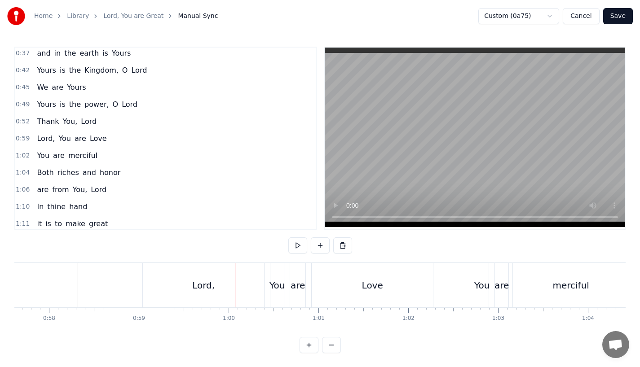
click at [181, 276] on div "Lord," at bounding box center [203, 285] width 121 height 44
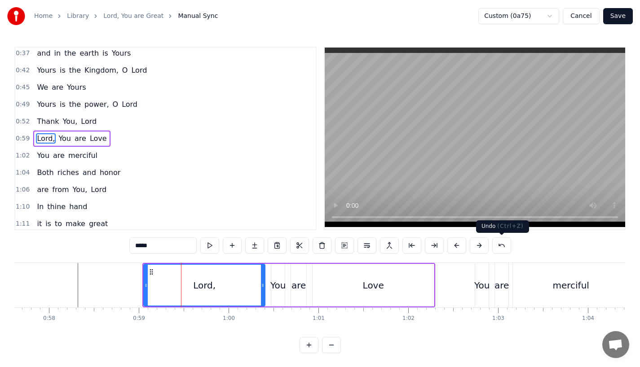
click at [476, 251] on button at bounding box center [479, 246] width 19 height 16
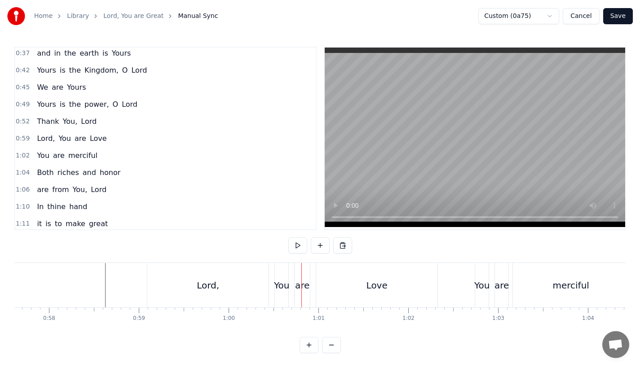
click at [287, 290] on div "You" at bounding box center [281, 285] width 15 height 13
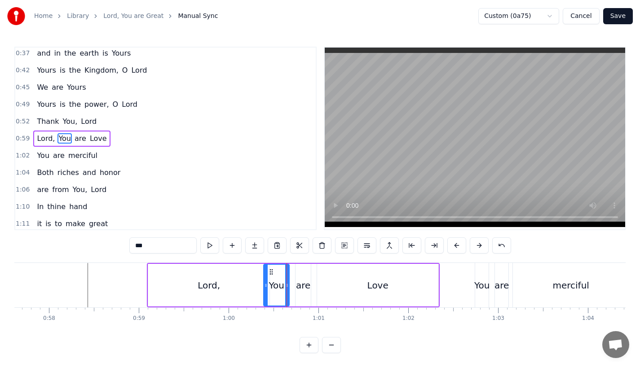
drag, startPoint x: 278, startPoint y: 289, endPoint x: 266, endPoint y: 289, distance: 12.1
click at [266, 289] on icon at bounding box center [266, 285] width 4 height 7
click at [242, 287] on div "Lord," at bounding box center [208, 285] width 121 height 43
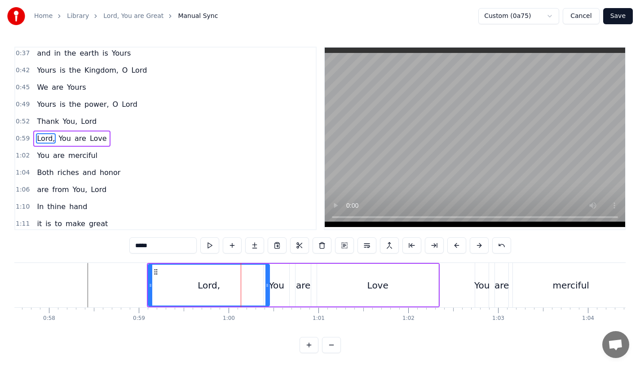
click at [261, 287] on div "Lord," at bounding box center [209, 285] width 120 height 41
drag, startPoint x: 266, startPoint y: 287, endPoint x: 259, endPoint y: 287, distance: 7.2
click at [260, 287] on icon at bounding box center [262, 285] width 4 height 7
click at [275, 286] on div "You" at bounding box center [276, 285] width 15 height 13
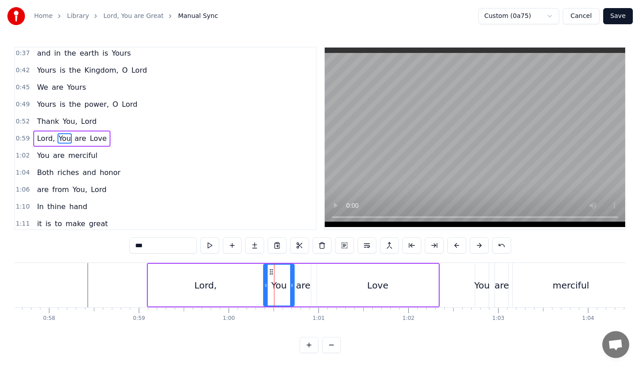
drag, startPoint x: 287, startPoint y: 286, endPoint x: 292, endPoint y: 286, distance: 4.9
click at [292, 286] on icon at bounding box center [292, 285] width 4 height 7
click at [304, 286] on div "are" at bounding box center [303, 285] width 14 height 13
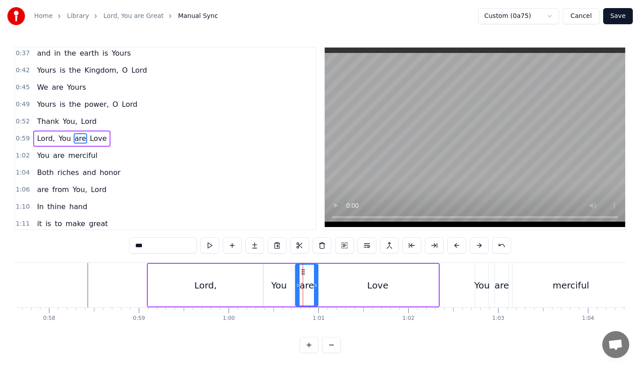
drag, startPoint x: 308, startPoint y: 286, endPoint x: 317, endPoint y: 286, distance: 8.5
click at [317, 286] on icon at bounding box center [316, 285] width 4 height 7
click at [340, 290] on div "Love" at bounding box center [377, 285] width 121 height 43
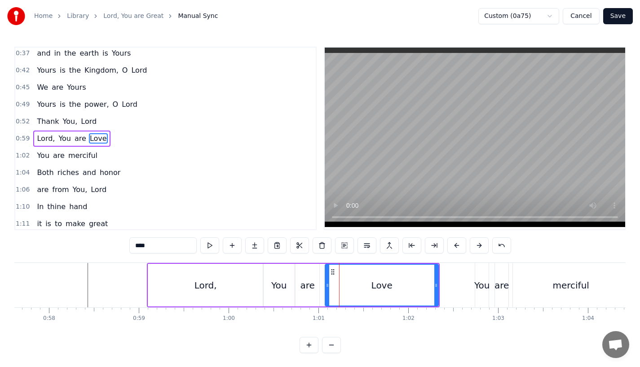
drag, startPoint x: 319, startPoint y: 288, endPoint x: 327, endPoint y: 288, distance: 8.1
click at [327, 288] on icon at bounding box center [328, 285] width 4 height 7
click at [309, 288] on div "are" at bounding box center [307, 285] width 14 height 13
type input "***"
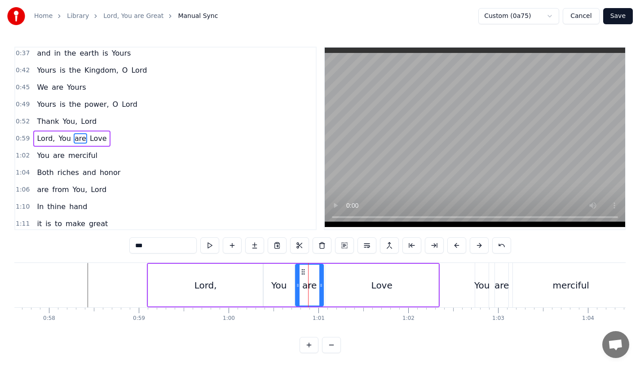
click at [323, 288] on icon at bounding box center [321, 285] width 4 height 7
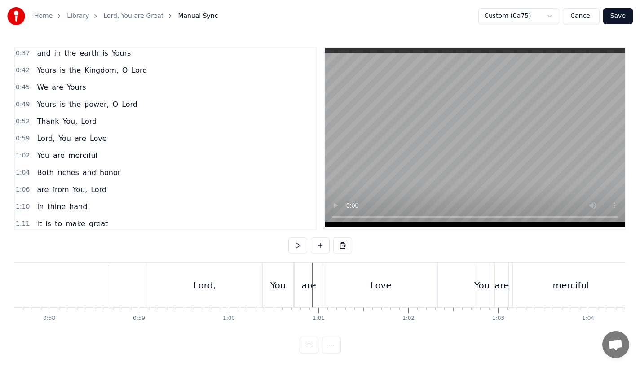
click at [176, 271] on div "Lord," at bounding box center [204, 285] width 115 height 44
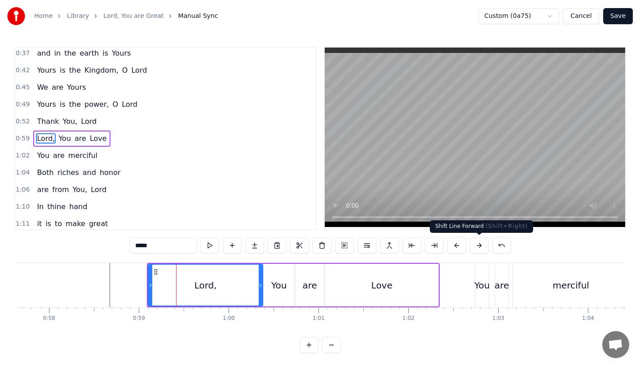
click at [459, 244] on button at bounding box center [456, 246] width 19 height 16
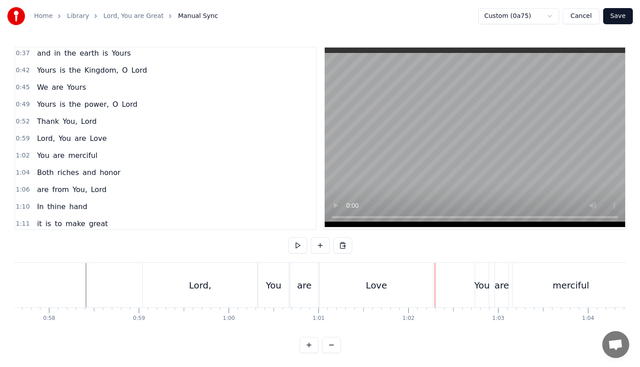
click at [354, 279] on div "Love" at bounding box center [376, 285] width 113 height 44
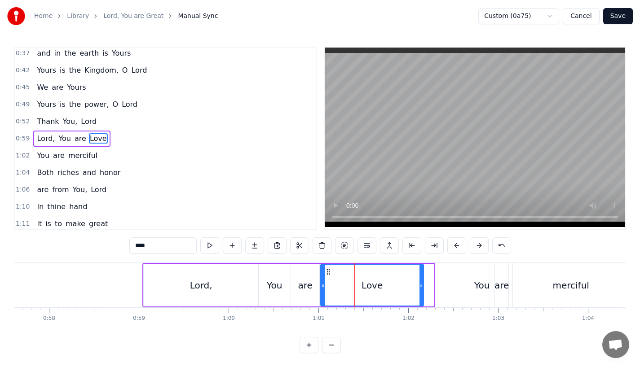
drag, startPoint x: 432, startPoint y: 289, endPoint x: 422, endPoint y: 289, distance: 10.3
click at [422, 289] on div at bounding box center [421, 285] width 4 height 41
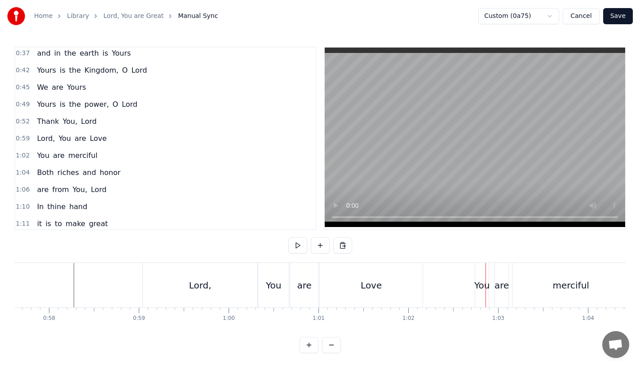
click at [408, 286] on div "Love" at bounding box center [371, 285] width 103 height 44
click at [479, 294] on div "You" at bounding box center [481, 285] width 13 height 44
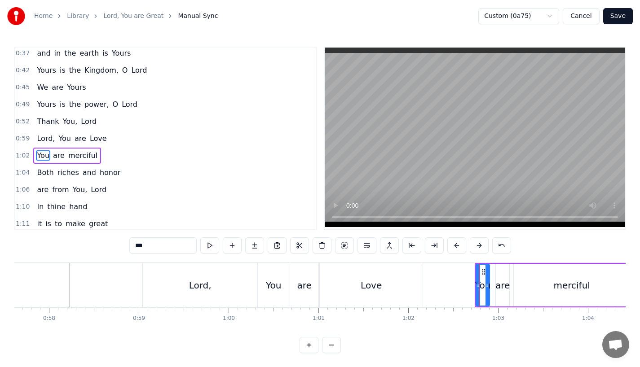
scroll to position [88, 0]
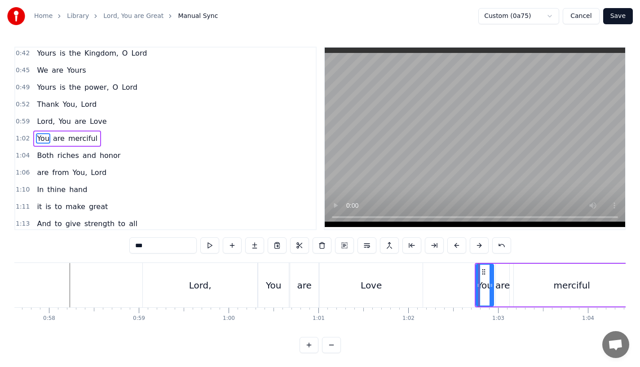
drag, startPoint x: 488, startPoint y: 288, endPoint x: 493, endPoint y: 287, distance: 5.4
click at [493, 287] on icon at bounding box center [492, 285] width 4 height 7
drag, startPoint x: 479, startPoint y: 288, endPoint x: 471, endPoint y: 288, distance: 8.5
click at [473, 288] on icon at bounding box center [475, 285] width 4 height 7
click at [503, 288] on div "are" at bounding box center [502, 285] width 14 height 13
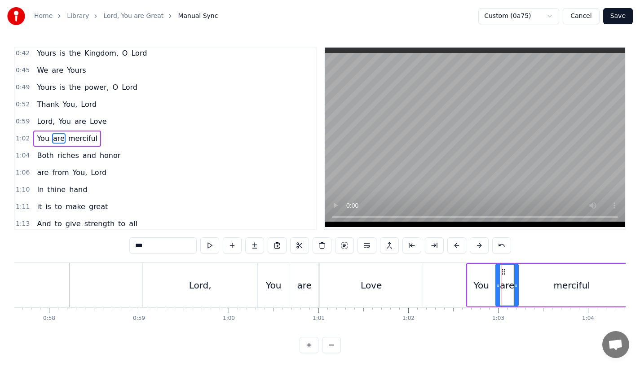
drag, startPoint x: 508, startPoint y: 287, endPoint x: 516, endPoint y: 287, distance: 9.0
click at [516, 287] on icon at bounding box center [516, 285] width 4 height 7
click at [538, 287] on div "merciful" at bounding box center [572, 285] width 116 height 43
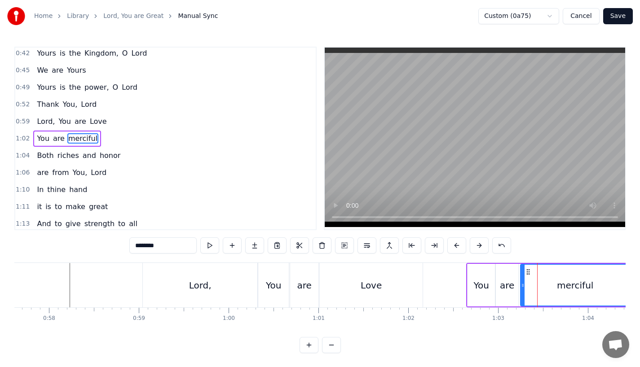
drag, startPoint x: 516, startPoint y: 287, endPoint x: 524, endPoint y: 287, distance: 7.2
click at [524, 287] on icon at bounding box center [523, 285] width 4 height 7
click at [511, 287] on div "are" at bounding box center [507, 285] width 14 height 13
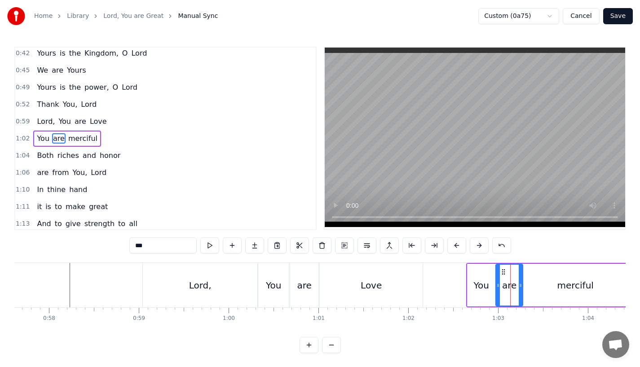
drag, startPoint x: 516, startPoint y: 287, endPoint x: 521, endPoint y: 287, distance: 4.9
click at [521, 287] on icon at bounding box center [521, 285] width 4 height 7
click at [539, 287] on div "merciful" at bounding box center [575, 285] width 109 height 43
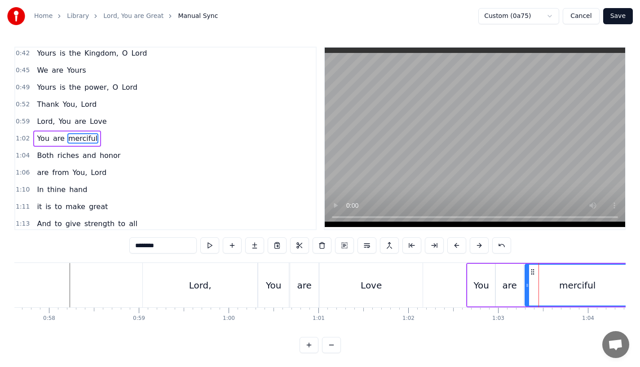
click at [527, 287] on icon at bounding box center [527, 285] width 4 height 7
click at [513, 287] on div "are" at bounding box center [510, 285] width 14 height 13
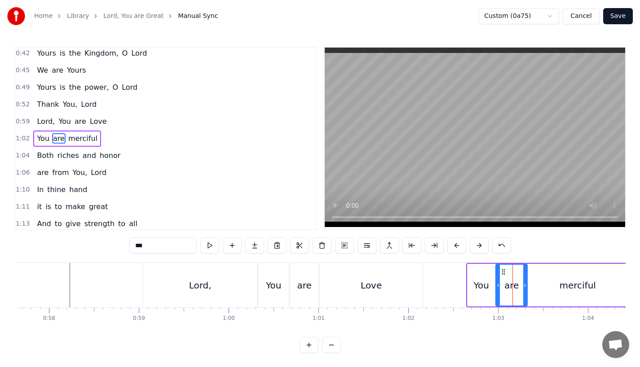
click at [523, 287] on icon at bounding box center [525, 285] width 4 height 7
click at [482, 274] on div "You" at bounding box center [481, 285] width 27 height 43
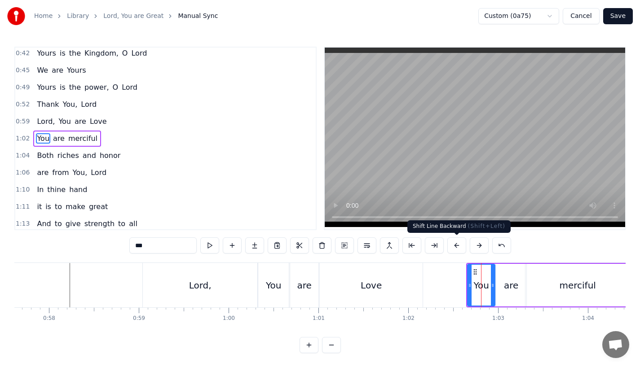
click at [454, 248] on button at bounding box center [456, 246] width 19 height 16
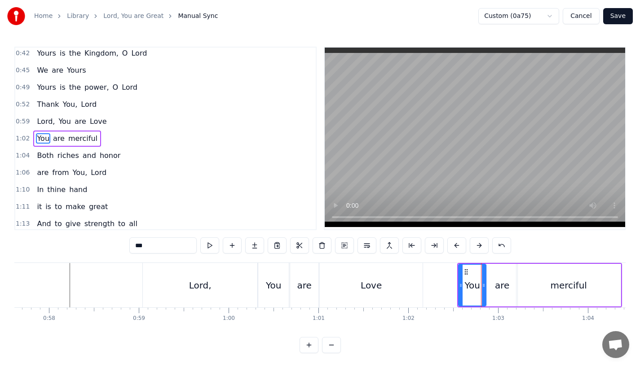
click at [454, 248] on button at bounding box center [456, 246] width 19 height 16
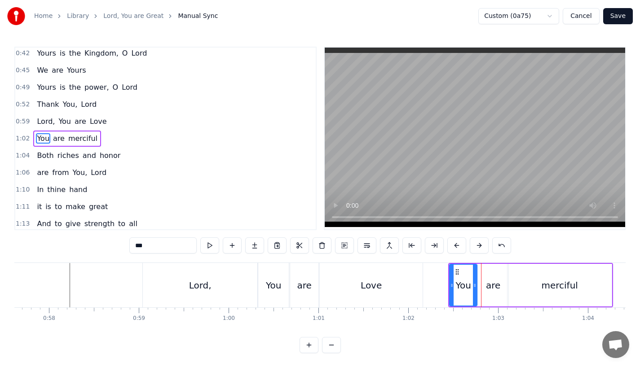
click at [454, 248] on button at bounding box center [456, 246] width 19 height 16
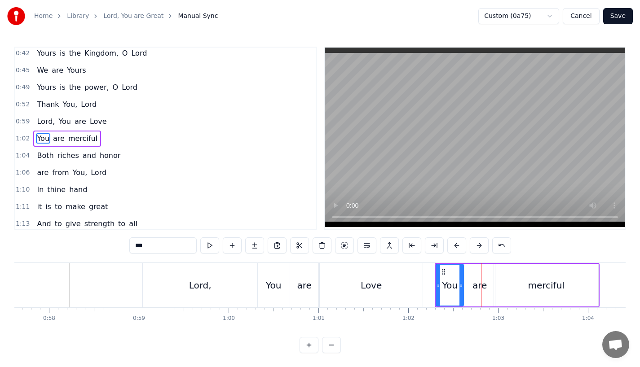
click at [304, 282] on div "are" at bounding box center [304, 285] width 14 height 13
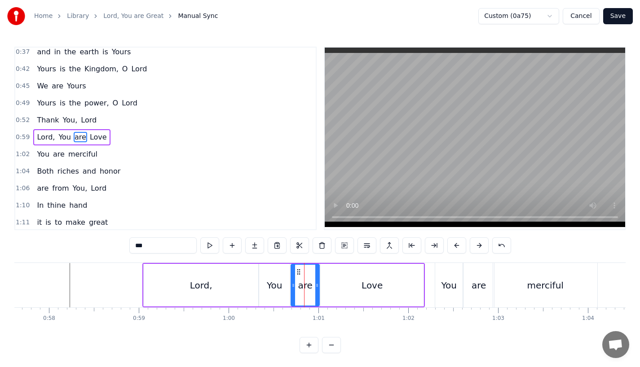
scroll to position [71, 0]
click at [350, 288] on div "Love" at bounding box center [372, 285] width 103 height 43
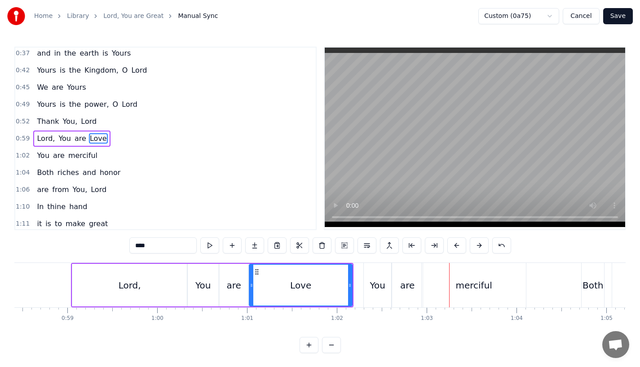
scroll to position [0, 5261]
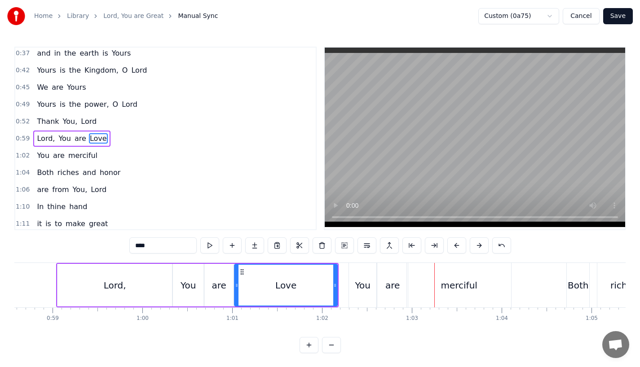
click at [467, 280] on div "merciful" at bounding box center [459, 285] width 36 height 13
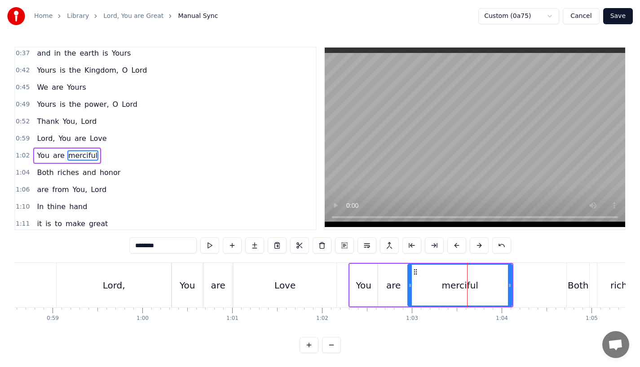
scroll to position [88, 0]
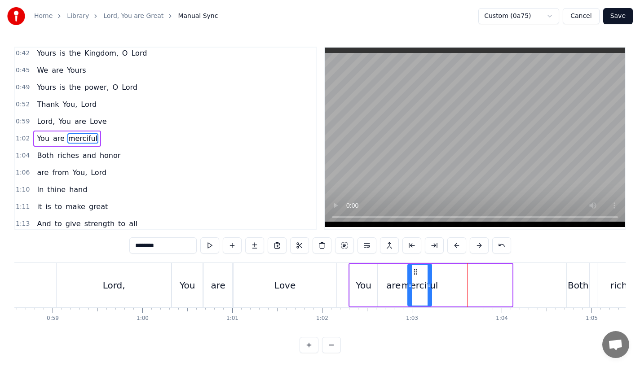
drag, startPoint x: 510, startPoint y: 287, endPoint x: 428, endPoint y: 287, distance: 81.3
click at [428, 287] on icon at bounding box center [430, 285] width 4 height 7
click at [172, 243] on input "********" at bounding box center [162, 246] width 67 height 16
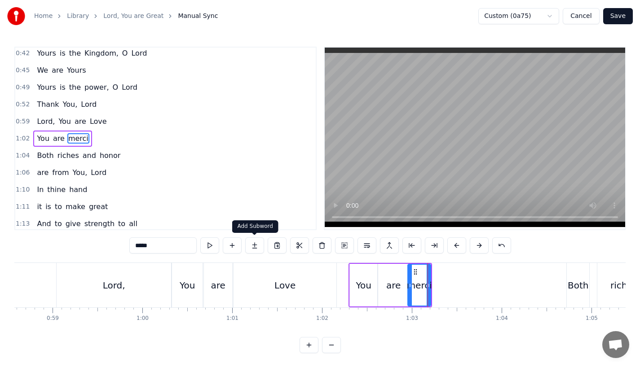
type input "*****"
click at [257, 248] on button at bounding box center [254, 246] width 19 height 16
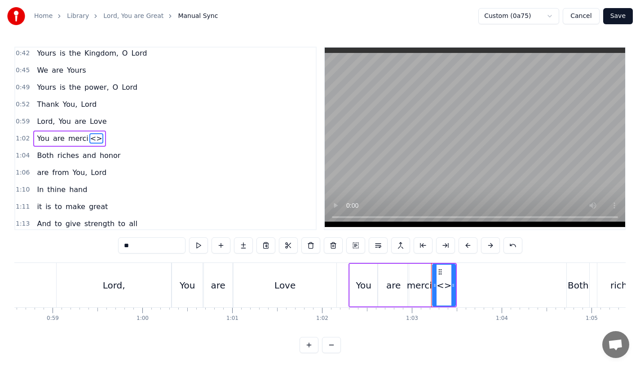
drag, startPoint x: 147, startPoint y: 241, endPoint x: 194, endPoint y: 258, distance: 49.2
click at [194, 258] on div "0:23 Lord, You are great, 0:27 You are power ful 0:29 Yours is the glory and vi…" at bounding box center [319, 200] width 611 height 307
click at [447, 286] on div "ful" at bounding box center [443, 285] width 11 height 13
drag, startPoint x: 454, startPoint y: 287, endPoint x: 523, endPoint y: 286, distance: 68.7
click at [521, 286] on icon at bounding box center [520, 285] width 4 height 7
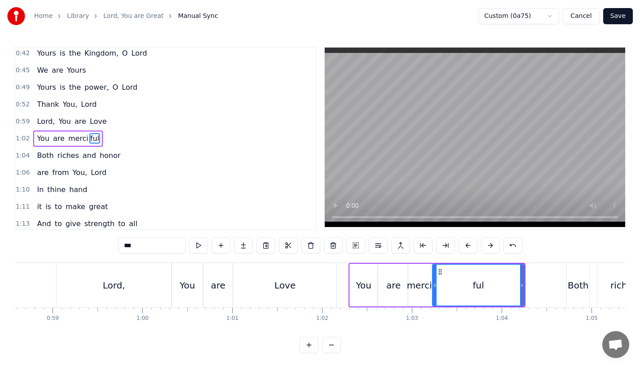
click at [283, 287] on div "Love" at bounding box center [284, 285] width 21 height 13
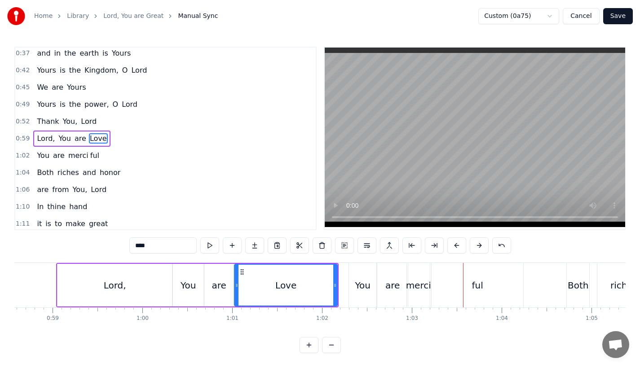
click at [417, 287] on div "merci" at bounding box center [418, 285] width 25 height 13
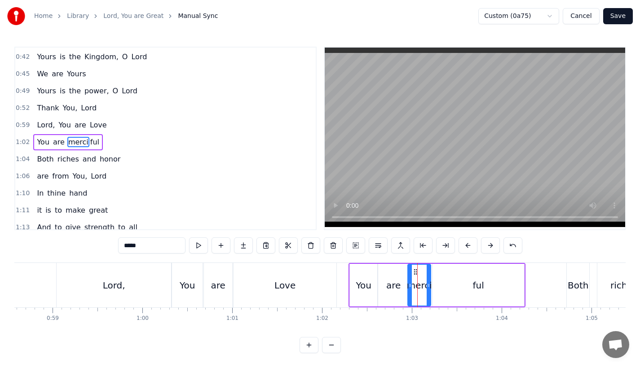
scroll to position [88, 0]
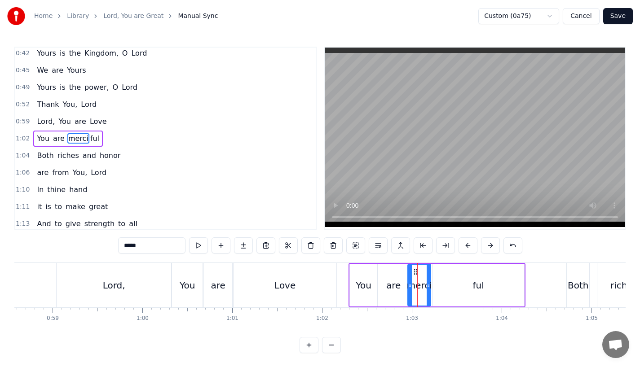
click at [430, 287] on icon at bounding box center [429, 285] width 4 height 7
click at [399, 287] on div "are" at bounding box center [393, 285] width 14 height 13
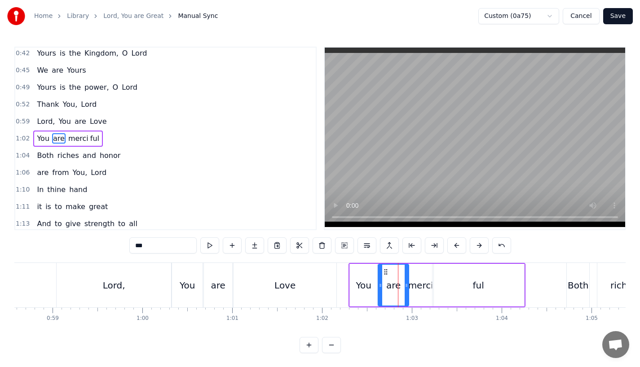
click at [367, 282] on div "You" at bounding box center [363, 285] width 15 height 13
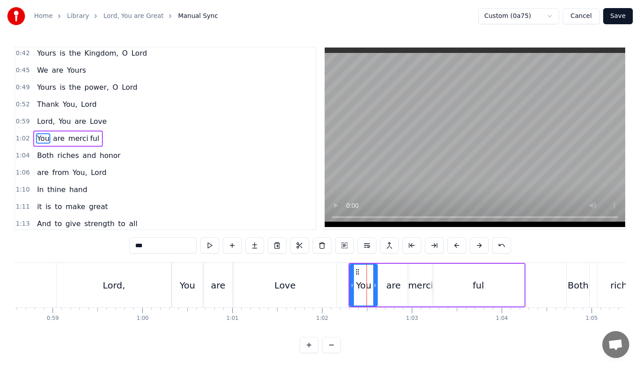
click at [386, 284] on div "are" at bounding box center [393, 285] width 31 height 43
click at [421, 285] on div "merci" at bounding box center [420, 285] width 25 height 13
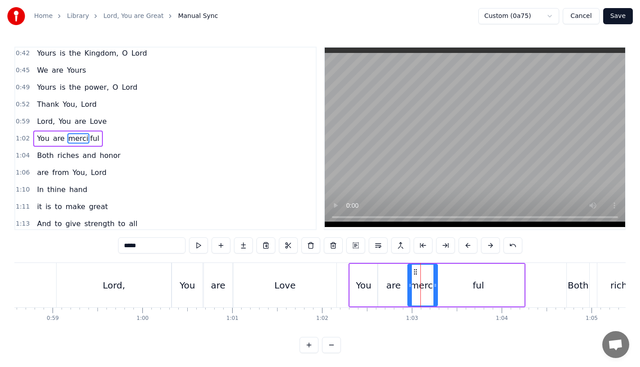
drag, startPoint x: 430, startPoint y: 285, endPoint x: 436, endPoint y: 285, distance: 5.4
click at [435, 285] on circle at bounding box center [435, 285] width 0 height 0
click at [455, 285] on div "ful" at bounding box center [479, 285] width 92 height 43
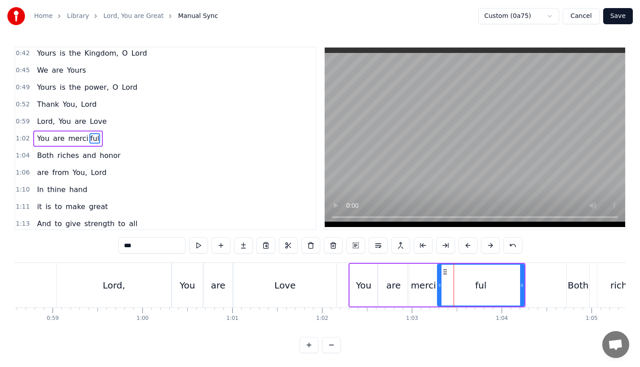
drag, startPoint x: 434, startPoint y: 285, endPoint x: 440, endPoint y: 285, distance: 5.4
click at [440, 285] on circle at bounding box center [439, 285] width 0 height 0
click at [424, 285] on div "merci" at bounding box center [423, 285] width 25 height 13
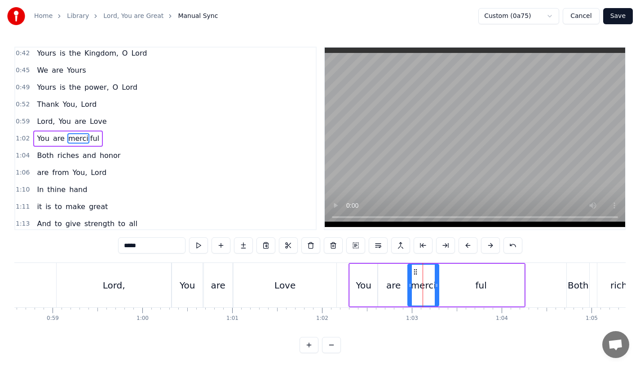
click at [310, 283] on div "Love" at bounding box center [285, 285] width 103 height 44
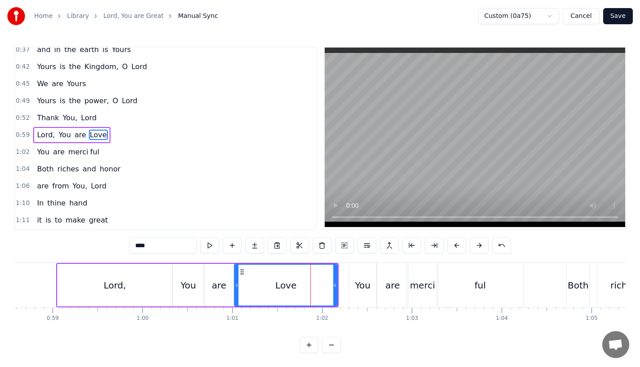
scroll to position [71, 0]
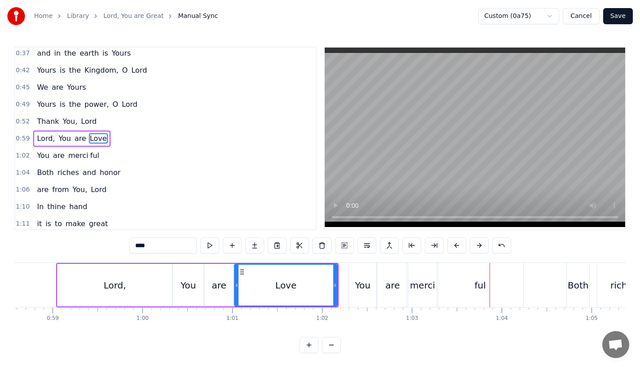
click at [420, 292] on div "merci" at bounding box center [422, 285] width 25 height 13
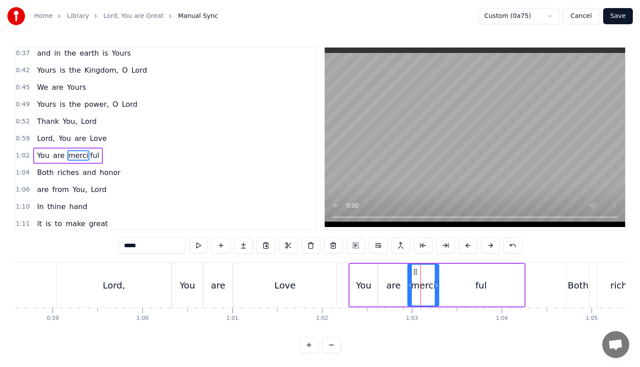
scroll to position [88, 0]
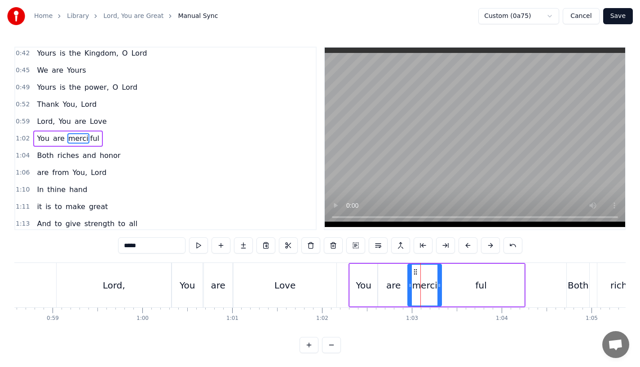
click at [440, 287] on circle at bounding box center [440, 287] width 0 height 0
click at [463, 286] on div "ful" at bounding box center [481, 285] width 86 height 43
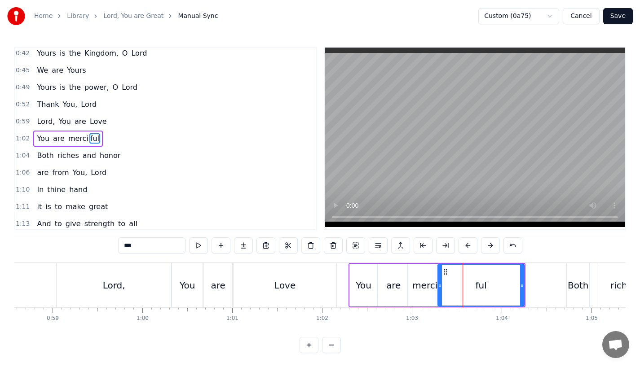
click at [438, 285] on div "ful" at bounding box center [480, 285] width 87 height 43
drag, startPoint x: 439, startPoint y: 286, endPoint x: 445, endPoint y: 286, distance: 5.4
click at [445, 286] on icon at bounding box center [446, 285] width 4 height 7
click at [425, 286] on div "merci" at bounding box center [424, 285] width 25 height 13
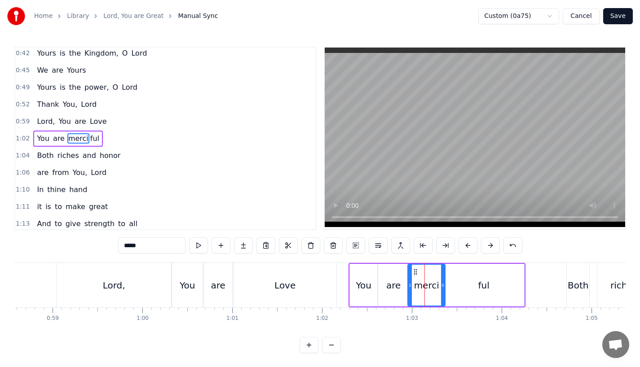
click at [443, 286] on icon at bounding box center [443, 285] width 4 height 7
click at [296, 284] on div "Love" at bounding box center [285, 285] width 103 height 44
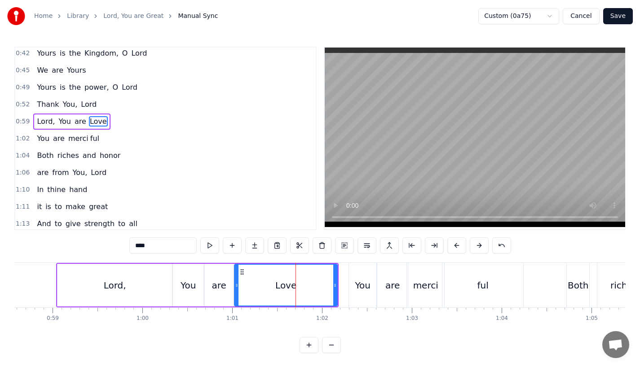
scroll to position [71, 0]
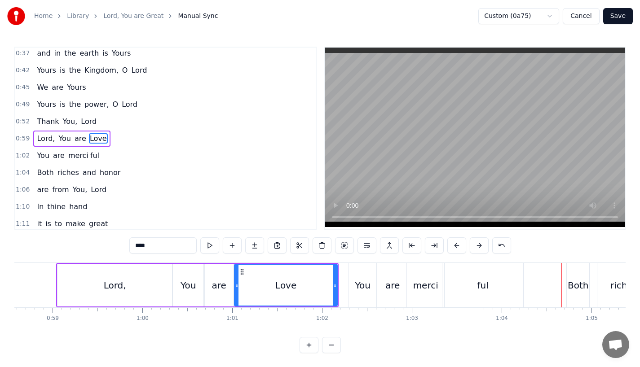
click at [307, 270] on div "Love" at bounding box center [286, 285] width 102 height 41
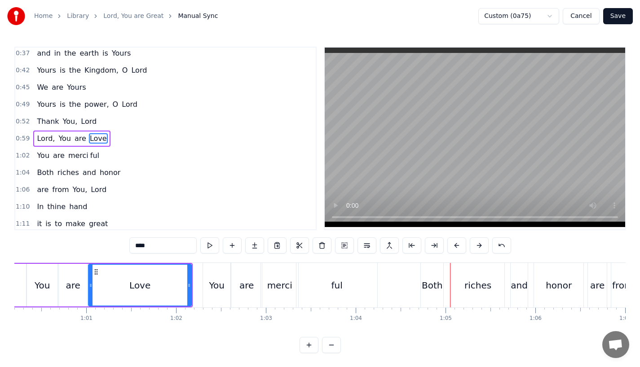
scroll to position [0, 5407]
click at [438, 280] on div "Both" at bounding box center [432, 285] width 21 height 13
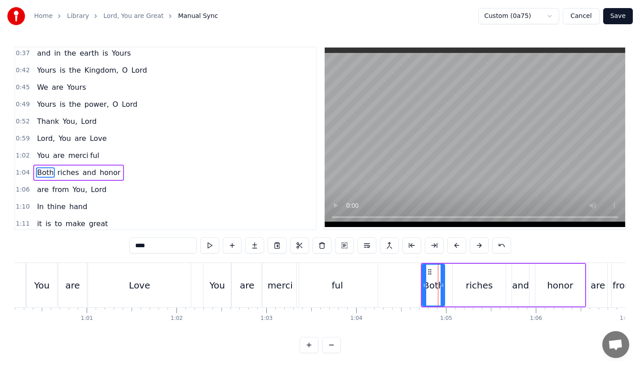
scroll to position [105, 0]
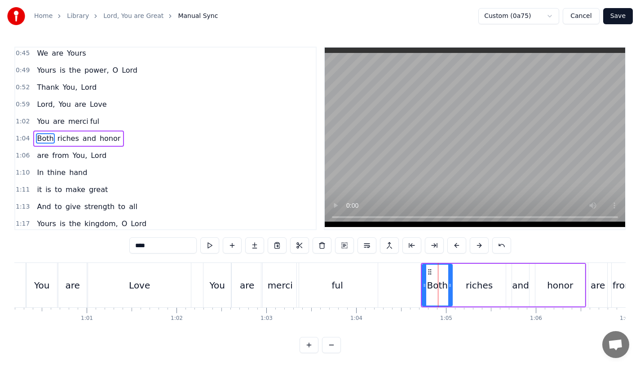
drag, startPoint x: 442, startPoint y: 288, endPoint x: 451, endPoint y: 288, distance: 8.5
click at [451, 288] on icon at bounding box center [450, 285] width 4 height 7
click at [518, 288] on div "and" at bounding box center [520, 285] width 17 height 13
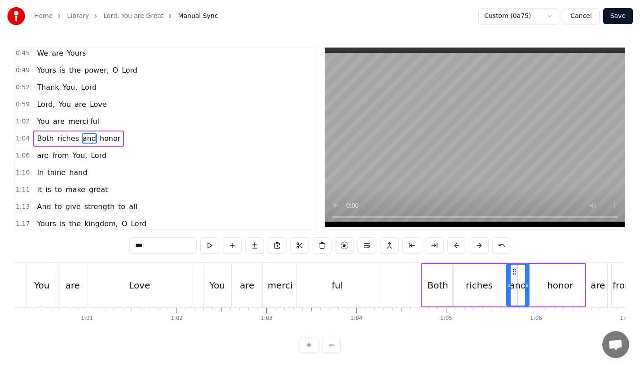
drag, startPoint x: 514, startPoint y: 287, endPoint x: 503, endPoint y: 289, distance: 10.5
click at [507, 289] on icon at bounding box center [509, 285] width 4 height 7
drag, startPoint x: 527, startPoint y: 287, endPoint x: 534, endPoint y: 287, distance: 7.7
click at [534, 287] on icon at bounding box center [534, 285] width 4 height 7
click at [431, 276] on div "Both" at bounding box center [437, 285] width 31 height 43
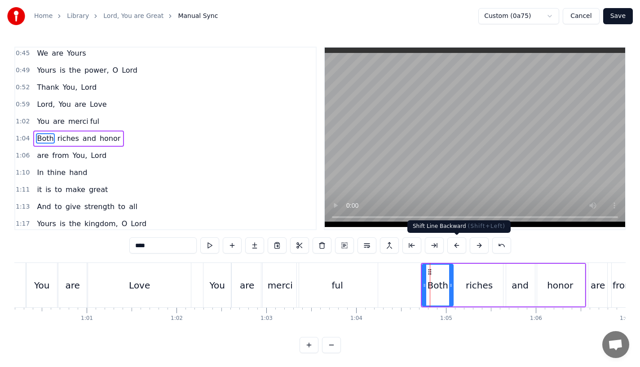
click at [455, 245] on button at bounding box center [456, 246] width 19 height 16
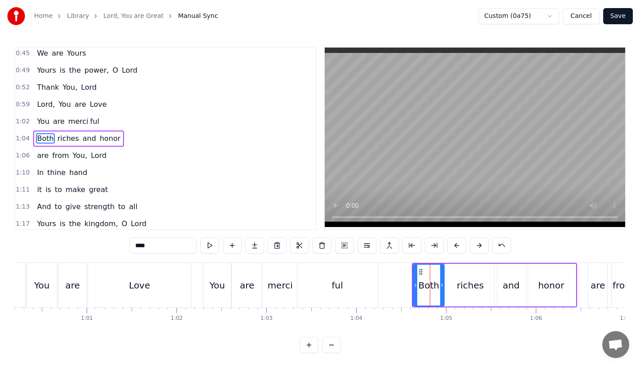
click at [455, 245] on button at bounding box center [456, 246] width 19 height 16
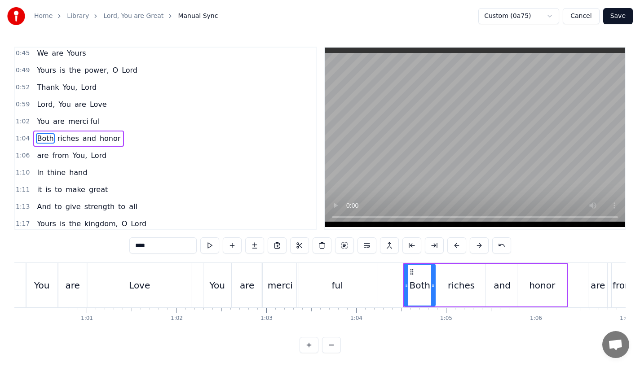
click at [455, 245] on button at bounding box center [456, 246] width 19 height 16
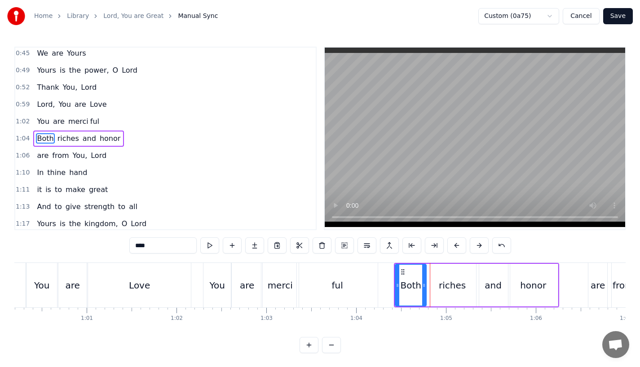
click at [455, 245] on button at bounding box center [456, 246] width 19 height 16
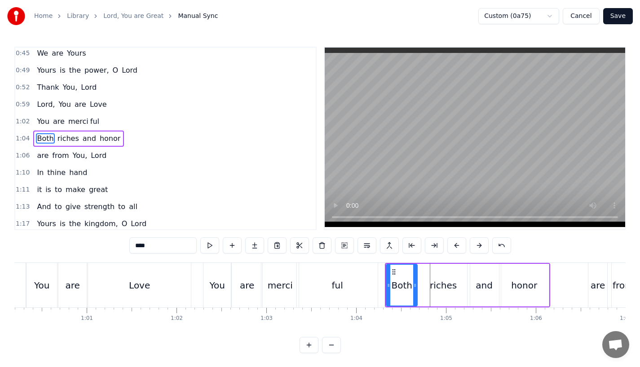
click at [455, 245] on button at bounding box center [456, 246] width 19 height 16
click at [299, 265] on div "ful" at bounding box center [337, 285] width 81 height 44
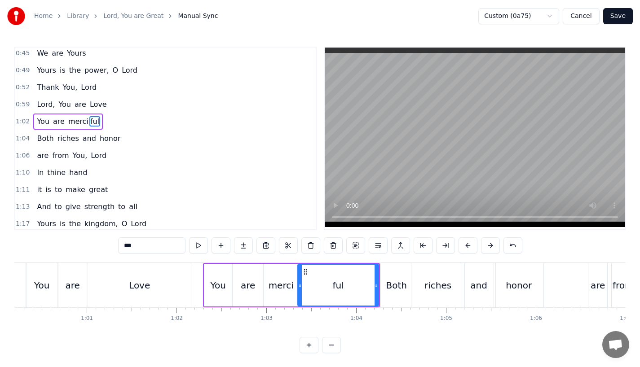
scroll to position [88, 0]
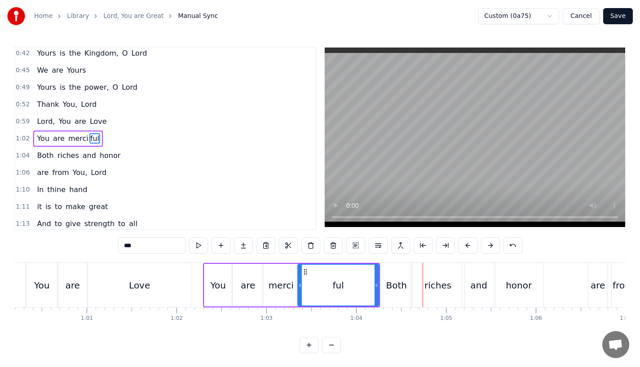
click at [383, 285] on div "Both" at bounding box center [396, 285] width 31 height 44
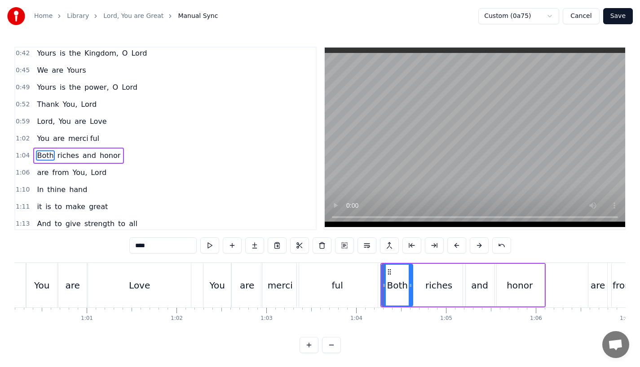
scroll to position [105, 0]
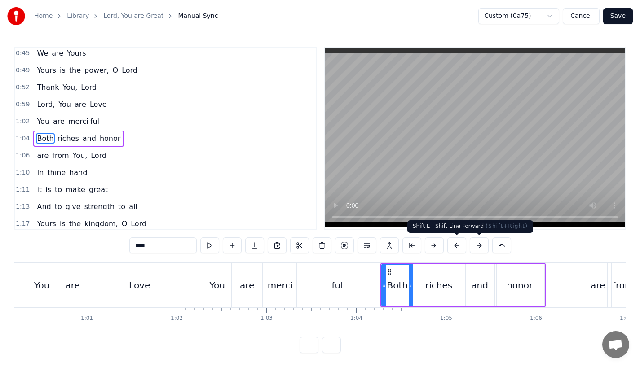
click at [479, 245] on button at bounding box center [479, 246] width 19 height 16
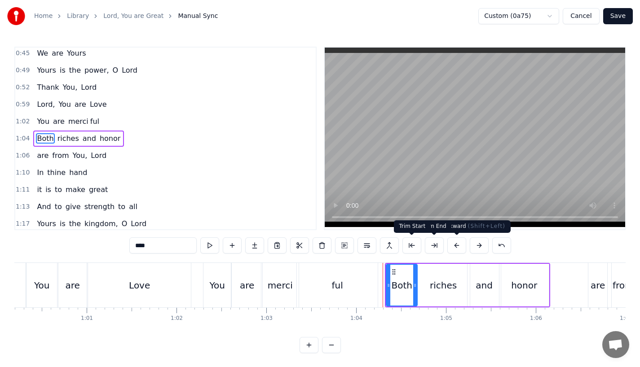
click at [352, 273] on div "ful" at bounding box center [337, 285] width 81 height 44
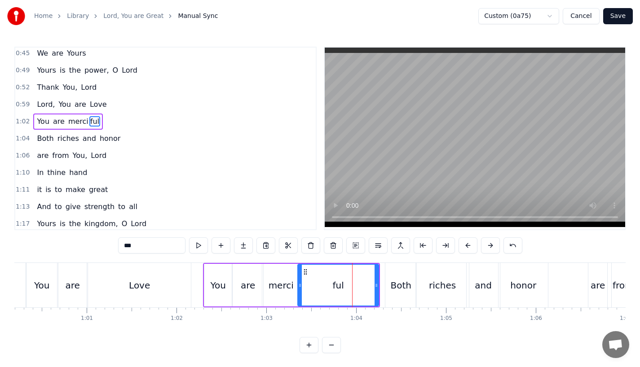
scroll to position [88, 0]
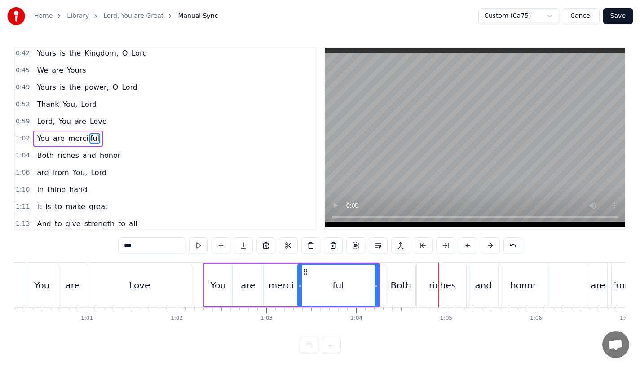
click at [358, 288] on div "ful" at bounding box center [338, 285] width 80 height 41
click at [400, 278] on div "Both" at bounding box center [400, 285] width 31 height 44
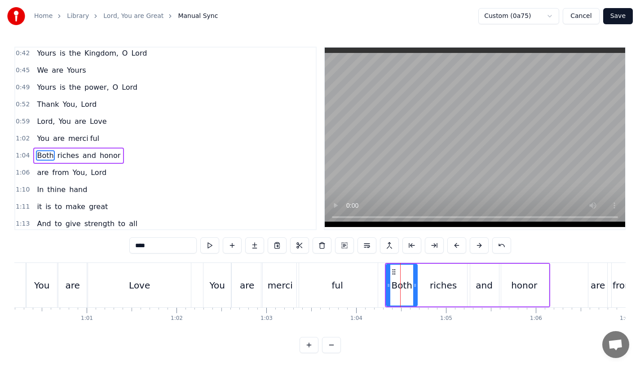
scroll to position [105, 0]
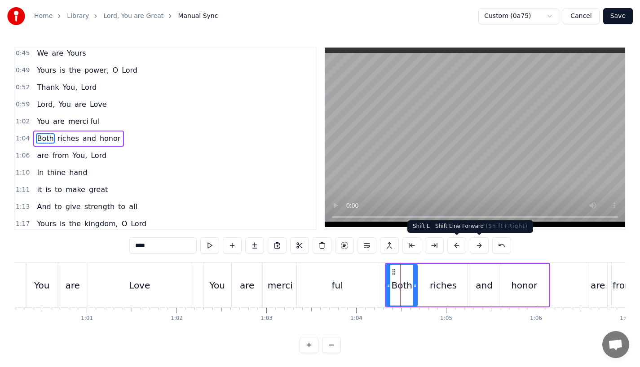
click at [480, 248] on button at bounding box center [479, 246] width 19 height 16
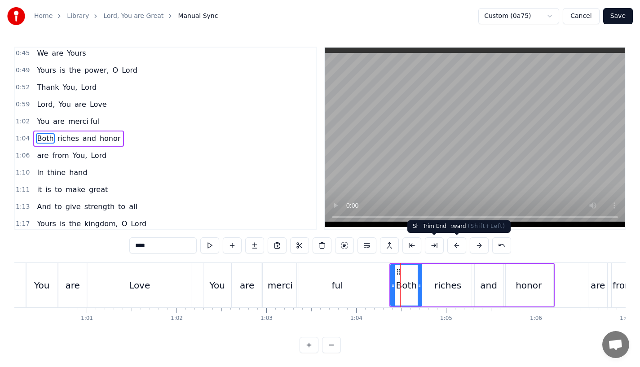
click at [340, 277] on div "ful" at bounding box center [337, 285] width 81 height 44
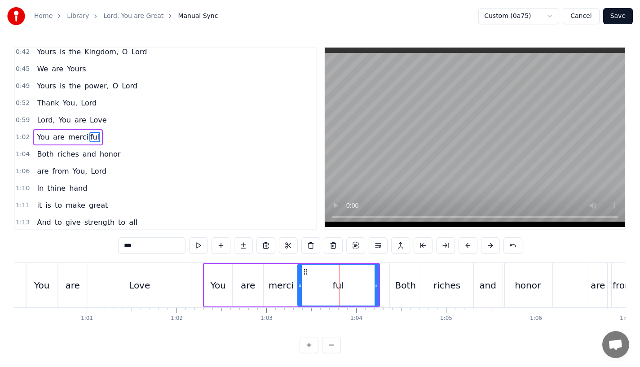
scroll to position [88, 0]
click at [287, 284] on div "merci" at bounding box center [281, 285] width 25 height 13
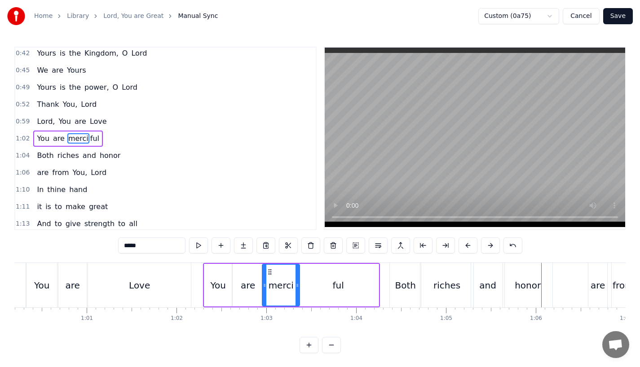
click at [285, 284] on div "merci" at bounding box center [281, 285] width 25 height 13
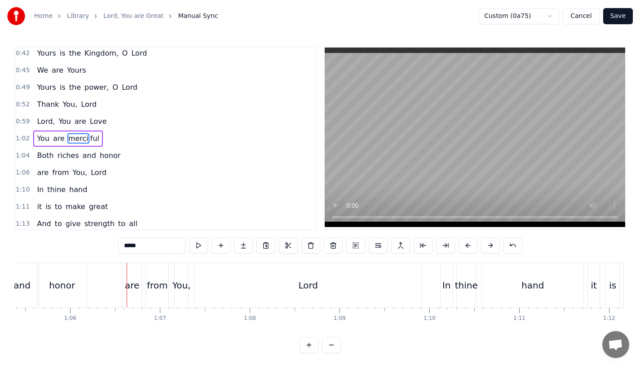
scroll to position [0, 5835]
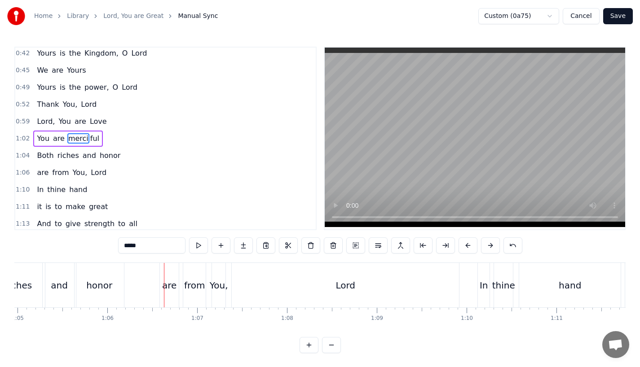
click at [169, 284] on div "are" at bounding box center [169, 285] width 14 height 13
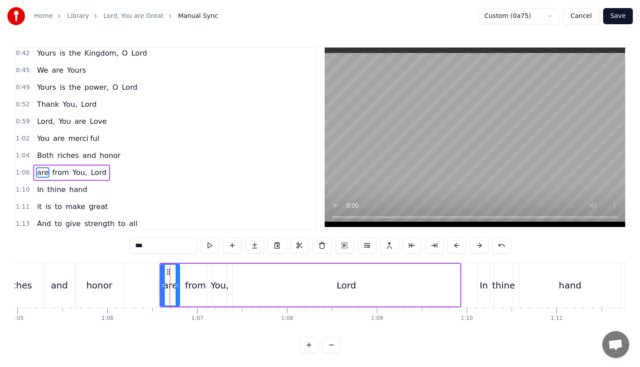
scroll to position [122, 0]
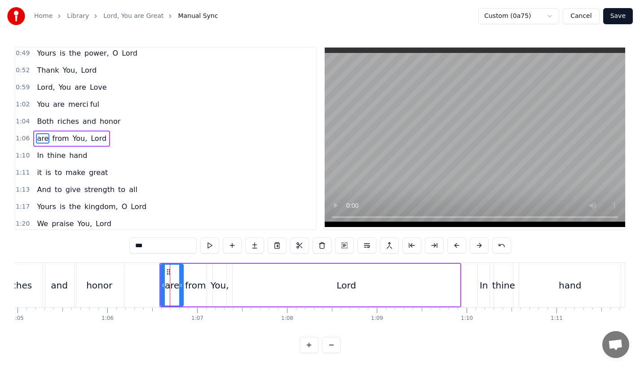
drag, startPoint x: 177, startPoint y: 287, endPoint x: 182, endPoint y: 287, distance: 4.9
click at [182, 287] on icon at bounding box center [181, 285] width 4 height 7
drag, startPoint x: 164, startPoint y: 287, endPoint x: 159, endPoint y: 287, distance: 5.4
click at [159, 287] on icon at bounding box center [159, 285] width 4 height 7
click at [186, 287] on div "from" at bounding box center [195, 285] width 21 height 13
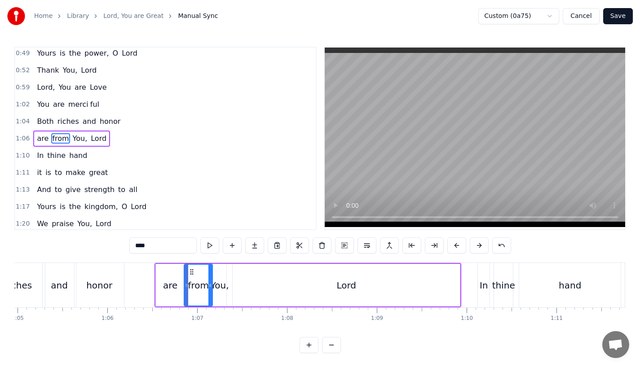
drag, startPoint x: 205, startPoint y: 287, endPoint x: 213, endPoint y: 287, distance: 8.5
click at [212, 287] on icon at bounding box center [210, 285] width 4 height 7
click at [221, 287] on div "You," at bounding box center [220, 285] width 18 height 13
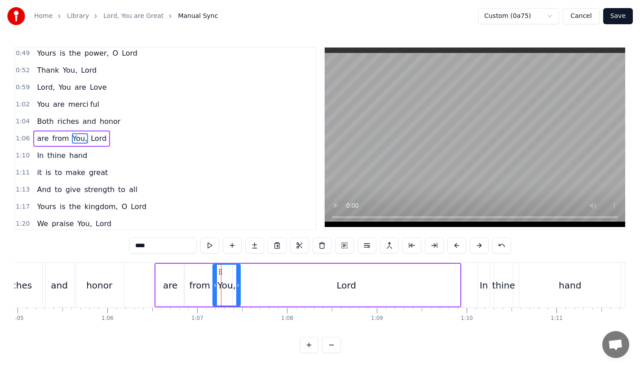
drag, startPoint x: 225, startPoint y: 287, endPoint x: 247, endPoint y: 288, distance: 21.6
click at [240, 288] on icon at bounding box center [238, 285] width 4 height 7
click at [265, 288] on div "Lord" at bounding box center [346, 285] width 227 height 43
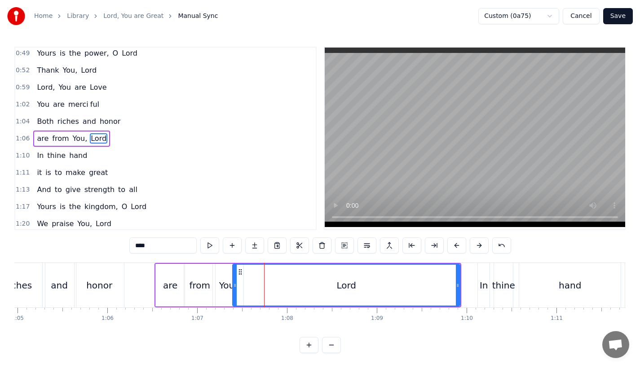
click at [233, 287] on div "Lord" at bounding box center [346, 285] width 228 height 43
drag, startPoint x: 233, startPoint y: 286, endPoint x: 247, endPoint y: 286, distance: 13.5
click at [247, 286] on icon at bounding box center [248, 285] width 4 height 7
click at [204, 282] on div "from" at bounding box center [199, 285] width 21 height 13
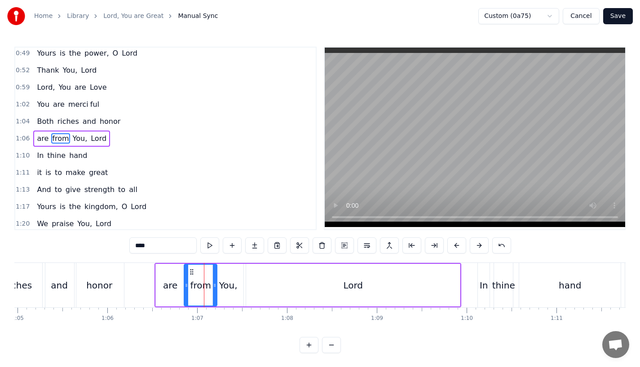
click at [216, 283] on icon at bounding box center [215, 285] width 4 height 7
click at [228, 284] on div "You," at bounding box center [228, 285] width 18 height 13
drag, startPoint x: 239, startPoint y: 284, endPoint x: 247, endPoint y: 284, distance: 8.1
click at [243, 284] on icon at bounding box center [241, 285] width 4 height 7
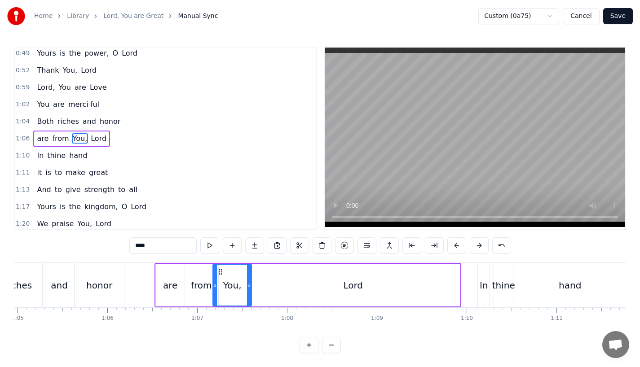
click at [273, 284] on div "Lord" at bounding box center [353, 285] width 214 height 43
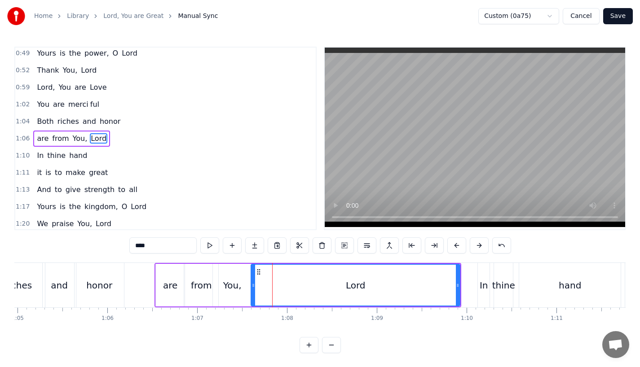
drag, startPoint x: 250, startPoint y: 284, endPoint x: 255, endPoint y: 284, distance: 5.4
click at [255, 284] on icon at bounding box center [254, 285] width 4 height 7
click at [204, 282] on div "from" at bounding box center [201, 285] width 21 height 13
type input "****"
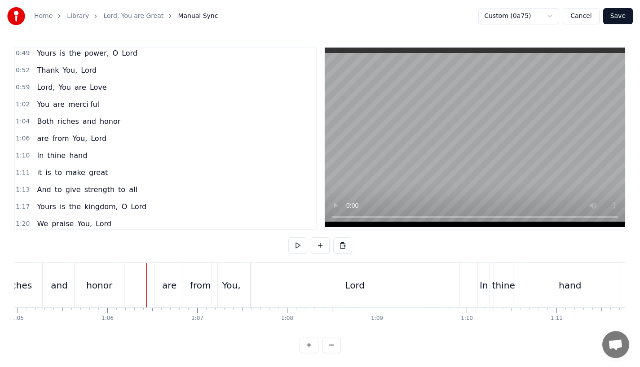
click at [173, 287] on div "are" at bounding box center [169, 285] width 14 height 13
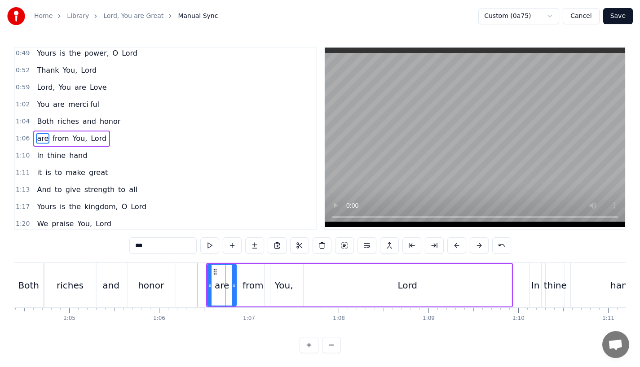
scroll to position [0, 5783]
click at [151, 287] on div "honor" at bounding box center [151, 285] width 26 height 13
type input "*****"
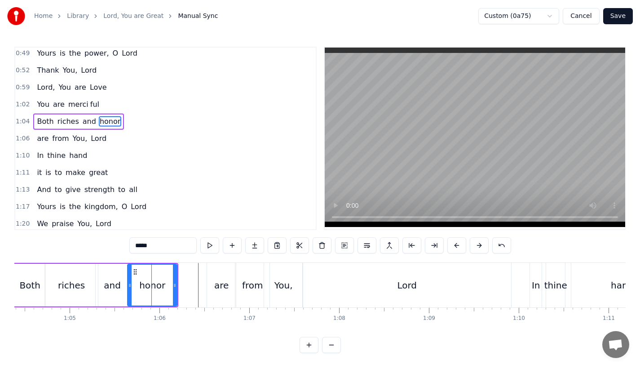
scroll to position [105, 0]
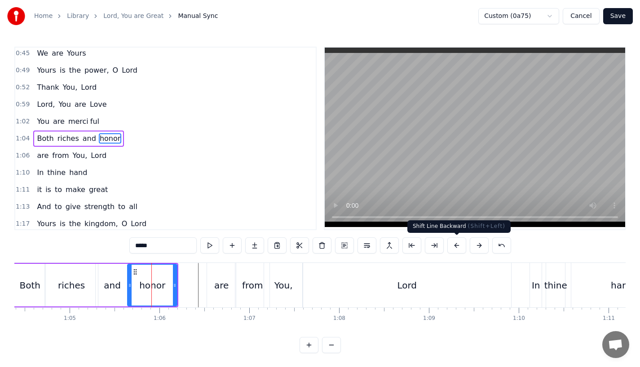
click at [458, 244] on button at bounding box center [456, 246] width 19 height 16
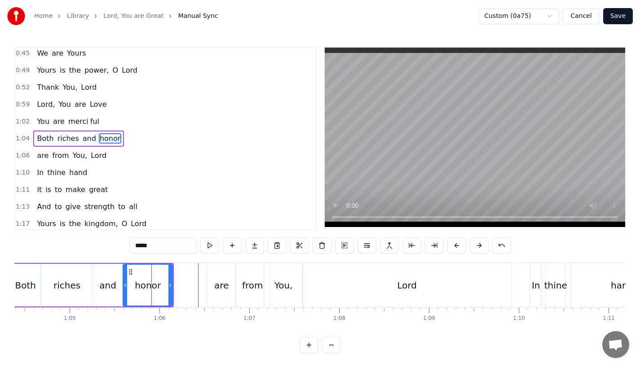
click at [458, 244] on button at bounding box center [456, 246] width 19 height 16
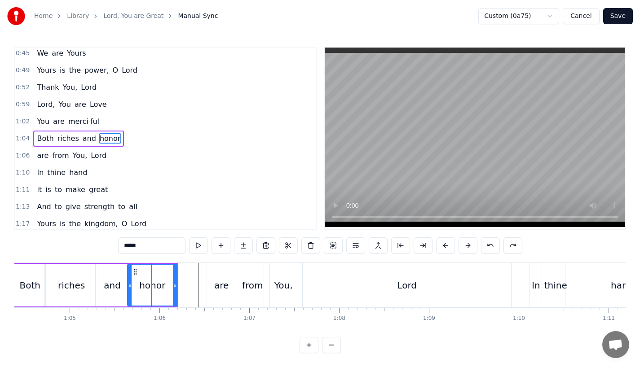
click at [102, 283] on div "and" at bounding box center [112, 285] width 33 height 43
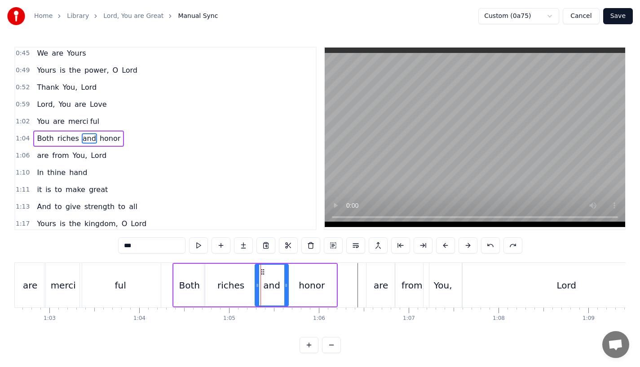
scroll to position [0, 5613]
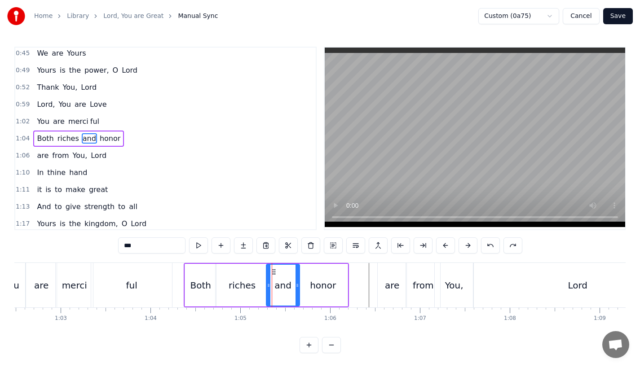
click at [160, 278] on div "ful" at bounding box center [131, 285] width 81 height 44
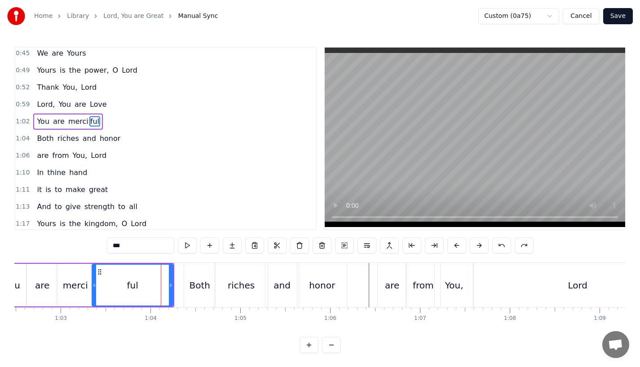
scroll to position [88, 0]
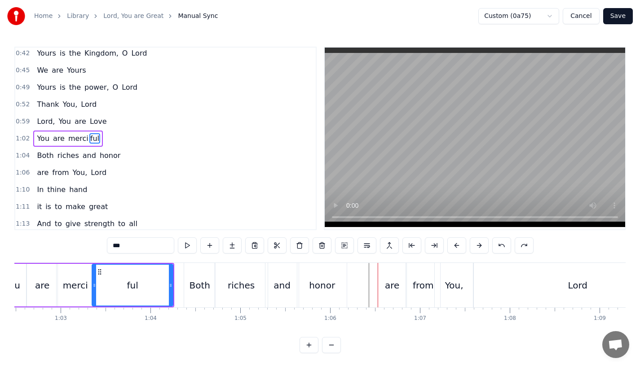
click at [115, 274] on div "ful" at bounding box center [133, 285] width 80 height 41
click at [150, 259] on div "0:23 Lord, You are great, 0:27 You are power ful 0:29 Yours is the glory and vi…" at bounding box center [319, 200] width 611 height 307
click at [156, 278] on div "ful" at bounding box center [133, 285] width 80 height 41
click at [384, 284] on div "are" at bounding box center [392, 285] width 29 height 44
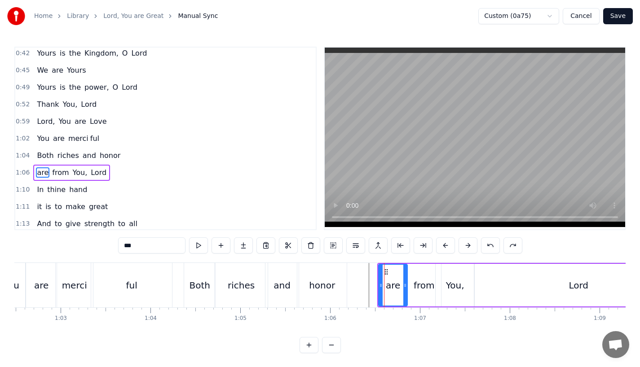
scroll to position [122, 0]
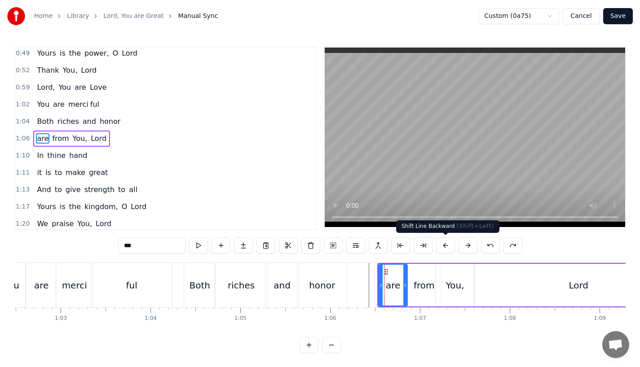
click at [447, 246] on button at bounding box center [445, 246] width 19 height 16
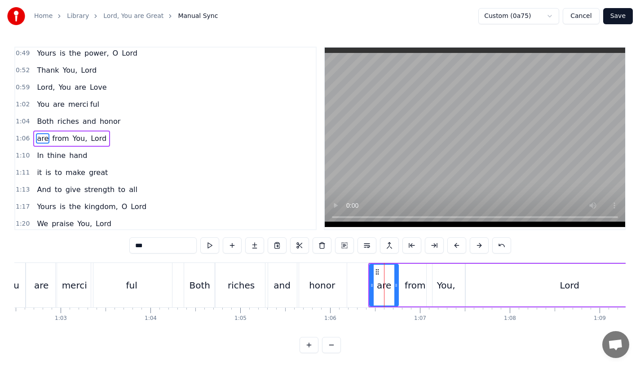
click at [447, 246] on button at bounding box center [456, 246] width 19 height 16
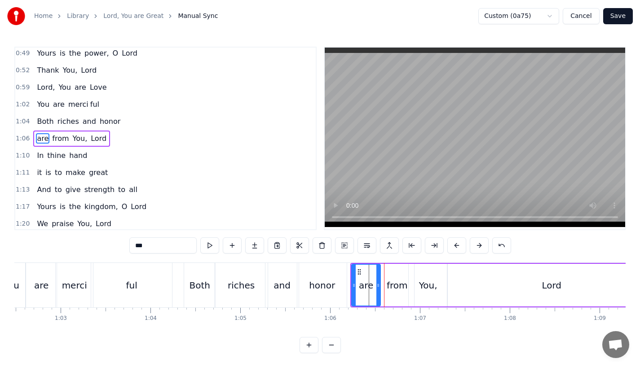
click at [447, 246] on button at bounding box center [456, 246] width 19 height 16
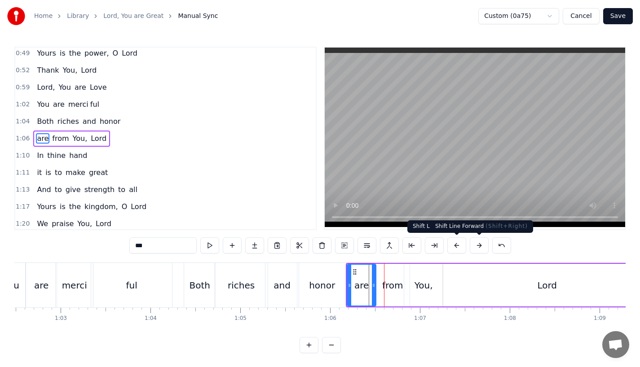
click at [475, 247] on button at bounding box center [479, 246] width 19 height 16
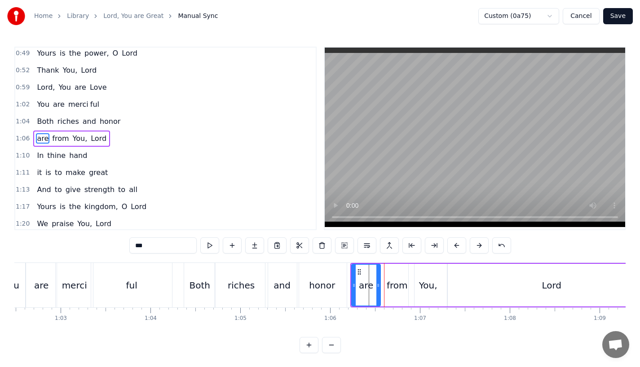
click at [334, 289] on div "honor" at bounding box center [321, 285] width 49 height 44
type input "*****"
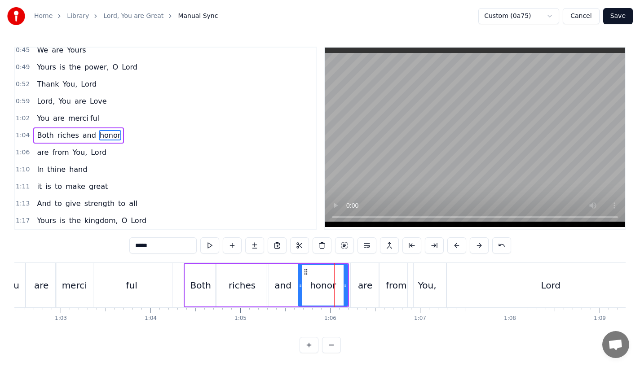
scroll to position [105, 0]
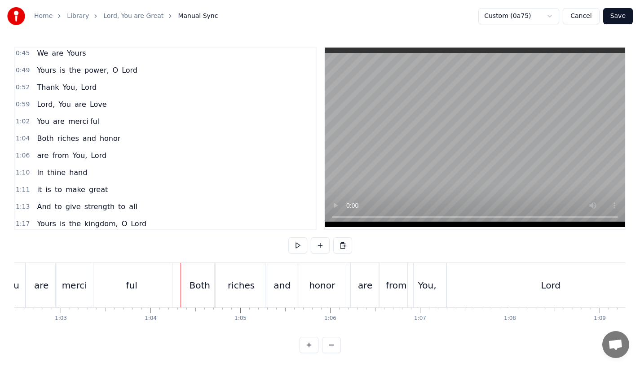
click at [194, 286] on div "Both" at bounding box center [199, 285] width 21 height 13
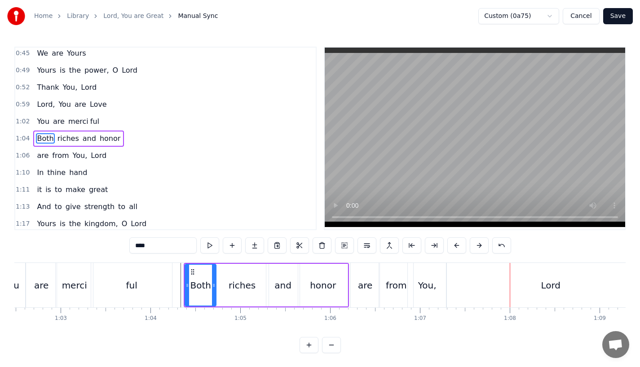
click at [319, 287] on div "honor" at bounding box center [323, 285] width 26 height 13
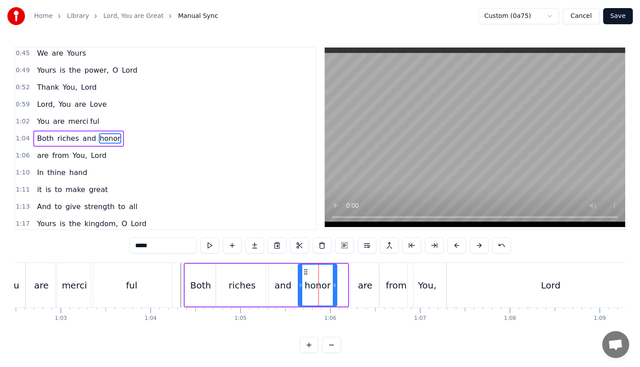
drag, startPoint x: 346, startPoint y: 288, endPoint x: 335, endPoint y: 288, distance: 10.8
click at [335, 288] on icon at bounding box center [335, 285] width 4 height 7
click at [353, 288] on div "are" at bounding box center [365, 285] width 29 height 44
type input "***"
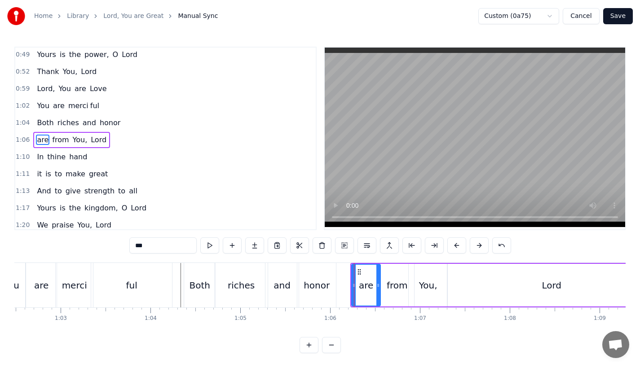
scroll to position [122, 0]
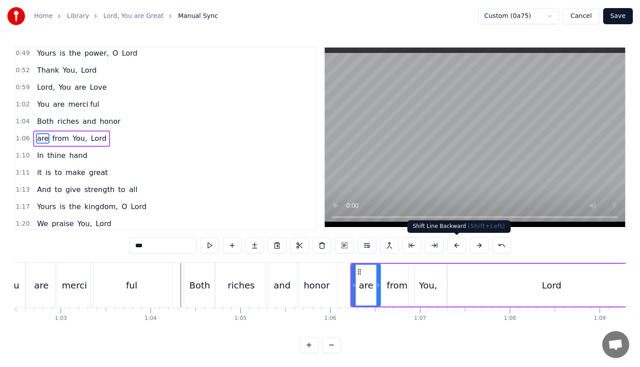
click at [455, 246] on button at bounding box center [456, 246] width 19 height 16
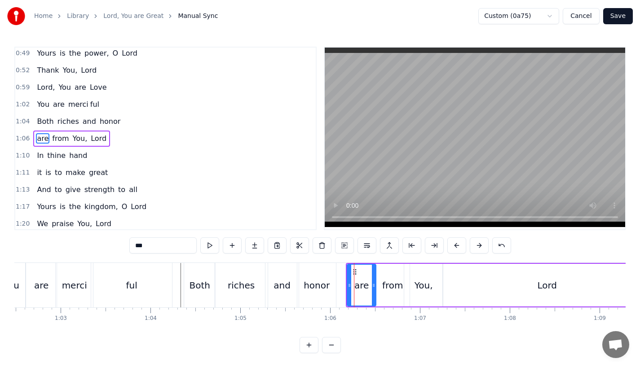
click at [455, 246] on button at bounding box center [456, 246] width 19 height 16
click at [174, 271] on div "You are merci ful" at bounding box center [85, 285] width 177 height 44
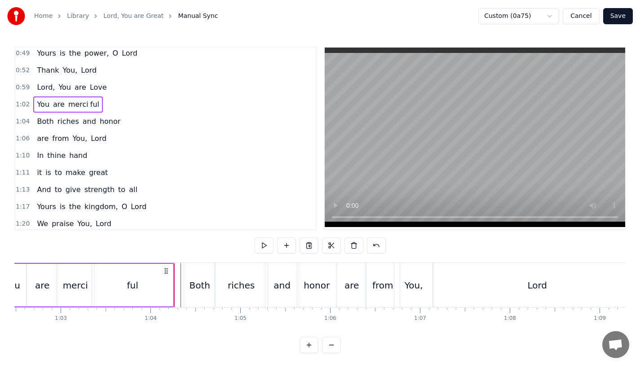
click at [161, 277] on div "ful" at bounding box center [132, 285] width 81 height 43
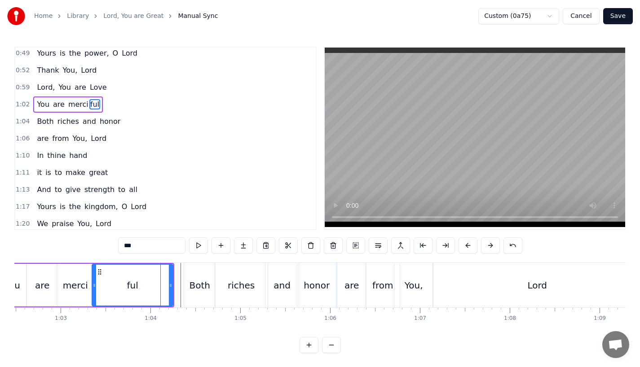
scroll to position [88, 0]
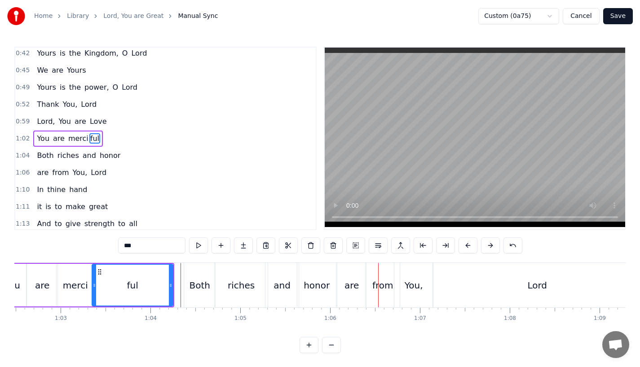
click at [324, 290] on div "honor" at bounding box center [317, 285] width 26 height 13
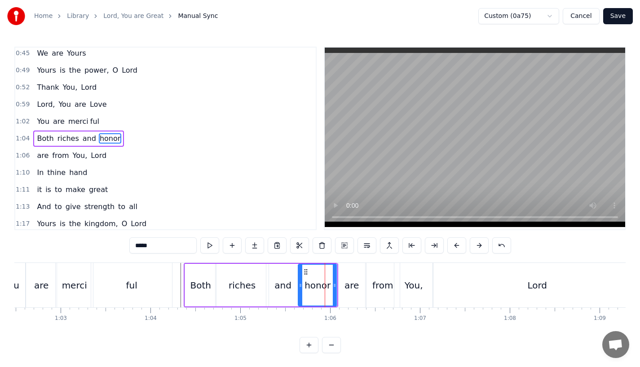
click at [350, 289] on div "are" at bounding box center [351, 285] width 14 height 13
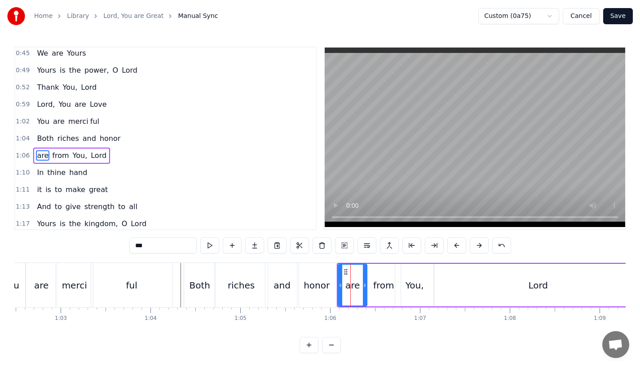
scroll to position [122, 0]
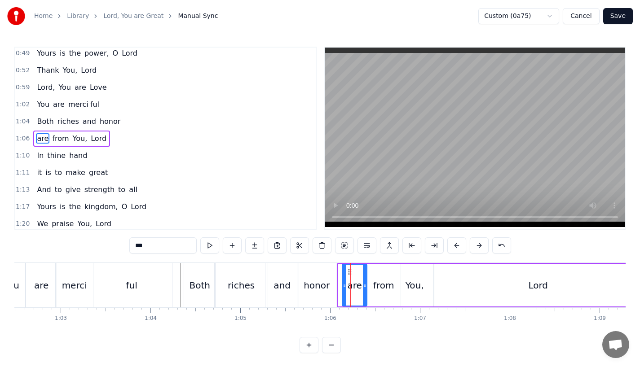
click at [345, 287] on icon at bounding box center [345, 285] width 4 height 7
click at [194, 276] on div "Both" at bounding box center [199, 285] width 31 height 44
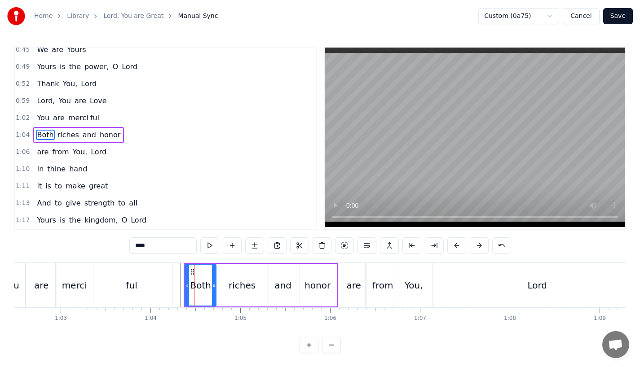
scroll to position [105, 0]
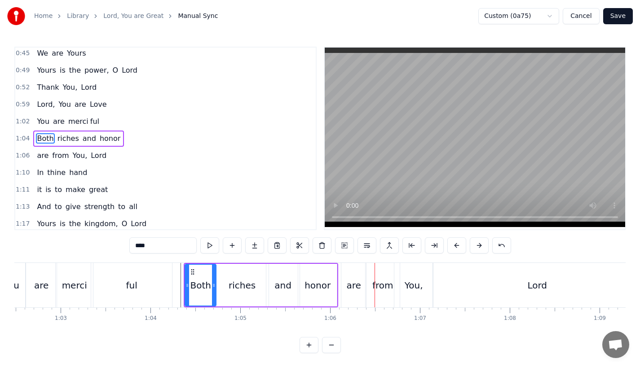
click at [307, 287] on div "honor" at bounding box center [318, 285] width 26 height 13
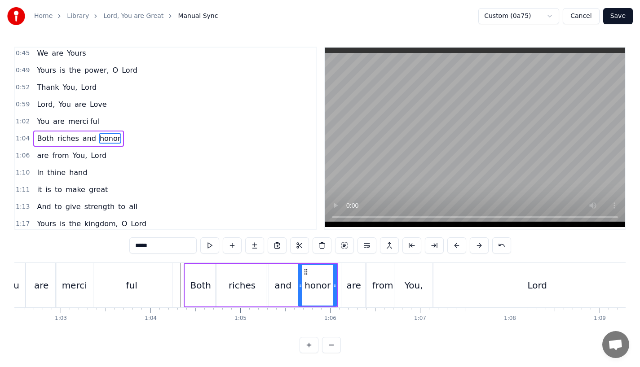
click at [349, 285] on div "are" at bounding box center [354, 285] width 14 height 13
type input "***"
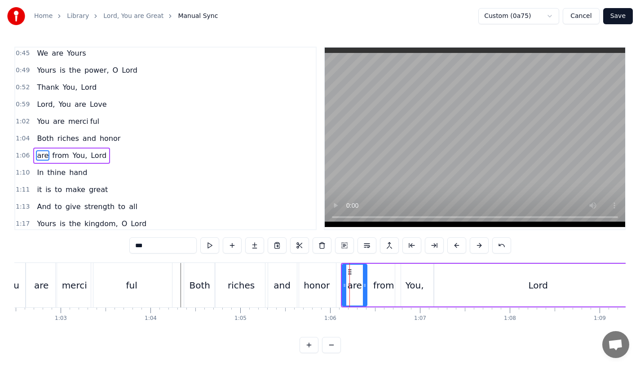
scroll to position [122, 0]
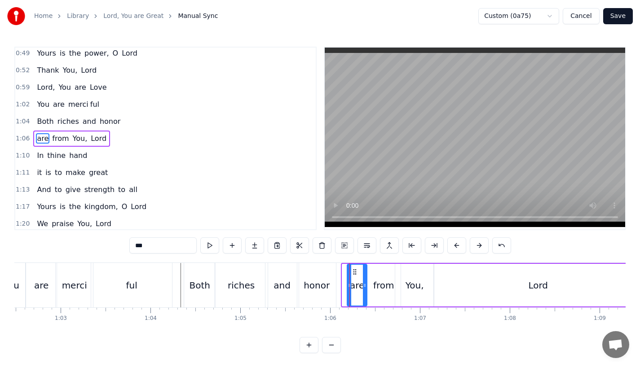
drag, startPoint x: 344, startPoint y: 290, endPoint x: 349, endPoint y: 290, distance: 4.9
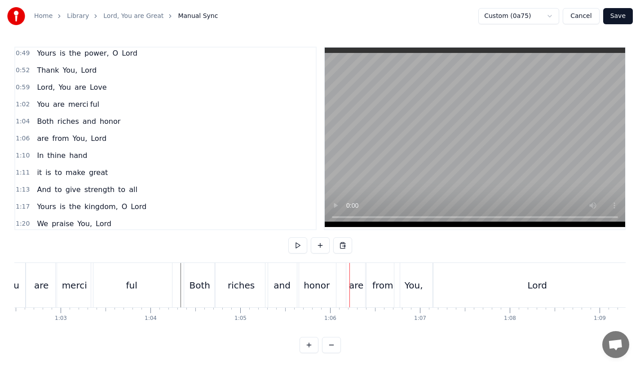
click at [329, 290] on div "honor" at bounding box center [316, 285] width 39 height 44
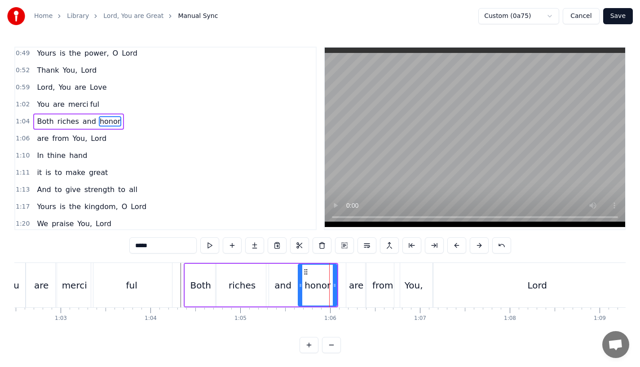
scroll to position [105, 0]
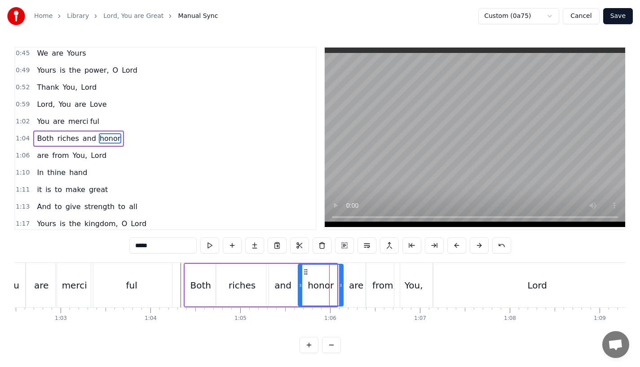
drag, startPoint x: 336, startPoint y: 287, endPoint x: 342, endPoint y: 287, distance: 6.3
click at [342, 287] on div "honor" at bounding box center [321, 285] width 46 height 43
click at [155, 280] on div "ful" at bounding box center [131, 285] width 81 height 44
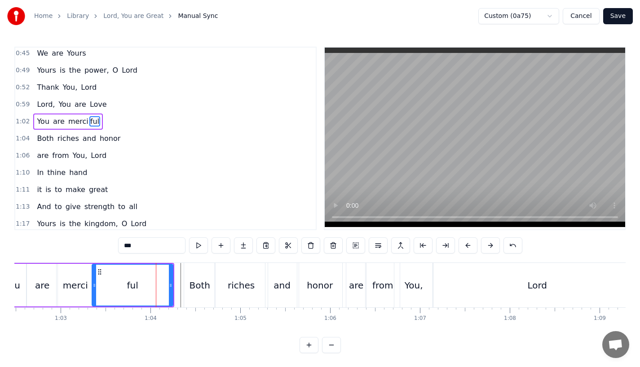
scroll to position [88, 0]
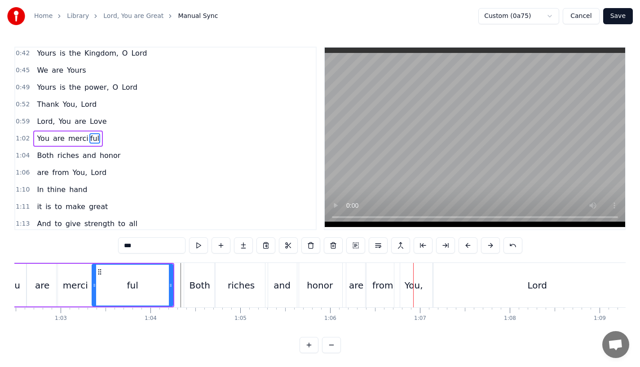
click at [163, 268] on div "ful" at bounding box center [133, 285] width 80 height 41
click at [160, 269] on div "ful" at bounding box center [133, 285] width 80 height 41
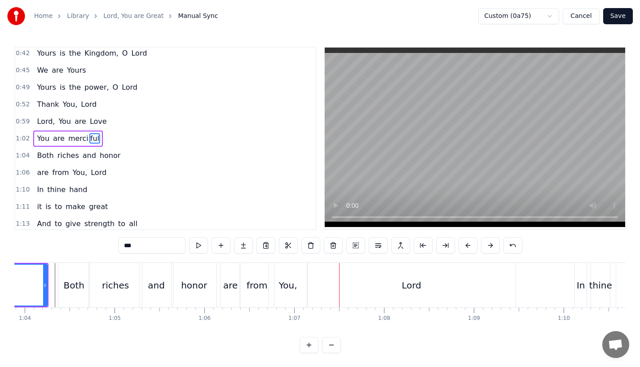
scroll to position [0, 5755]
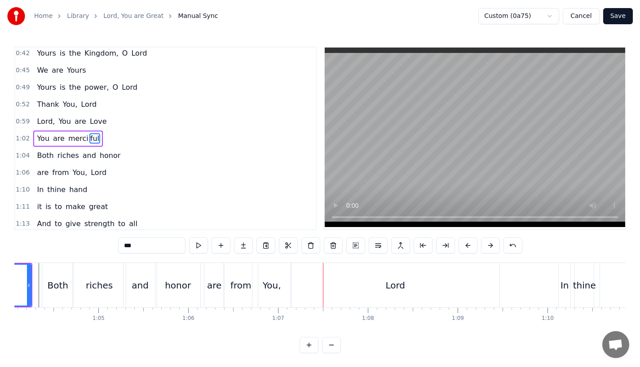
click at [484, 283] on div "Lord" at bounding box center [395, 285] width 208 height 44
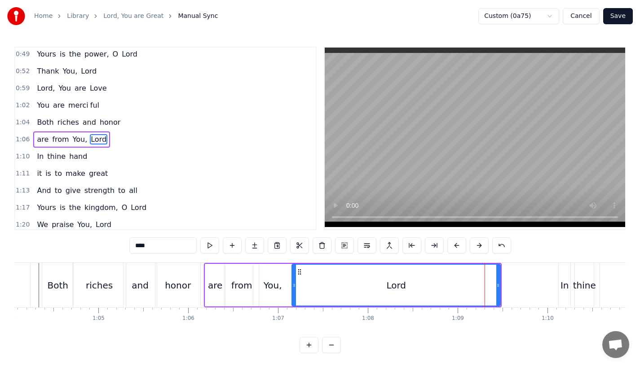
scroll to position [122, 0]
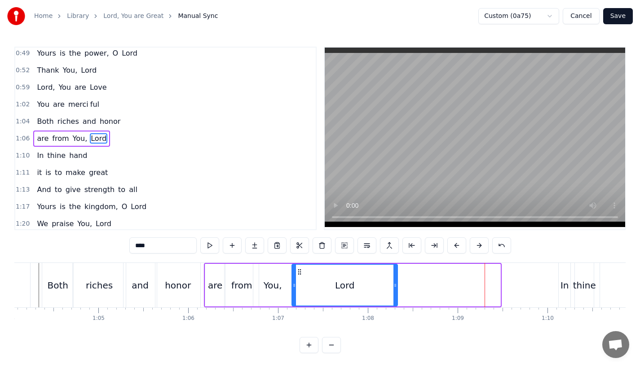
drag, startPoint x: 498, startPoint y: 283, endPoint x: 395, endPoint y: 283, distance: 102.8
click at [395, 283] on icon at bounding box center [395, 285] width 4 height 7
click at [132, 273] on div "and" at bounding box center [140, 285] width 33 height 44
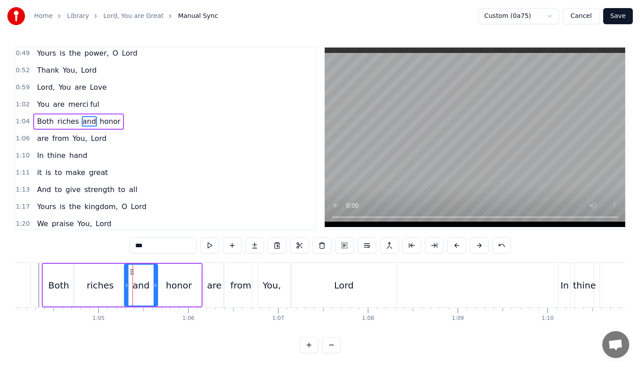
scroll to position [105, 0]
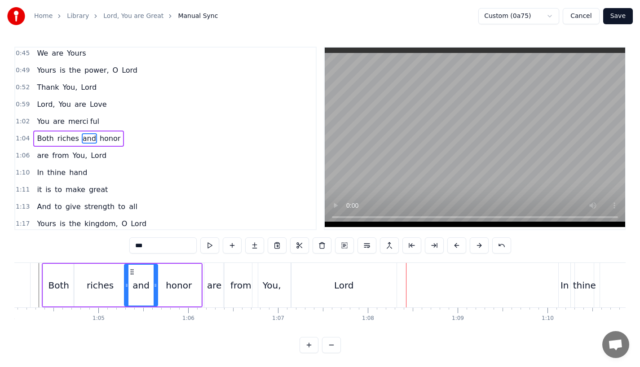
click at [270, 282] on div "You," at bounding box center [272, 285] width 18 height 13
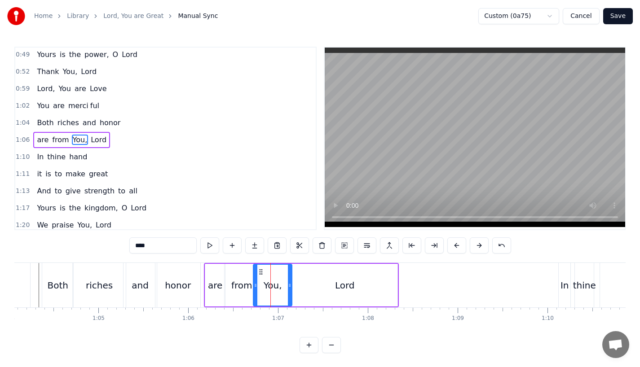
scroll to position [122, 0]
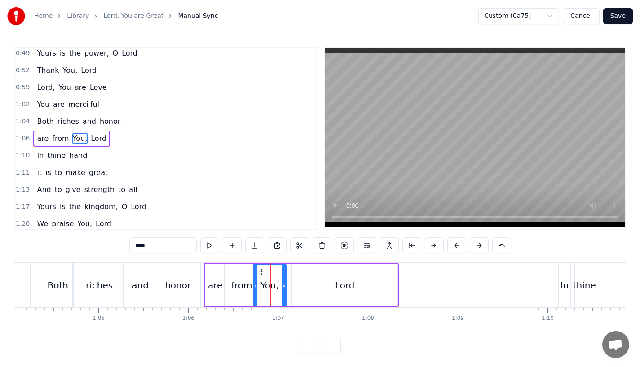
drag, startPoint x: 289, startPoint y: 287, endPoint x: 281, endPoint y: 287, distance: 8.5
click at [282, 287] on icon at bounding box center [284, 285] width 4 height 7
click at [306, 287] on div "Lord" at bounding box center [345, 285] width 106 height 43
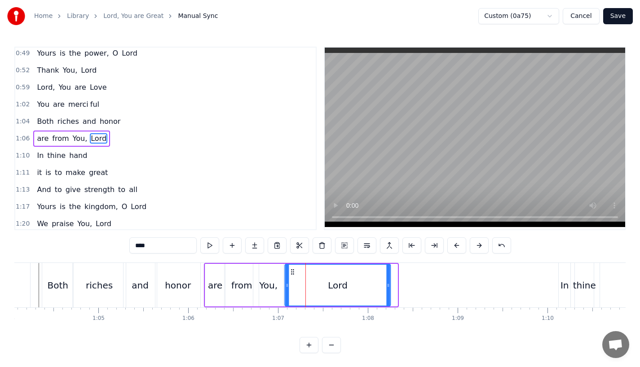
drag, startPoint x: 300, startPoint y: 272, endPoint x: 291, endPoint y: 274, distance: 9.6
click at [291, 274] on icon at bounding box center [292, 272] width 7 height 7
click at [200, 278] on div "honor" at bounding box center [178, 285] width 46 height 44
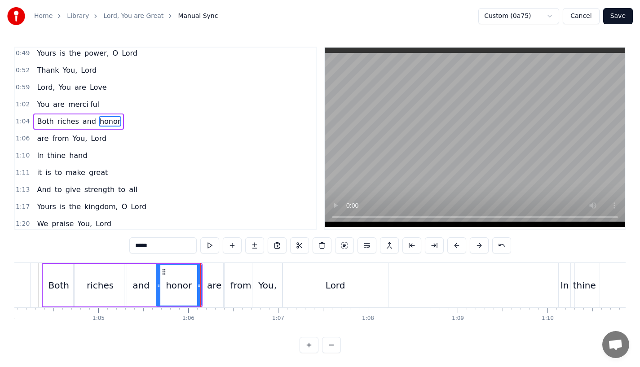
scroll to position [105, 0]
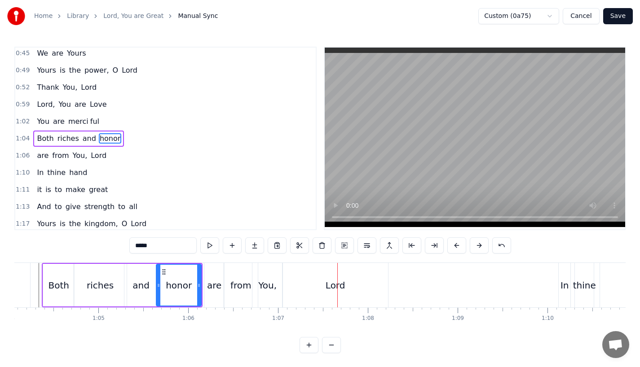
click at [245, 280] on div "from" at bounding box center [240, 285] width 21 height 13
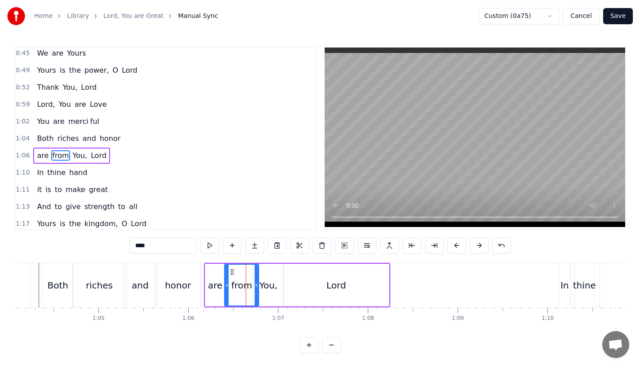
scroll to position [122, 0]
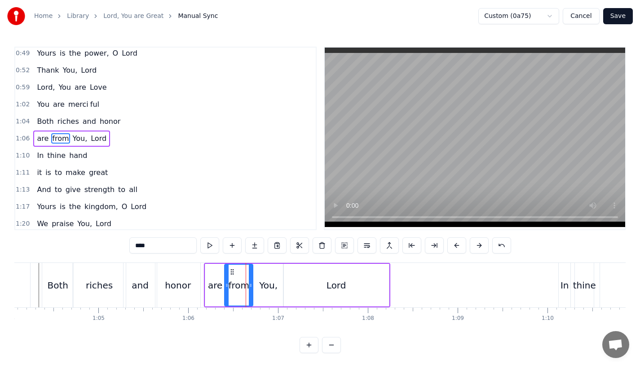
drag, startPoint x: 256, startPoint y: 285, endPoint x: 249, endPoint y: 285, distance: 6.7
click at [249, 285] on icon at bounding box center [251, 285] width 4 height 7
click at [269, 285] on div "You," at bounding box center [268, 285] width 18 height 13
drag, startPoint x: 280, startPoint y: 287, endPoint x: 273, endPoint y: 287, distance: 6.7
click at [273, 287] on icon at bounding box center [275, 285] width 4 height 7
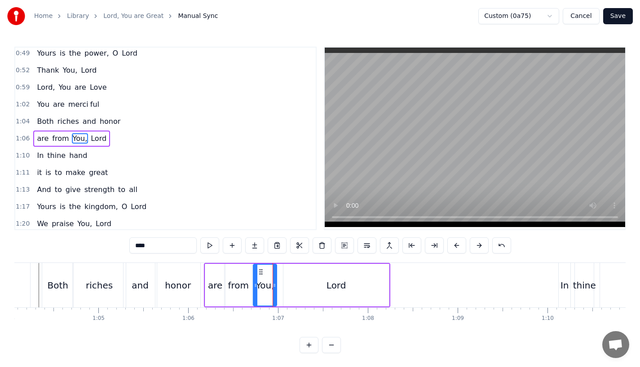
click at [299, 288] on div "Lord" at bounding box center [336, 285] width 106 height 43
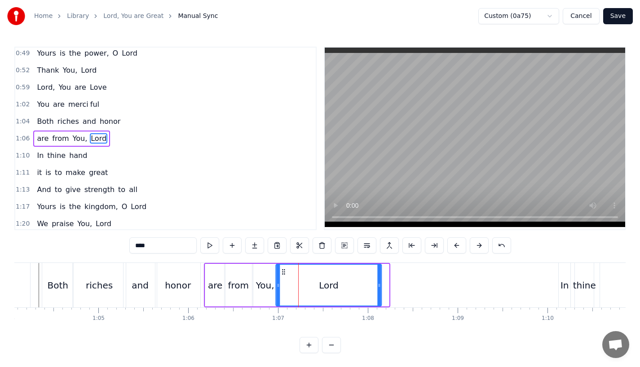
drag, startPoint x: 290, startPoint y: 272, endPoint x: 281, endPoint y: 272, distance: 8.5
click at [282, 272] on circle at bounding box center [282, 272] width 0 height 0
click at [156, 283] on div "honor" at bounding box center [177, 285] width 45 height 44
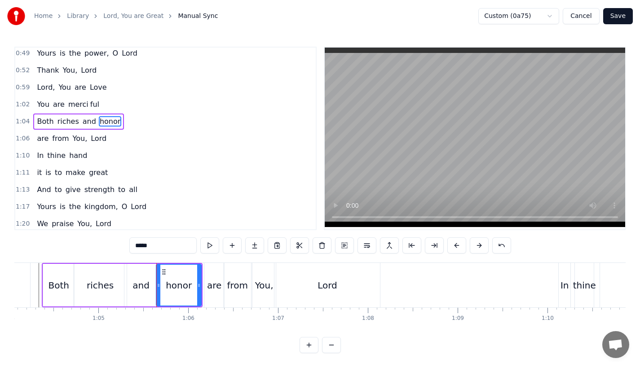
scroll to position [105, 0]
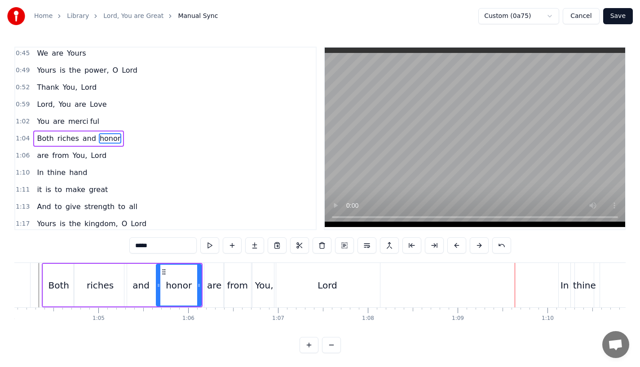
click at [305, 305] on div "Lord" at bounding box center [327, 285] width 106 height 44
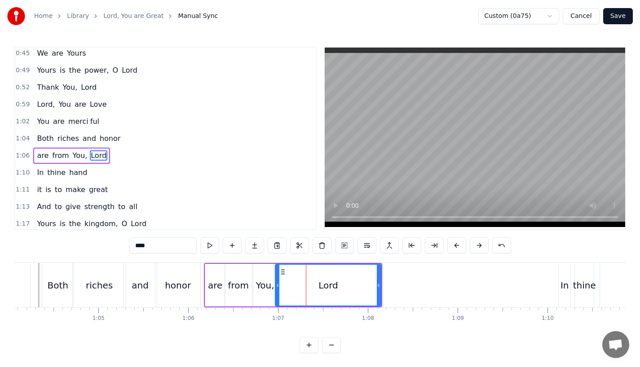
scroll to position [122, 0]
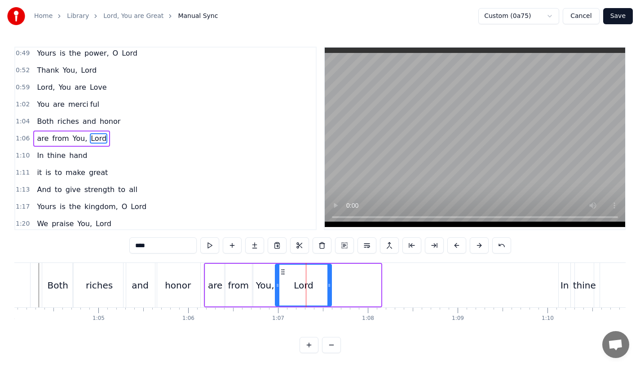
drag, startPoint x: 377, startPoint y: 289, endPoint x: 320, endPoint y: 290, distance: 57.0
click at [327, 290] on div at bounding box center [329, 285] width 4 height 41
click at [152, 247] on input "****" at bounding box center [162, 246] width 67 height 16
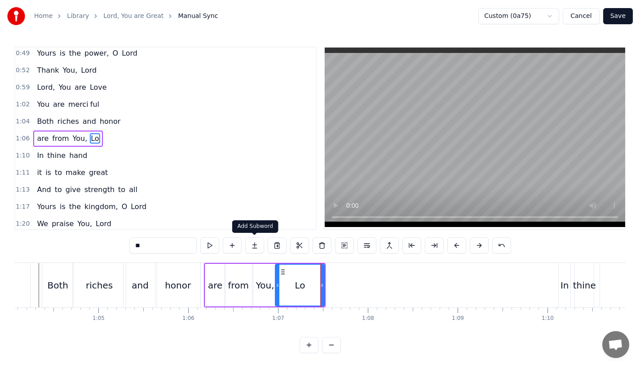
type input "**"
click at [255, 249] on button at bounding box center [254, 246] width 19 height 16
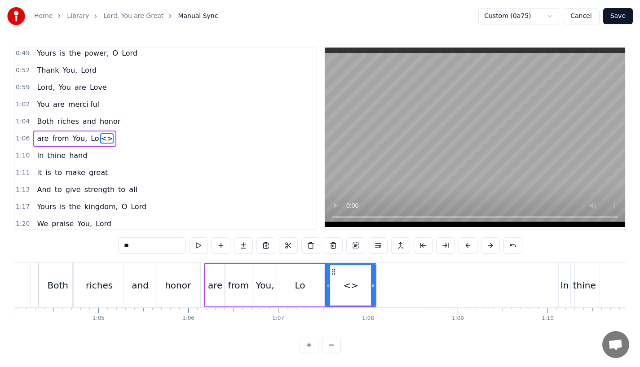
drag, startPoint x: 136, startPoint y: 250, endPoint x: 90, endPoint y: 250, distance: 45.8
click at [90, 250] on div "0:23 Lord, You are great, 0:27 You are power ful 0:29 Yours is the glory and vi…" at bounding box center [319, 200] width 611 height 307
click at [131, 242] on input "**" at bounding box center [151, 246] width 67 height 16
type input "*"
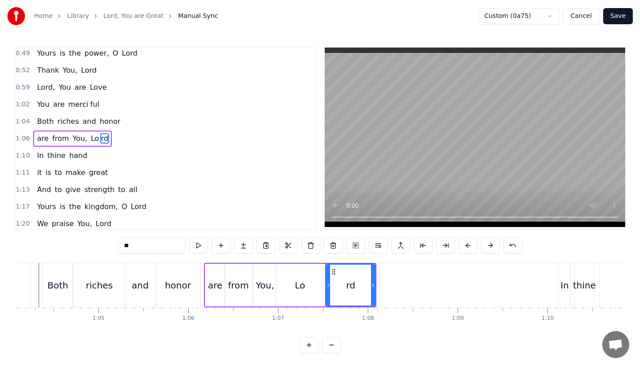
click at [305, 290] on div "Lo" at bounding box center [299, 285] width 49 height 43
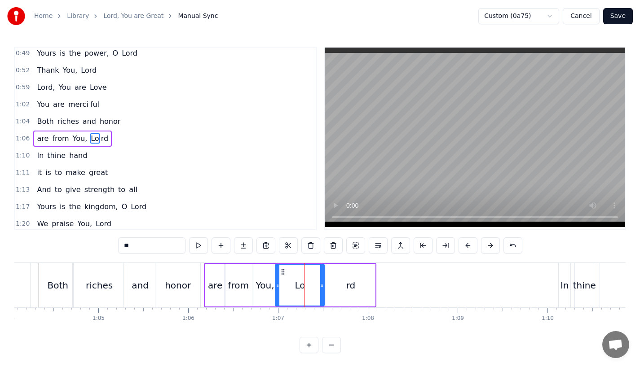
click at [360, 290] on div "rd" at bounding box center [350, 285] width 49 height 43
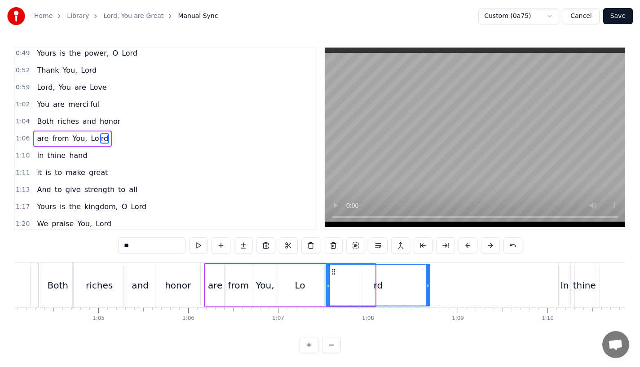
drag, startPoint x: 374, startPoint y: 289, endPoint x: 430, endPoint y: 288, distance: 55.7
click at [429, 288] on icon at bounding box center [428, 285] width 4 height 7
click at [220, 286] on div "are" at bounding box center [215, 285] width 14 height 13
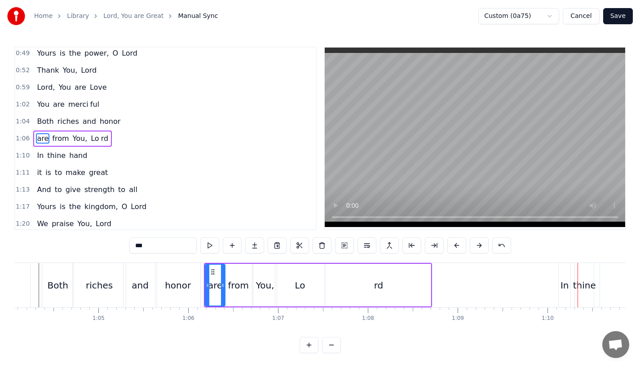
click at [562, 287] on div "In" at bounding box center [564, 285] width 9 height 13
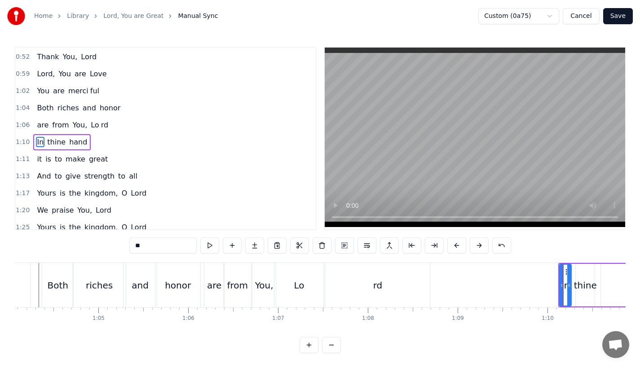
scroll to position [139, 0]
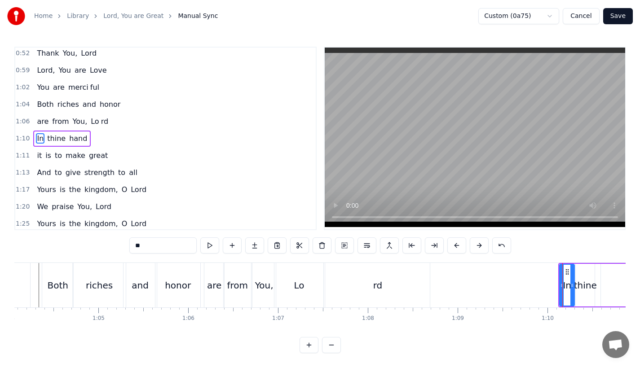
click at [572, 287] on icon at bounding box center [572, 285] width 4 height 7
click at [582, 287] on div "thine" at bounding box center [585, 285] width 23 height 13
type input "*****"
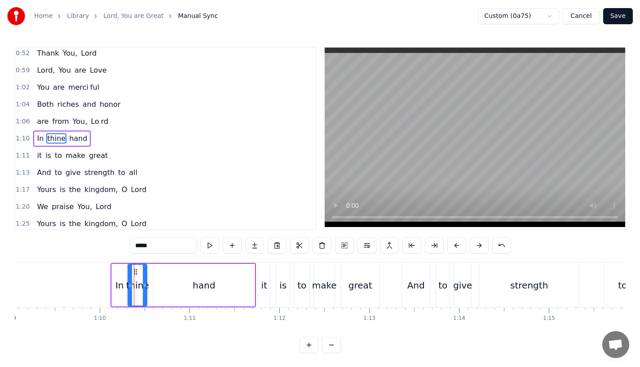
scroll to position [0, 6276]
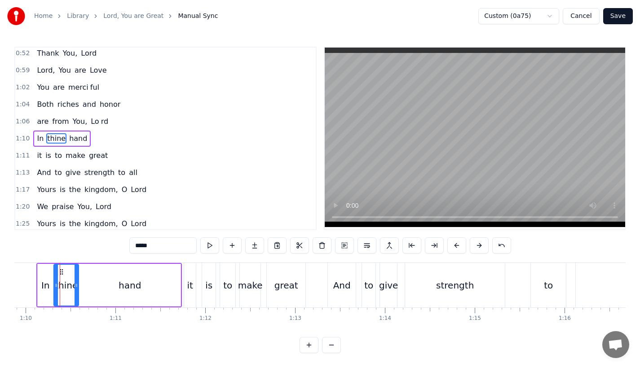
drag, startPoint x: 71, startPoint y: 285, endPoint x: 78, endPoint y: 285, distance: 6.8
click at [78, 285] on icon at bounding box center [77, 285] width 4 height 7
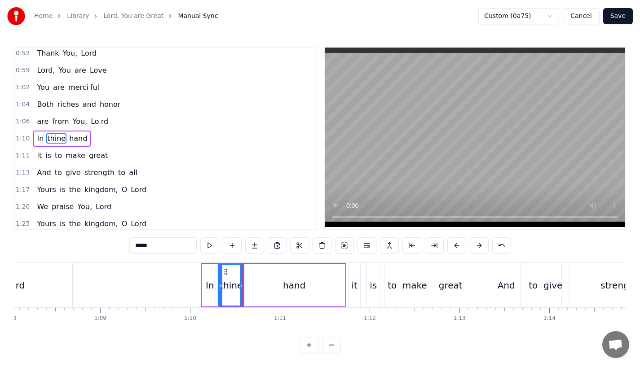
scroll to position [0, 6090]
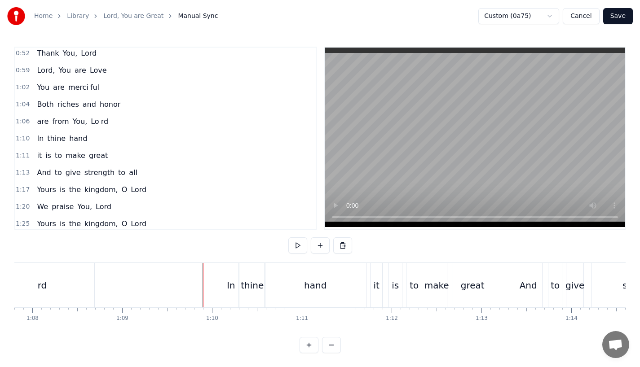
click at [234, 291] on div "In" at bounding box center [231, 285] width 9 height 13
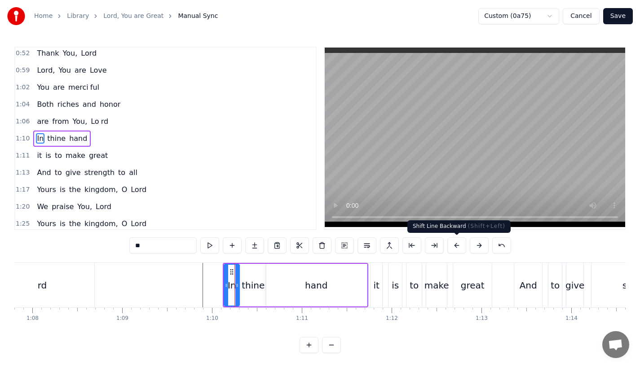
click at [457, 246] on button at bounding box center [456, 246] width 19 height 16
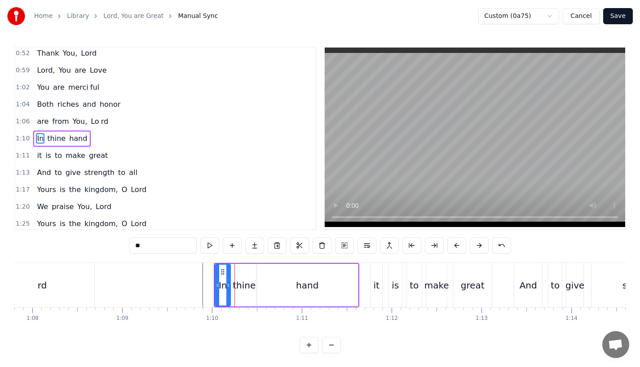
click at [457, 246] on button at bounding box center [456, 246] width 19 height 16
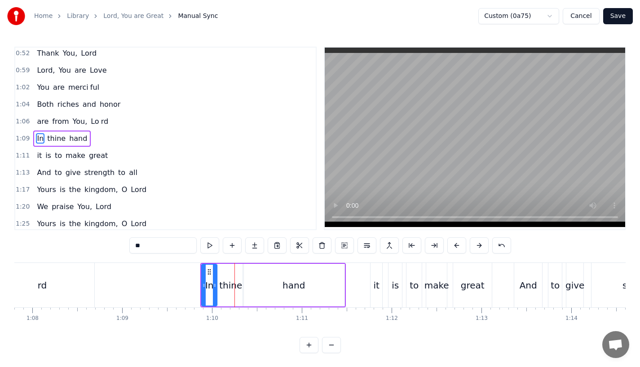
click at [457, 246] on button at bounding box center [456, 246] width 19 height 16
click at [75, 285] on div "rd" at bounding box center [42, 285] width 105 height 44
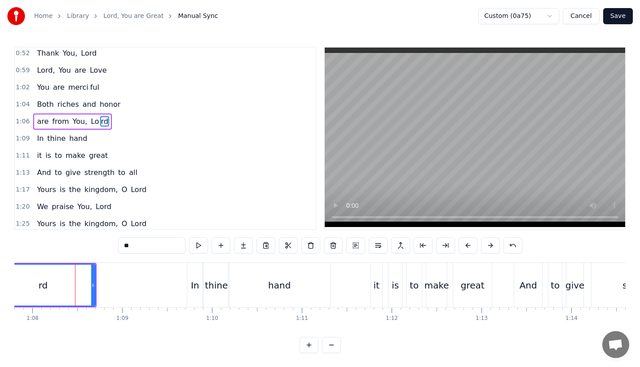
scroll to position [122, 0]
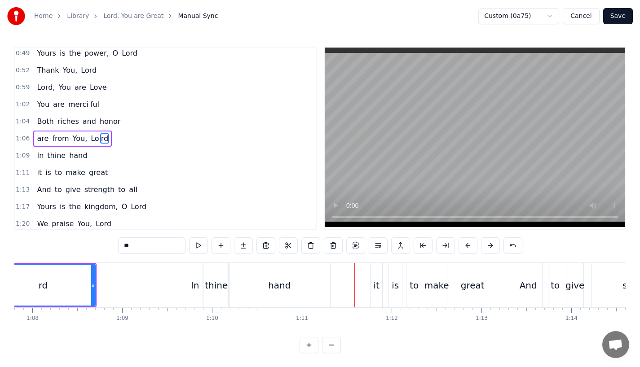
click at [79, 279] on div "rd" at bounding box center [43, 285] width 104 height 41
click at [196, 282] on div "In" at bounding box center [195, 285] width 9 height 13
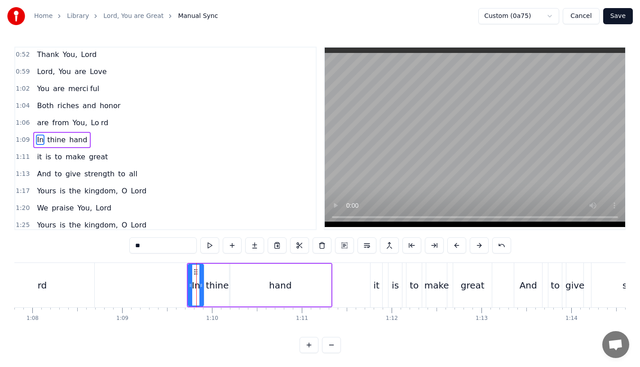
scroll to position [139, 0]
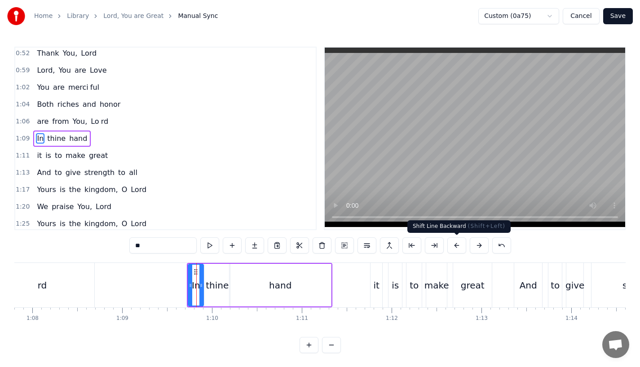
click at [475, 247] on button at bounding box center [479, 246] width 19 height 16
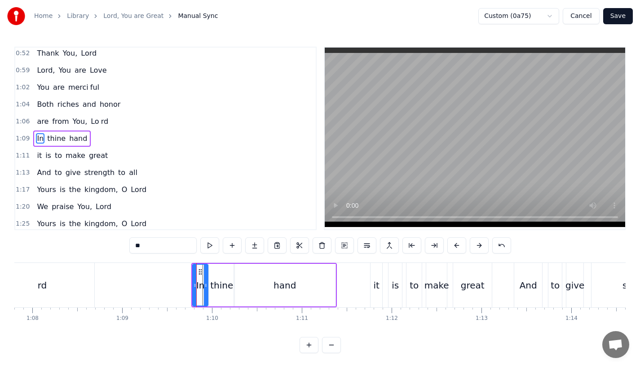
click at [76, 269] on div "rd" at bounding box center [42, 285] width 105 height 44
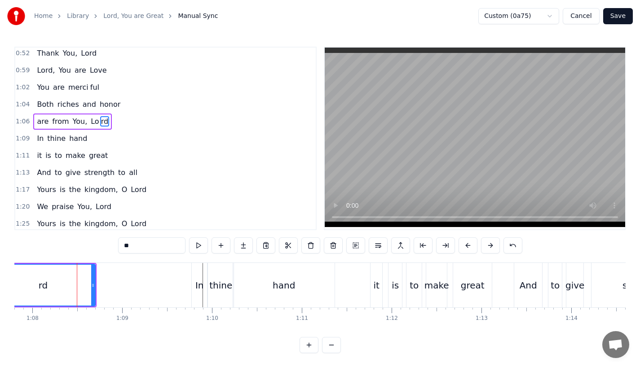
scroll to position [122, 0]
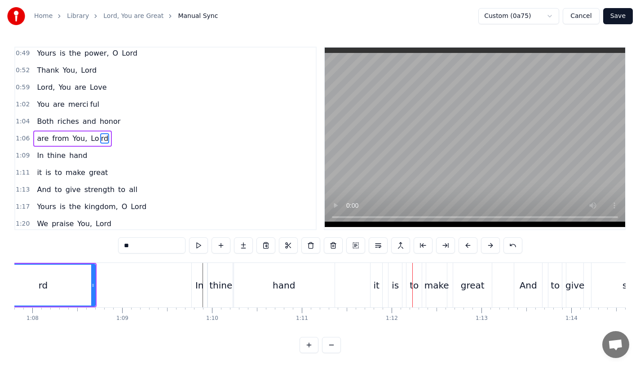
click at [51, 279] on div "rd" at bounding box center [43, 285] width 104 height 41
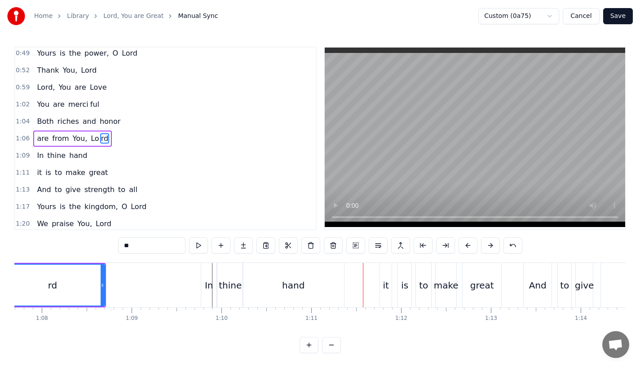
click at [210, 275] on div "In" at bounding box center [208, 285] width 15 height 44
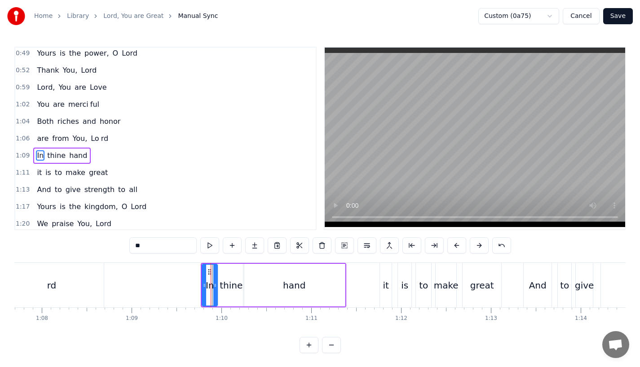
scroll to position [139, 0]
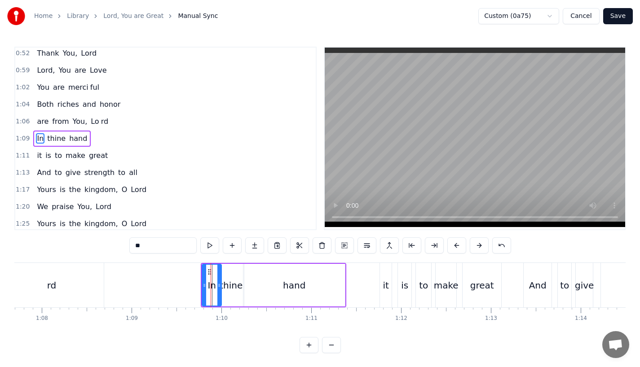
drag, startPoint x: 215, startPoint y: 288, endPoint x: 221, endPoint y: 288, distance: 5.4
click at [221, 288] on icon at bounding box center [219, 285] width 4 height 7
click at [230, 288] on div "thine" at bounding box center [231, 285] width 23 height 13
click at [226, 270] on div "thine" at bounding box center [233, 285] width 20 height 41
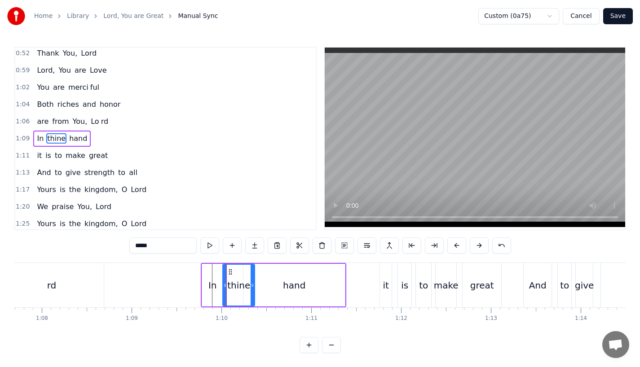
drag, startPoint x: 241, startPoint y: 291, endPoint x: 252, endPoint y: 291, distance: 10.8
click at [252, 291] on div at bounding box center [253, 285] width 4 height 41
click at [269, 291] on div "hand" at bounding box center [294, 285] width 102 height 43
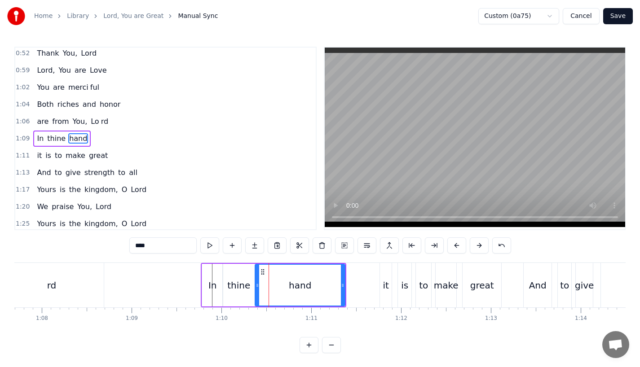
drag, startPoint x: 247, startPoint y: 287, endPoint x: 258, endPoint y: 287, distance: 11.7
click at [258, 287] on icon at bounding box center [258, 285] width 4 height 7
click at [90, 283] on div "rd" at bounding box center [51, 285] width 105 height 44
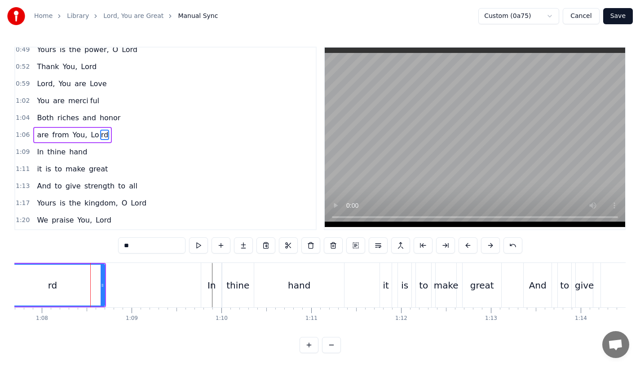
scroll to position [122, 0]
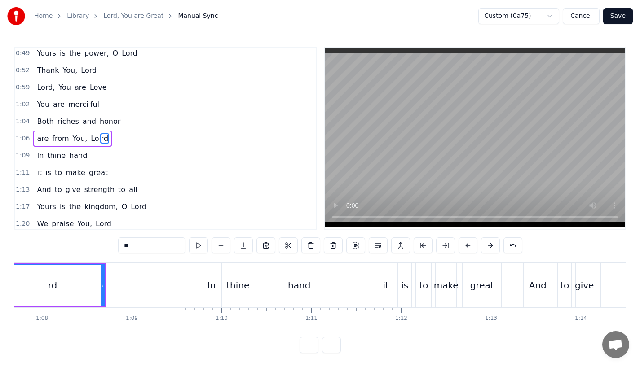
click at [206, 297] on div "In" at bounding box center [211, 285] width 21 height 44
type input "**"
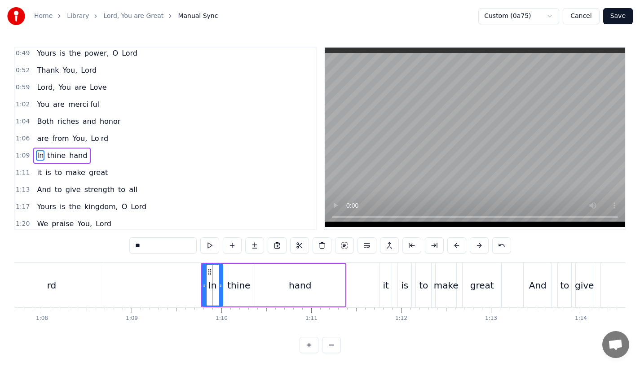
scroll to position [139, 0]
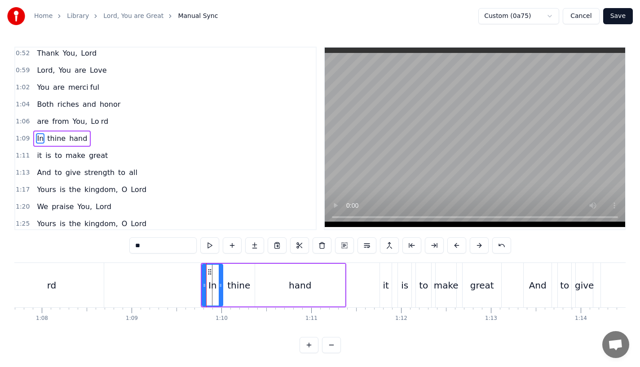
click at [201, 286] on div "In thine hand" at bounding box center [274, 285] width 146 height 44
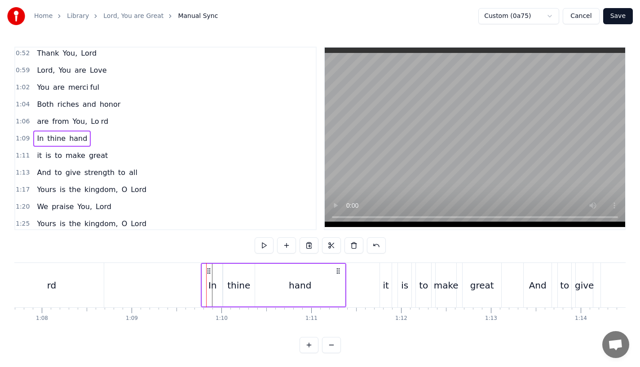
click at [204, 286] on div "In" at bounding box center [212, 285] width 21 height 43
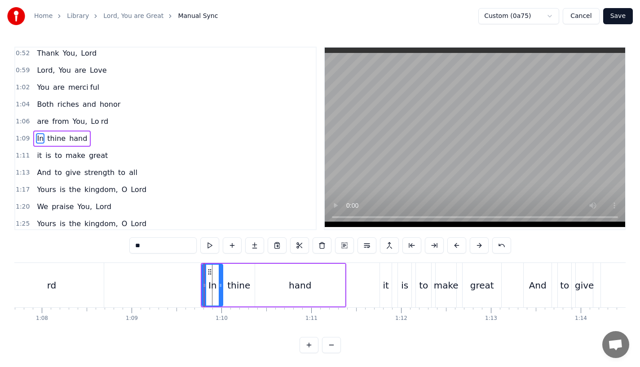
drag, startPoint x: 203, startPoint y: 286, endPoint x: 197, endPoint y: 287, distance: 6.4
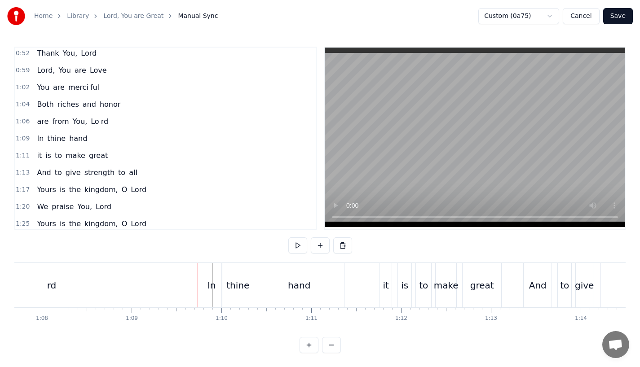
click at [201, 287] on div "In" at bounding box center [212, 285] width 22 height 44
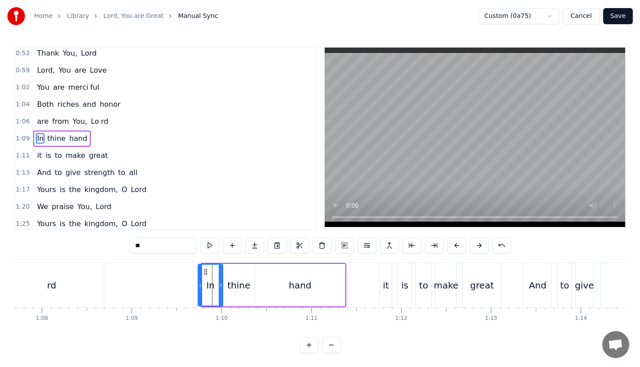
drag, startPoint x: 203, startPoint y: 286, endPoint x: 199, endPoint y: 287, distance: 4.7
click at [199, 287] on icon at bounding box center [201, 285] width 4 height 7
click at [199, 287] on icon at bounding box center [200, 285] width 4 height 7
click at [54, 281] on div "rd" at bounding box center [51, 285] width 9 height 13
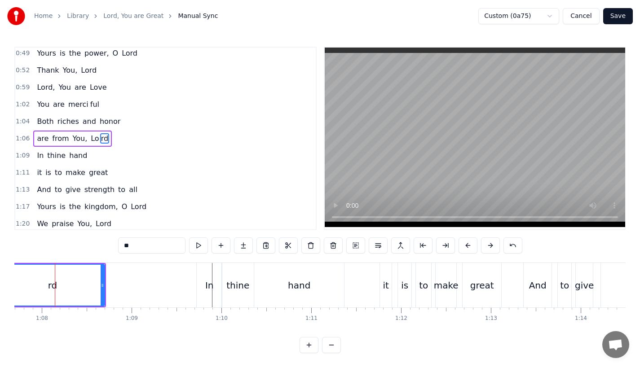
scroll to position [0, 6076]
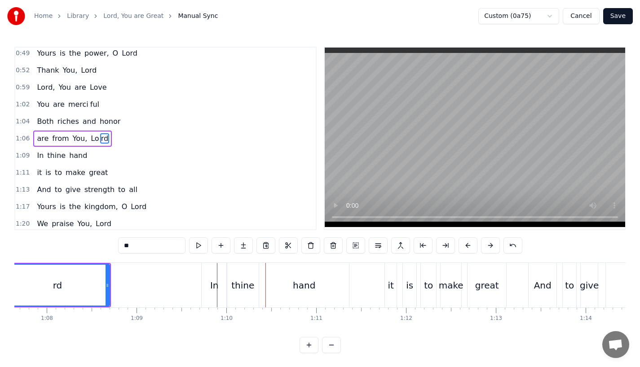
click at [208, 286] on div "In" at bounding box center [214, 285] width 25 height 44
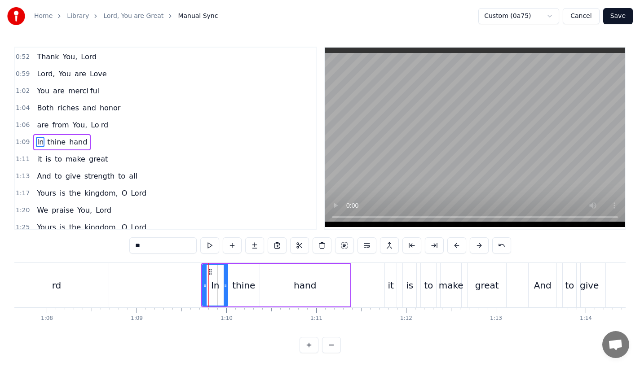
scroll to position [139, 0]
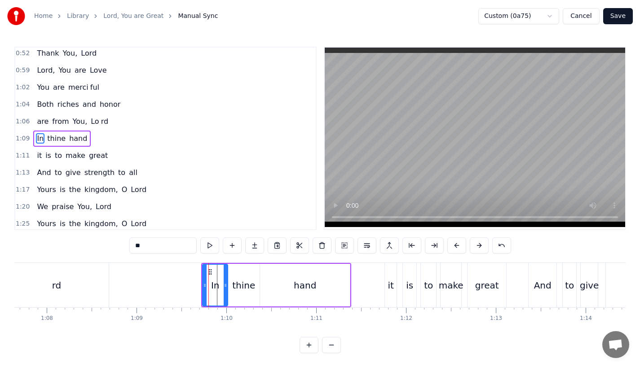
click at [60, 293] on div "rd" at bounding box center [56, 285] width 105 height 44
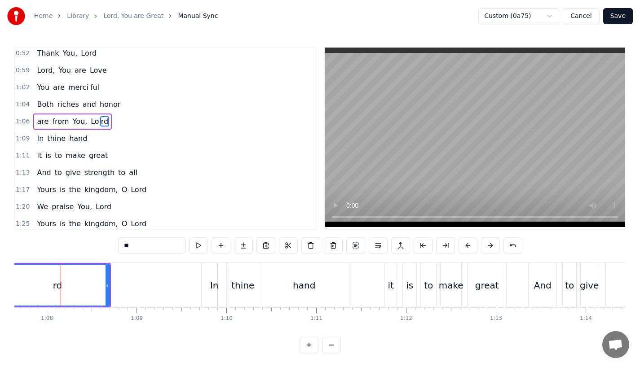
scroll to position [122, 0]
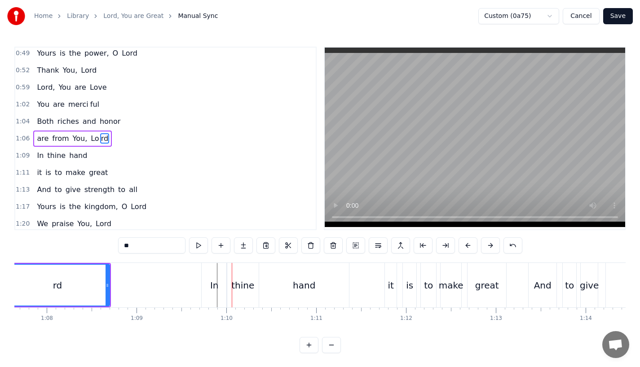
click at [214, 280] on div "In" at bounding box center [214, 285] width 9 height 13
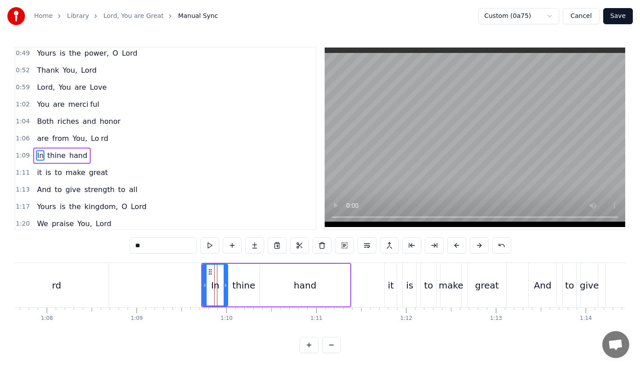
scroll to position [139, 0]
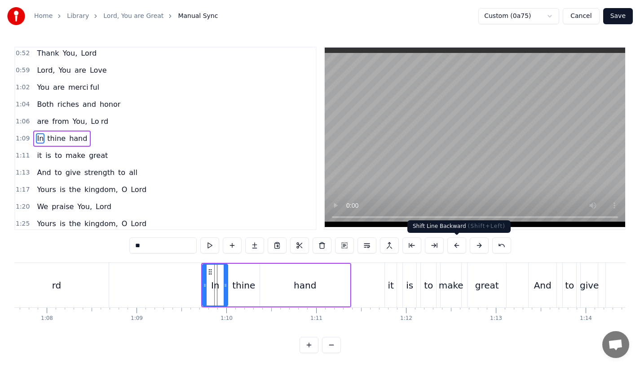
click at [479, 246] on button at bounding box center [479, 246] width 19 height 16
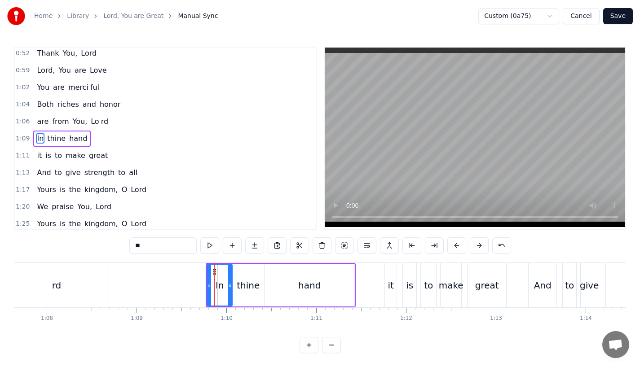
click at [98, 288] on div "rd" at bounding box center [56, 285] width 105 height 44
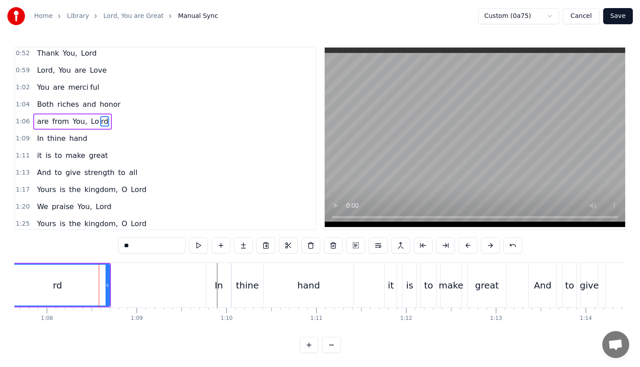
scroll to position [122, 0]
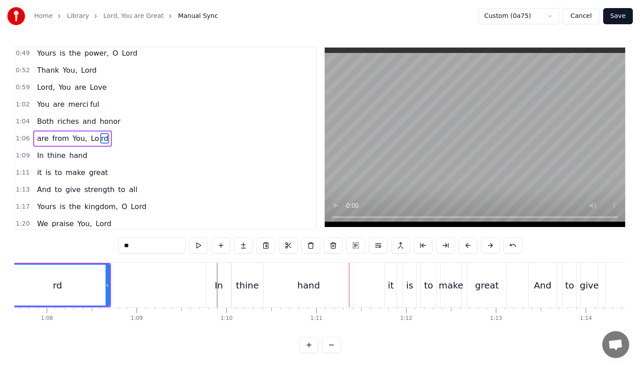
click at [294, 292] on div "hand" at bounding box center [309, 285] width 90 height 44
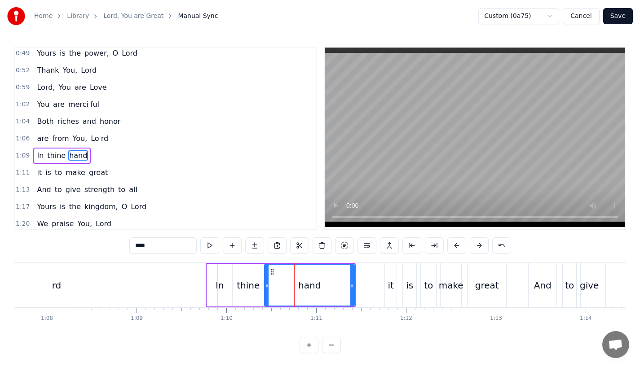
scroll to position [139, 0]
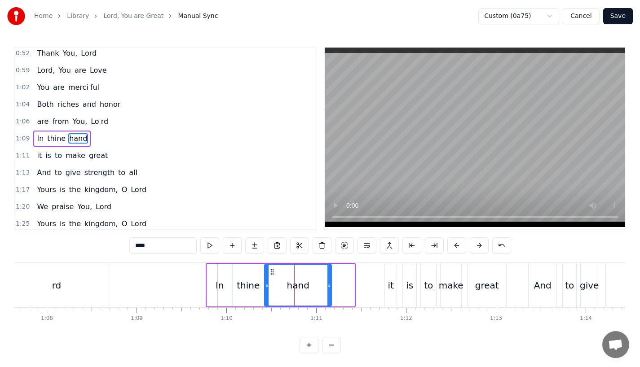
drag, startPoint x: 352, startPoint y: 289, endPoint x: 323, endPoint y: 289, distance: 28.7
click at [327, 289] on div at bounding box center [329, 285] width 4 height 41
click at [98, 282] on div "rd" at bounding box center [56, 285] width 105 height 44
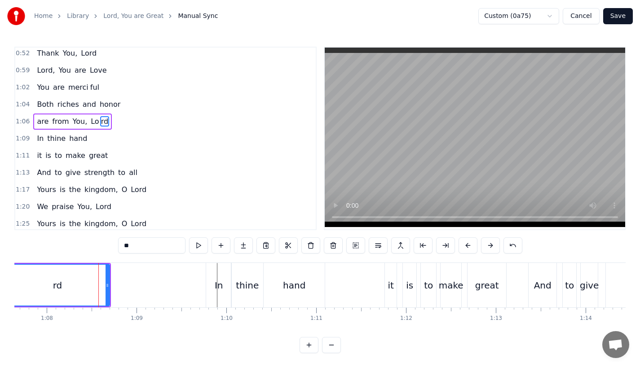
scroll to position [122, 0]
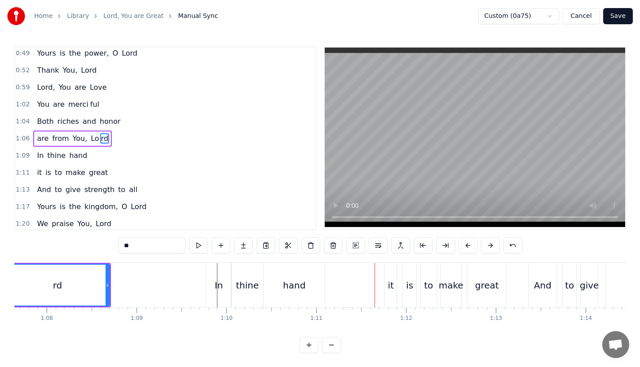
click at [214, 294] on div "In" at bounding box center [218, 285] width 25 height 44
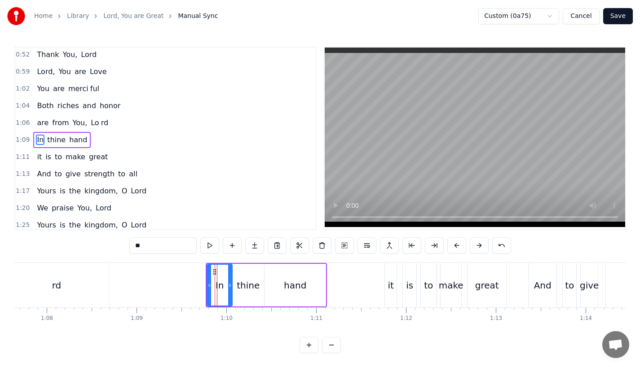
scroll to position [139, 0]
click at [239, 292] on div "thine" at bounding box center [248, 285] width 32 height 43
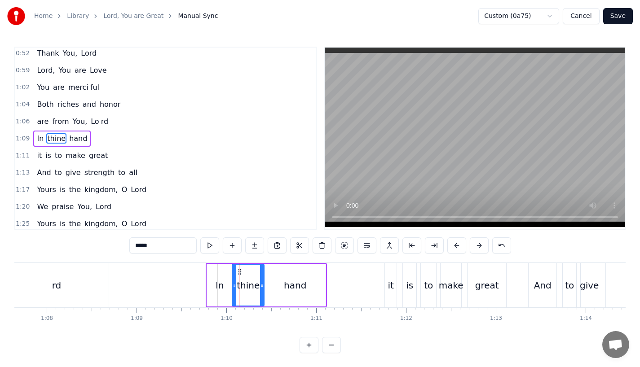
click at [274, 291] on div "hand" at bounding box center [295, 285] width 61 height 43
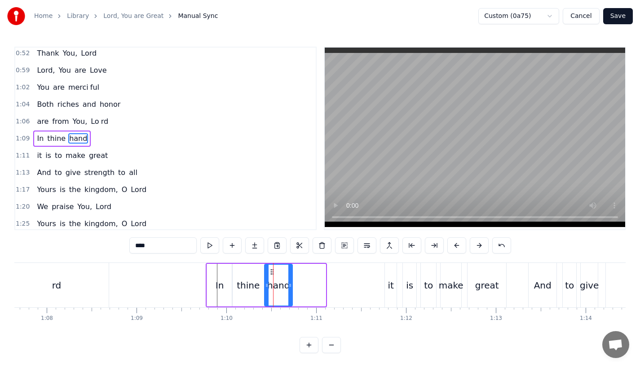
drag, startPoint x: 323, startPoint y: 287, endPoint x: 290, endPoint y: 286, distance: 33.2
click at [290, 286] on icon at bounding box center [290, 285] width 4 height 7
click at [156, 243] on input "****" at bounding box center [162, 246] width 67 height 16
type input "**"
click at [258, 244] on button at bounding box center [254, 246] width 19 height 16
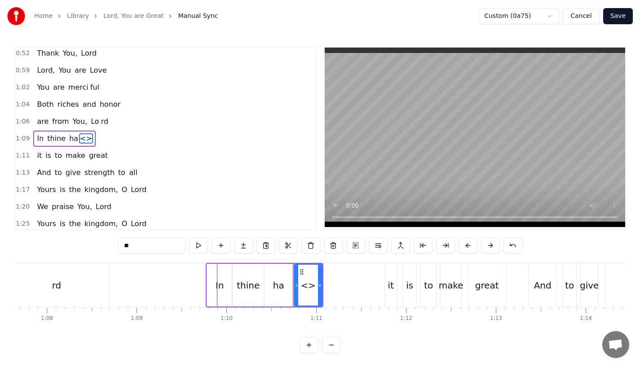
drag, startPoint x: 153, startPoint y: 247, endPoint x: 68, endPoint y: 246, distance: 84.9
click at [68, 246] on div "0:23 Lord, You are great, 0:27 You are power ful 0:29 Yours is the glory and vi…" at bounding box center [319, 200] width 611 height 307
click at [305, 283] on div "nd" at bounding box center [308, 285] width 11 height 13
drag, startPoint x: 319, startPoint y: 284, endPoint x: 339, endPoint y: 284, distance: 20.2
click at [340, 284] on circle at bounding box center [340, 284] width 0 height 0
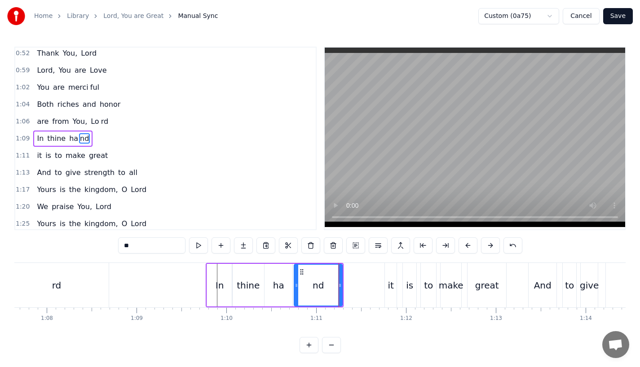
click at [70, 290] on div "rd" at bounding box center [56, 285] width 105 height 44
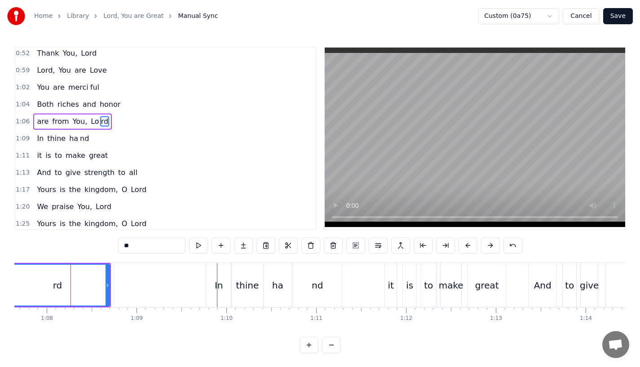
scroll to position [122, 0]
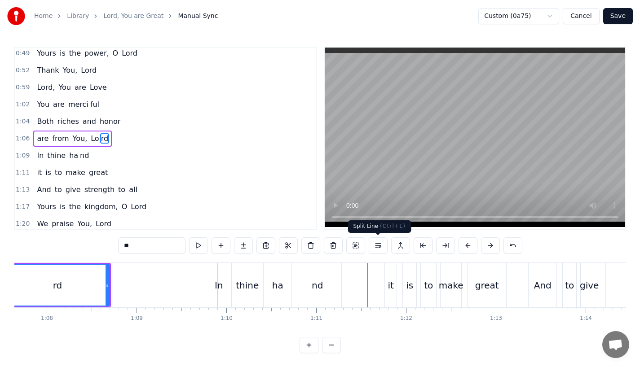
click at [330, 280] on div "nd" at bounding box center [317, 285] width 48 height 44
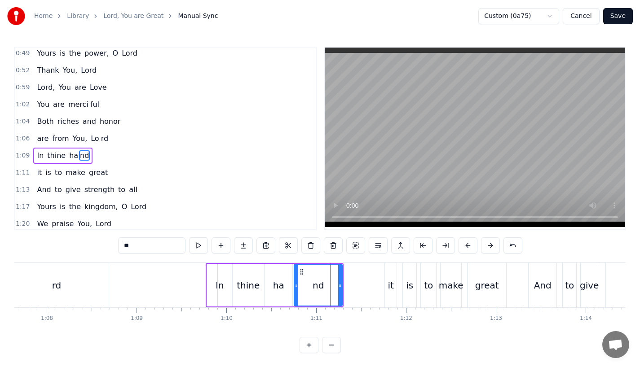
scroll to position [139, 0]
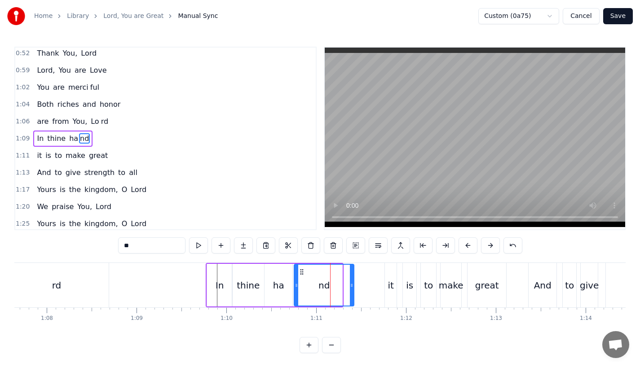
drag, startPoint x: 339, startPoint y: 286, endPoint x: 353, endPoint y: 287, distance: 14.0
click at [353, 287] on icon at bounding box center [352, 285] width 4 height 7
click at [88, 278] on div "rd" at bounding box center [56, 285] width 105 height 44
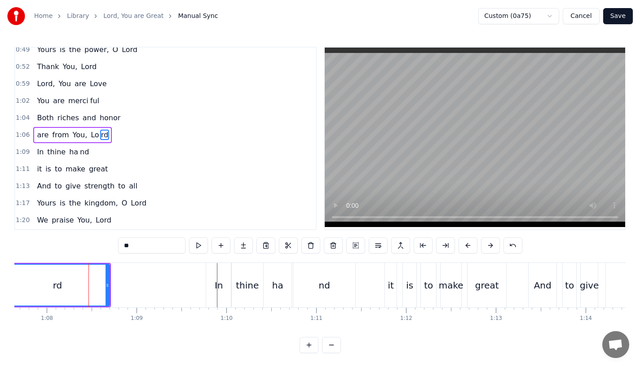
scroll to position [122, 0]
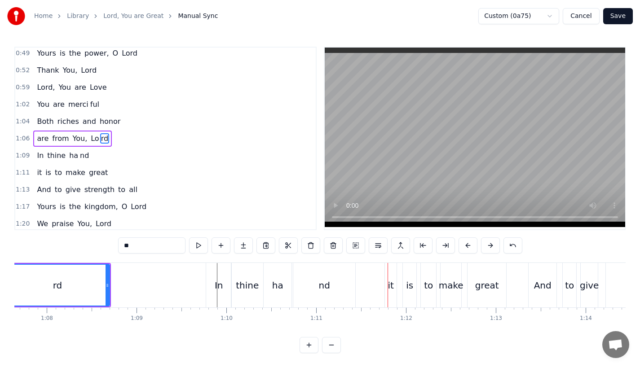
click at [386, 294] on div "it" at bounding box center [391, 285] width 12 height 44
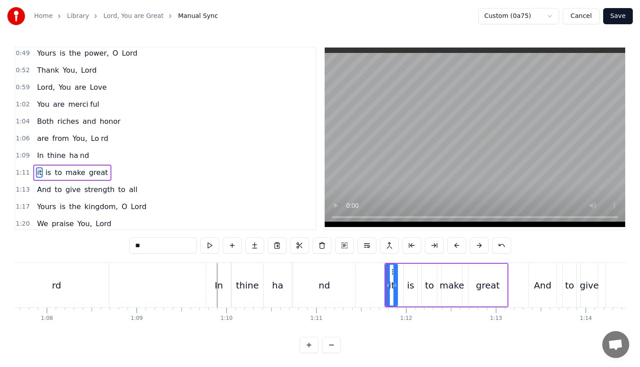
scroll to position [156, 0]
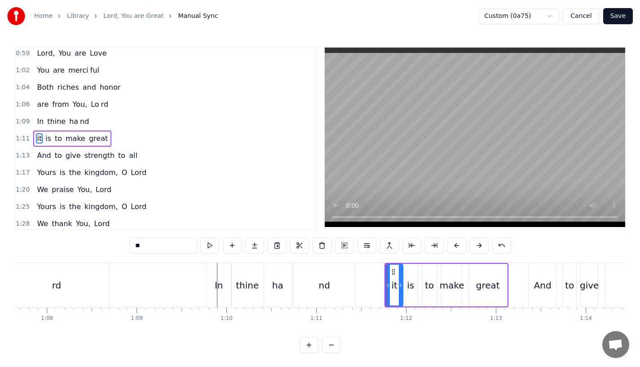
drag, startPoint x: 395, startPoint y: 287, endPoint x: 402, endPoint y: 287, distance: 6.8
click at [402, 287] on icon at bounding box center [401, 285] width 4 height 7
click at [412, 287] on div "is" at bounding box center [410, 285] width 7 height 13
click at [420, 287] on icon at bounding box center [420, 285] width 4 height 7
click at [432, 286] on div "to" at bounding box center [429, 285] width 9 height 13
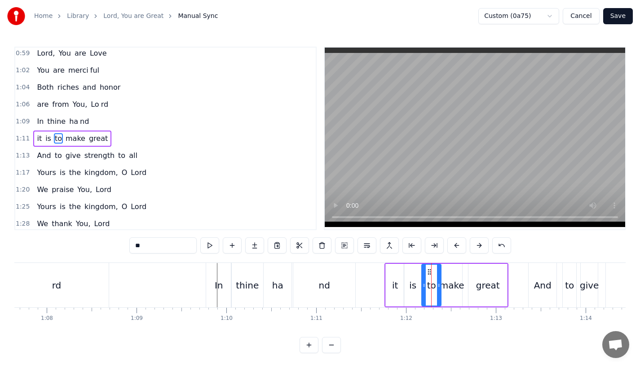
click at [437, 285] on icon at bounding box center [439, 285] width 4 height 7
click at [451, 285] on div "make" at bounding box center [452, 285] width 25 height 13
drag, startPoint x: 460, startPoint y: 285, endPoint x: 468, endPoint y: 285, distance: 7.6
click at [467, 285] on icon at bounding box center [465, 285] width 4 height 7
click at [393, 284] on div "it" at bounding box center [395, 285] width 6 height 13
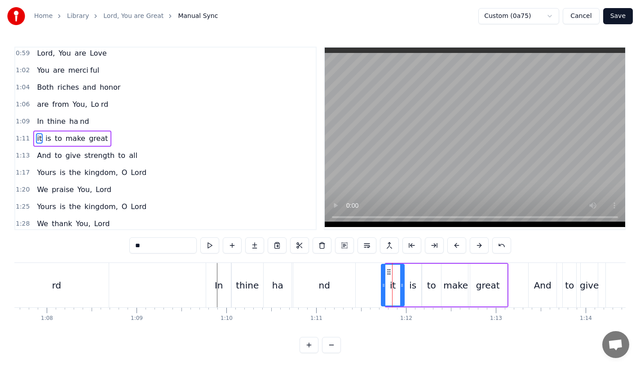
drag, startPoint x: 387, startPoint y: 286, endPoint x: 382, endPoint y: 288, distance: 5.0
click at [382, 288] on icon at bounding box center [384, 285] width 4 height 7
click at [335, 274] on div "nd" at bounding box center [324, 285] width 62 height 44
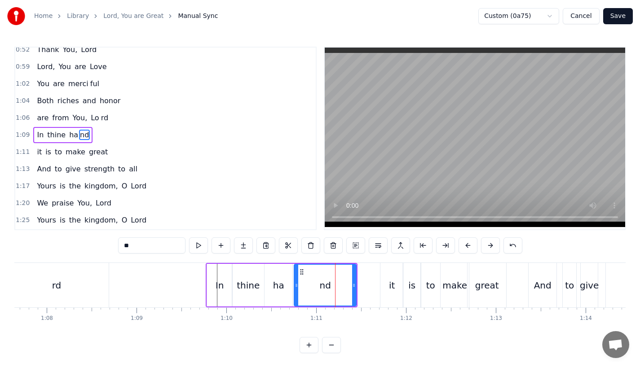
scroll to position [139, 0]
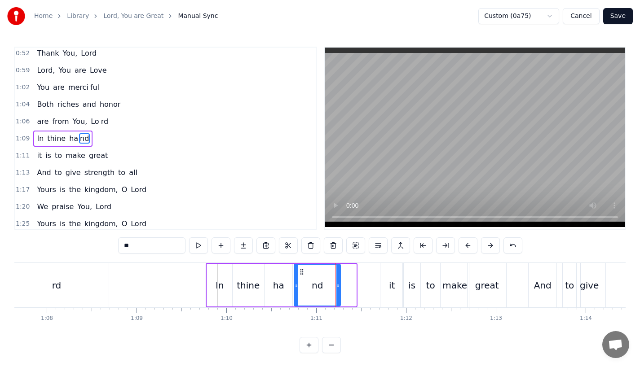
drag, startPoint x: 355, startPoint y: 287, endPoint x: 339, endPoint y: 287, distance: 15.7
click at [339, 287] on icon at bounding box center [338, 285] width 4 height 7
click at [344, 287] on icon at bounding box center [343, 285] width 4 height 7
click at [391, 289] on div "it" at bounding box center [392, 285] width 6 height 13
type input "**"
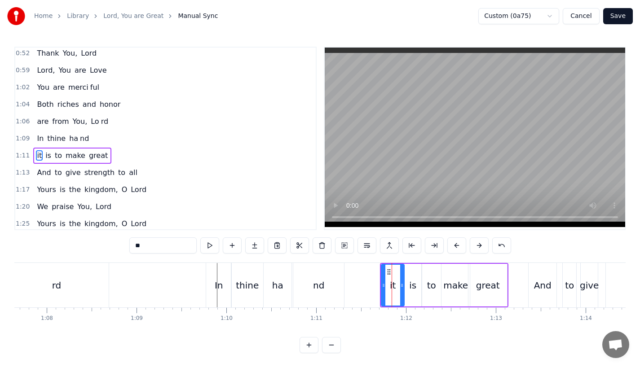
scroll to position [156, 0]
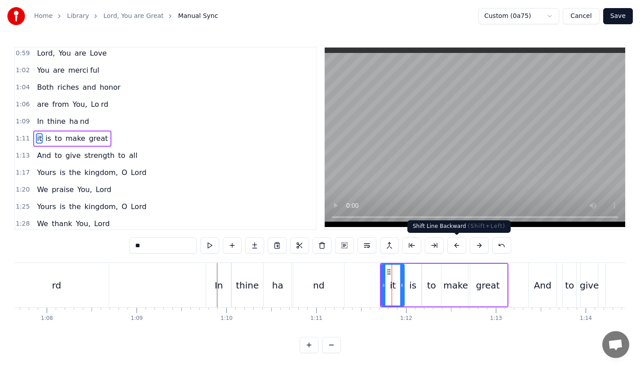
click at [455, 245] on button at bounding box center [456, 246] width 19 height 16
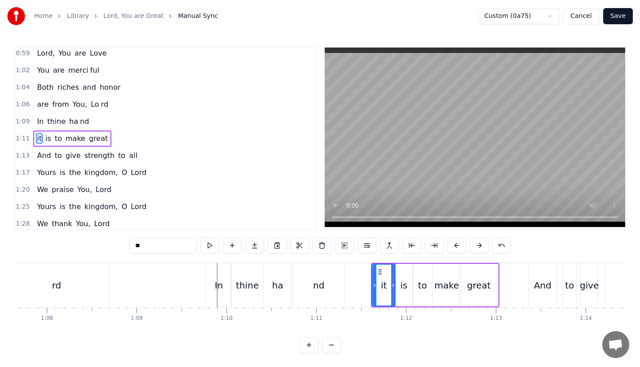
click at [455, 245] on button at bounding box center [456, 246] width 19 height 16
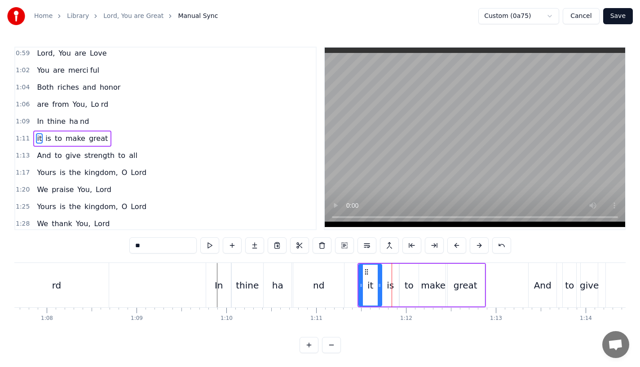
click at [455, 245] on button at bounding box center [456, 246] width 19 height 16
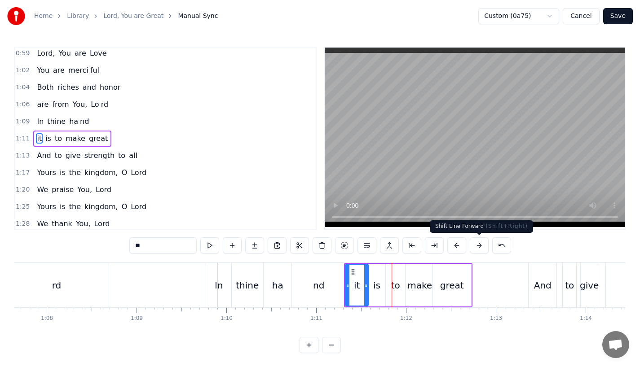
click at [477, 249] on button at bounding box center [479, 246] width 19 height 16
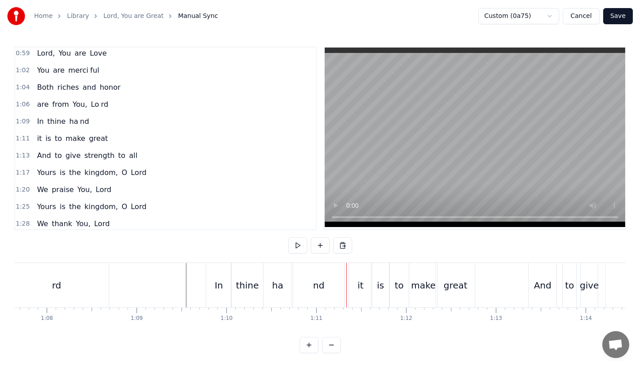
click at [362, 291] on div "it" at bounding box center [360, 285] width 6 height 13
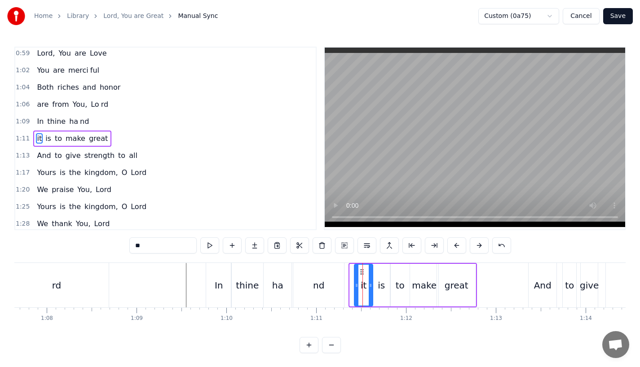
drag, startPoint x: 352, startPoint y: 290, endPoint x: 357, endPoint y: 290, distance: 5.4
click at [357, 290] on div at bounding box center [357, 285] width 4 height 41
click at [454, 242] on button at bounding box center [456, 246] width 19 height 16
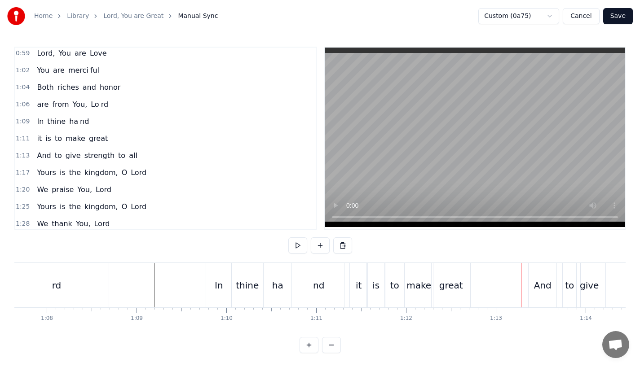
click at [535, 287] on div "And" at bounding box center [543, 285] width 18 height 13
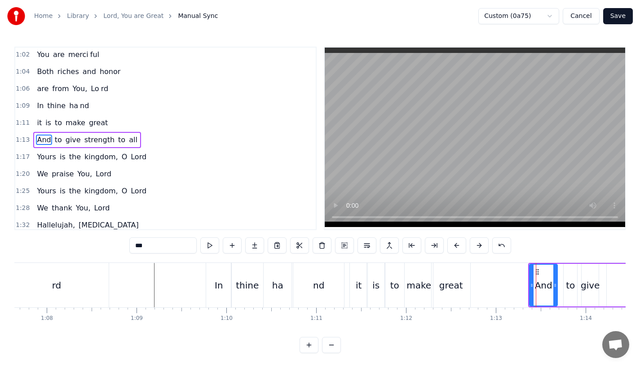
scroll to position [173, 0]
